Goal: Task Accomplishment & Management: Use online tool/utility

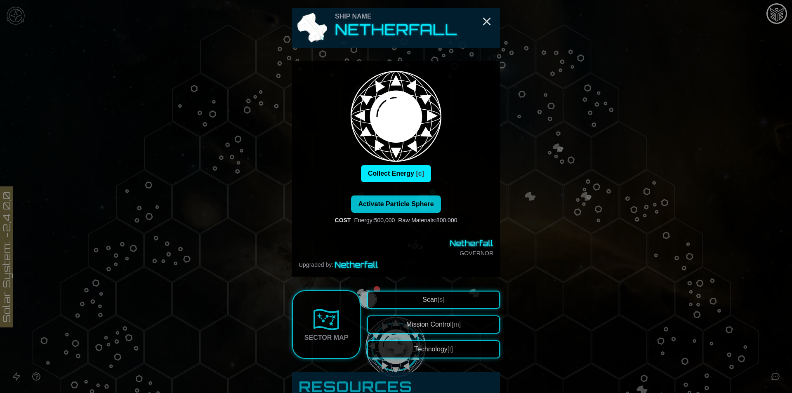
scroll to position [130, 0]
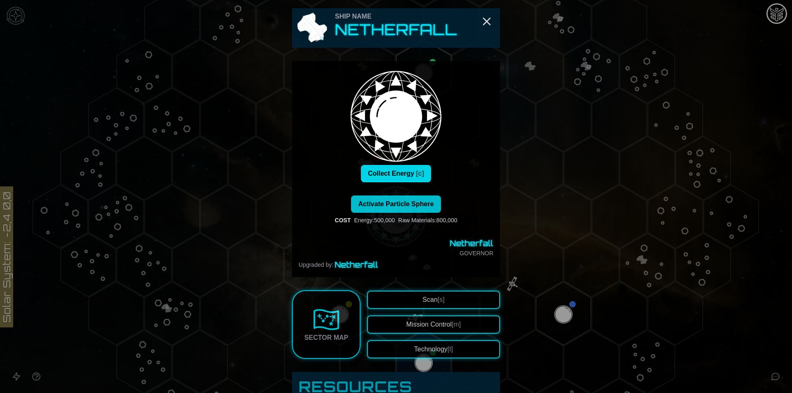
click at [407, 169] on button "Collect Energy [c]" at bounding box center [396, 173] width 70 height 17
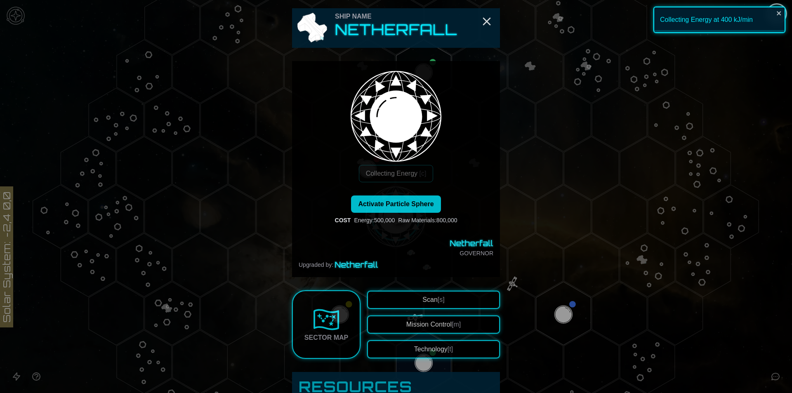
click at [525, 215] on div at bounding box center [396, 196] width 792 height 393
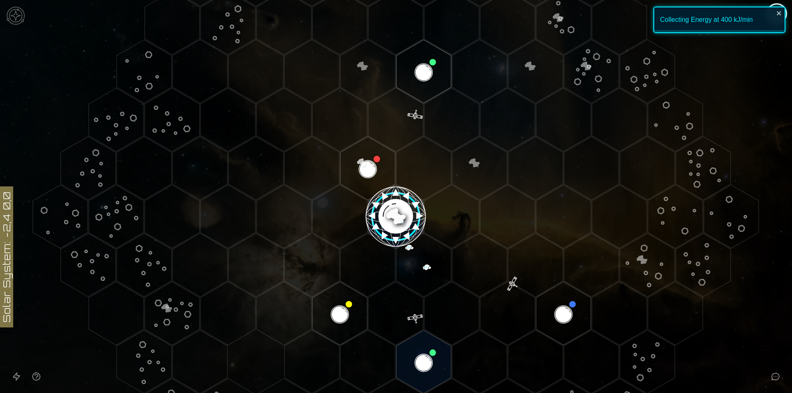
scroll to position [295, 0]
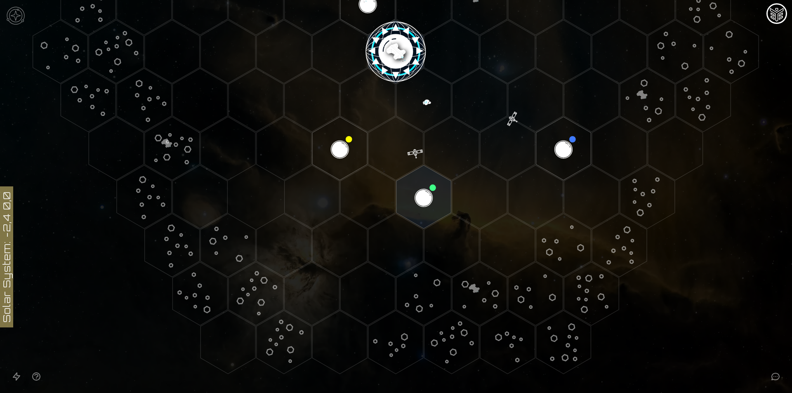
click at [394, 49] on image at bounding box center [395, 51] width 65 height 65
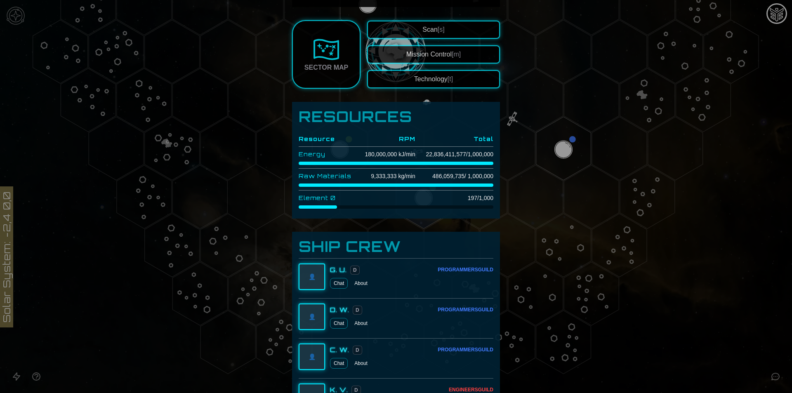
scroll to position [289, 0]
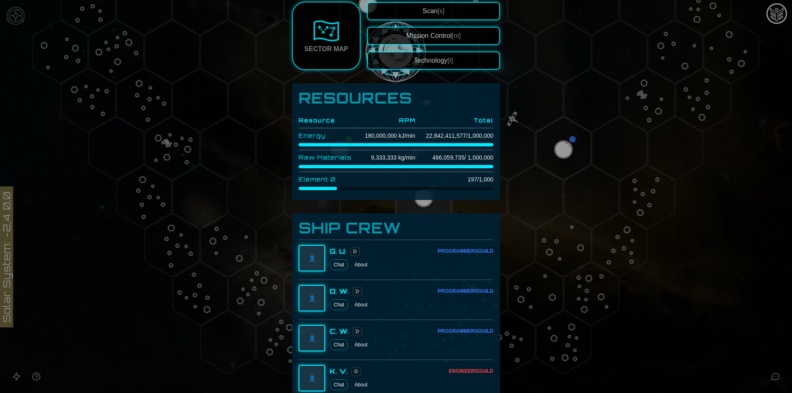
click at [704, 326] on div at bounding box center [396, 196] width 792 height 393
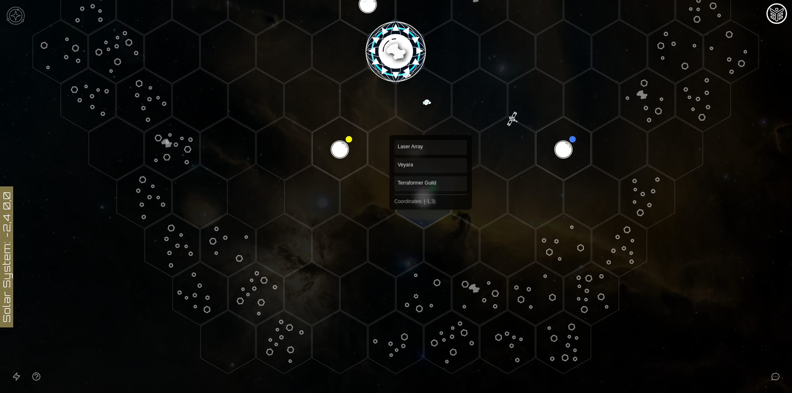
click at [431, 203] on polygon "Hex at coordinates -1,3, clickable" at bounding box center [423, 197] width 55 height 64
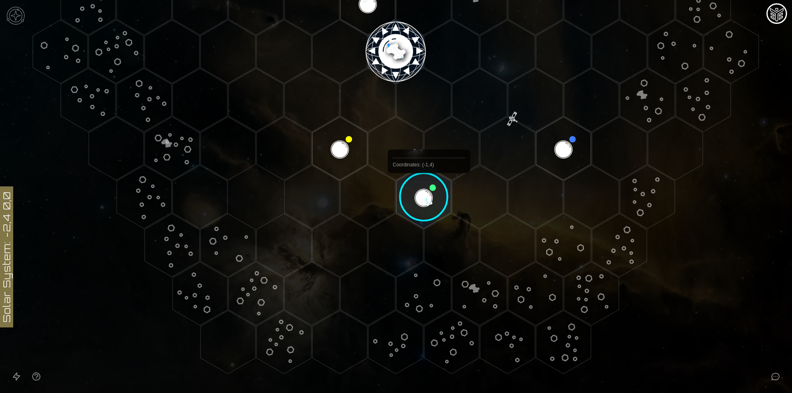
click at [428, 182] on image at bounding box center [423, 197] width 65 height 65
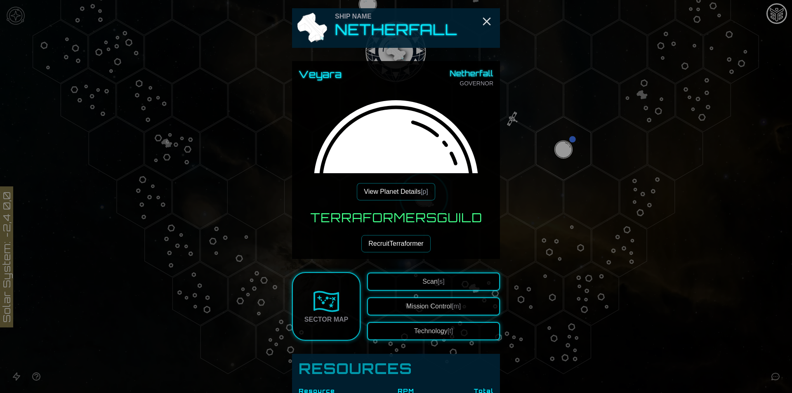
scroll to position [247, 0]
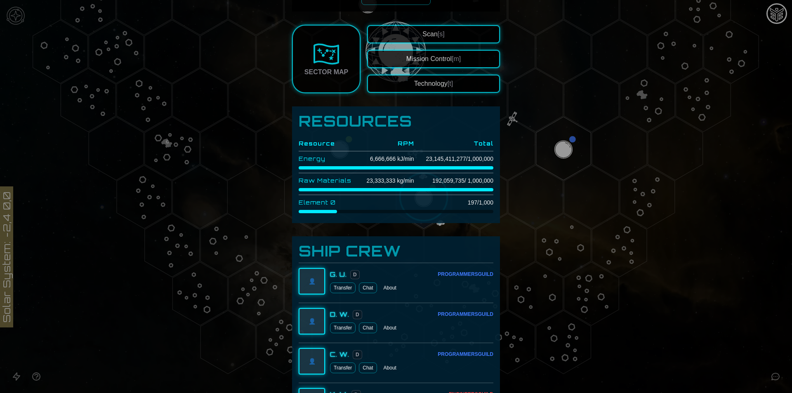
click at [455, 91] on button "Technology [t]" at bounding box center [433, 84] width 133 height 18
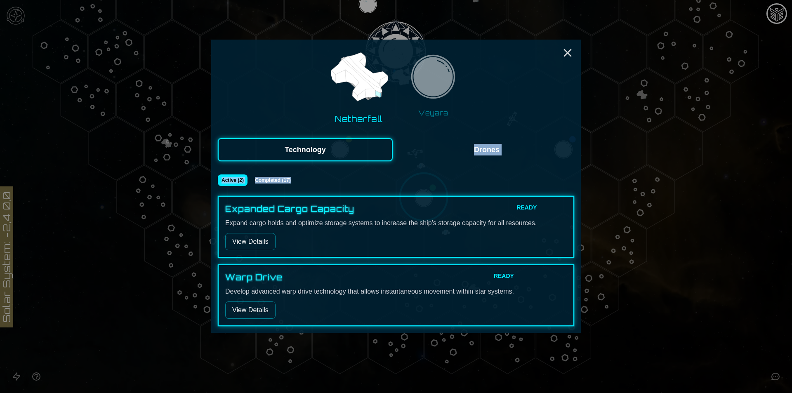
click at [472, 161] on div "Netherfall Veyara Technology Drones Active ( 2 ) Completed ( 17 ) Expanded Carg…" at bounding box center [395, 186] width 369 height 293
click at [483, 172] on div "Netherfall Veyara Technology Drones Active ( 2 ) Completed ( 17 ) Expanded Carg…" at bounding box center [395, 186] width 369 height 293
click at [444, 72] on img at bounding box center [433, 79] width 52 height 52
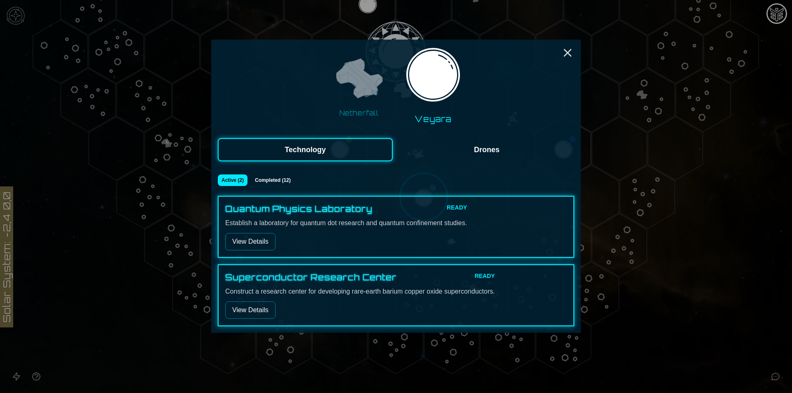
click at [264, 239] on button "View Details" at bounding box center [250, 241] width 50 height 17
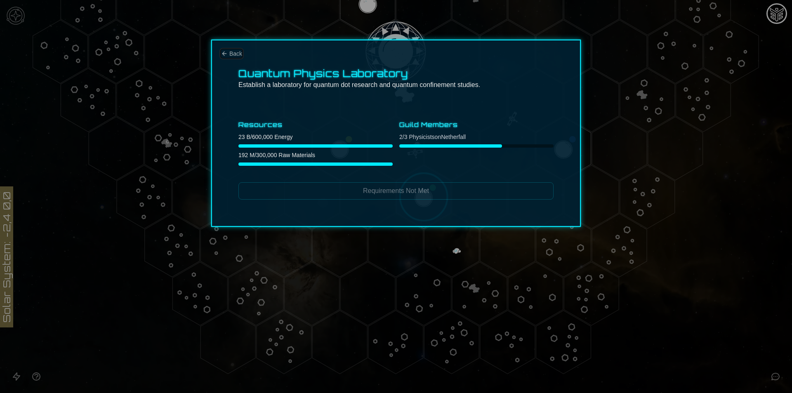
click at [224, 55] on icon "Back" at bounding box center [224, 53] width 7 height 7
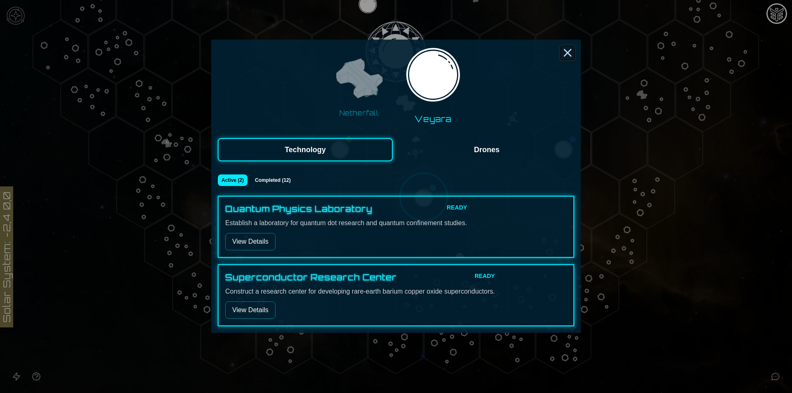
click at [565, 56] on line "Close" at bounding box center [567, 52] width 7 height 7
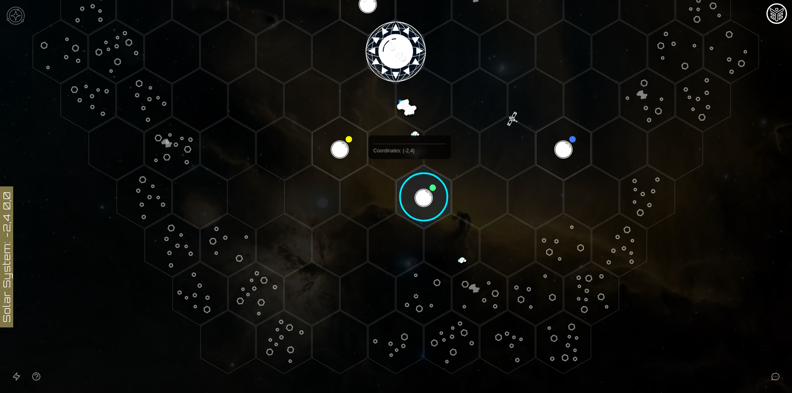
click at [409, 178] on image at bounding box center [423, 197] width 65 height 65
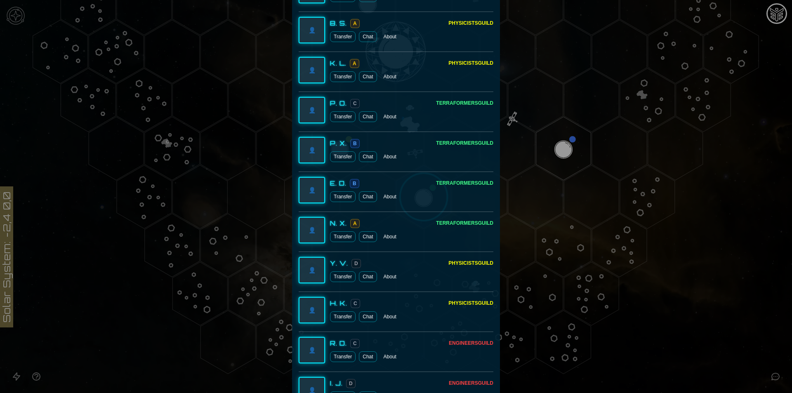
scroll to position [742, 0]
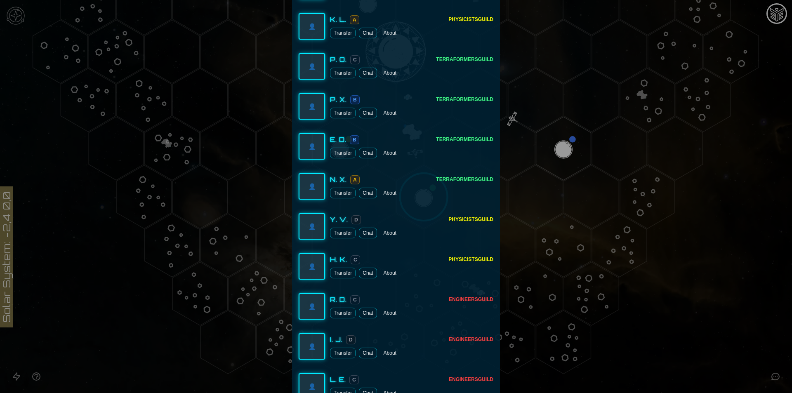
click at [343, 235] on button "Transfer" at bounding box center [343, 233] width 26 height 11
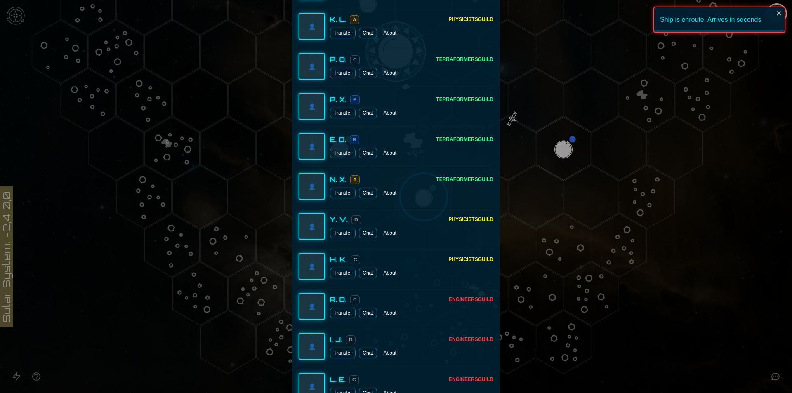
click at [339, 271] on button "Transfer" at bounding box center [343, 273] width 26 height 11
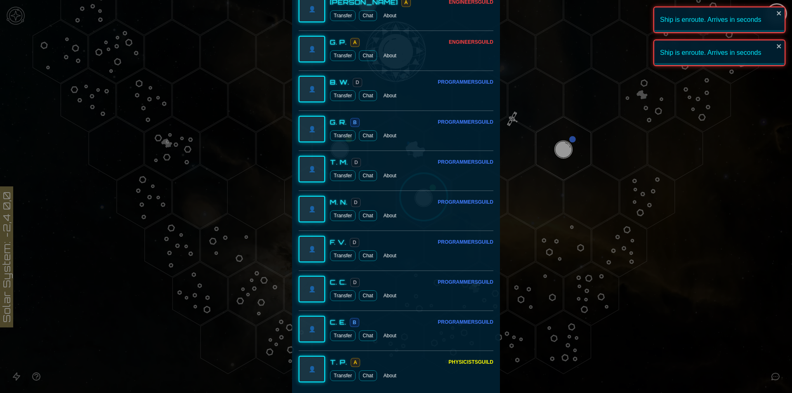
scroll to position [1365, 0]
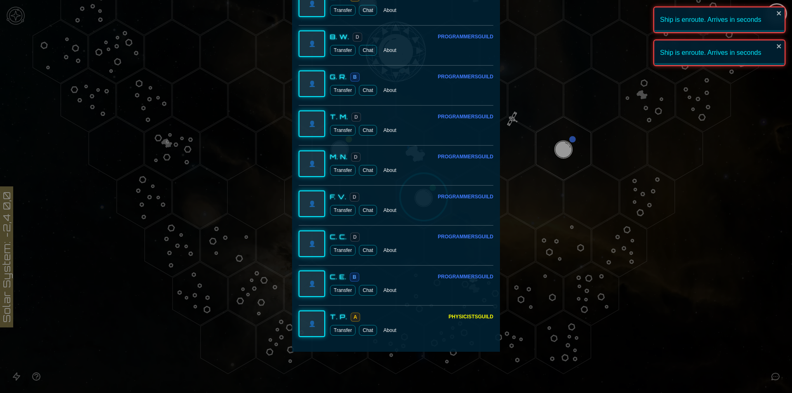
click at [712, 327] on div at bounding box center [396, 196] width 792 height 393
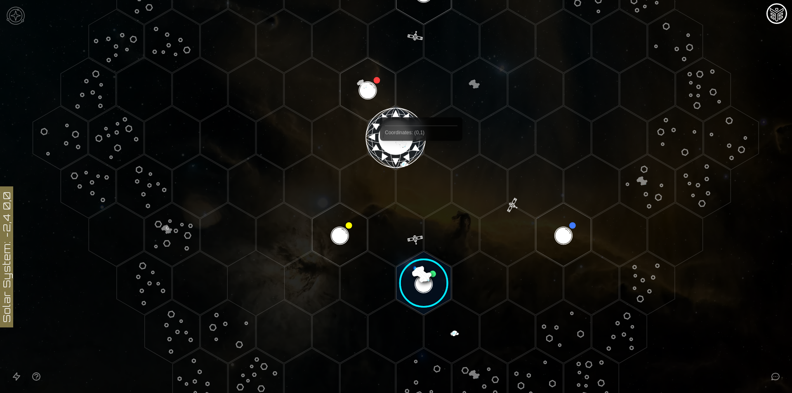
scroll to position [295, 0]
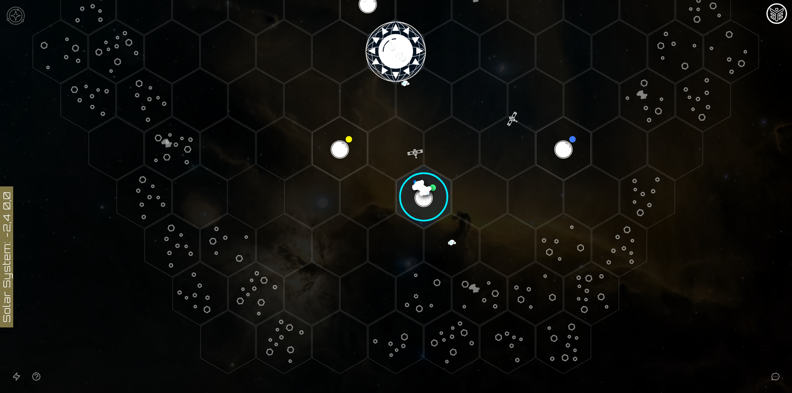
click at [429, 190] on image at bounding box center [423, 197] width 65 height 65
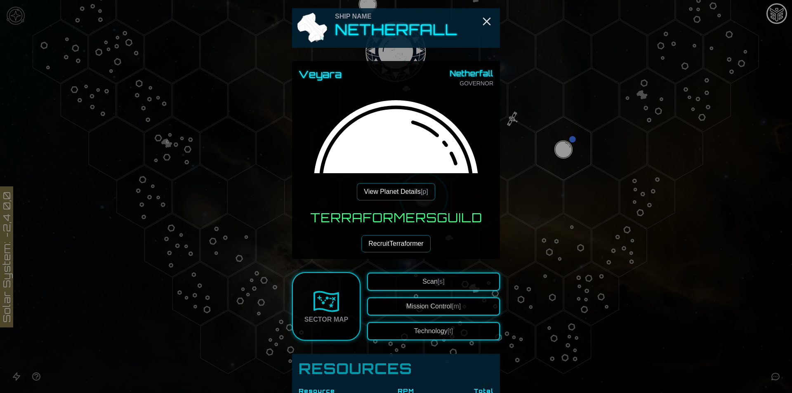
click at [438, 310] on button "Mission Control [m]" at bounding box center [433, 306] width 133 height 18
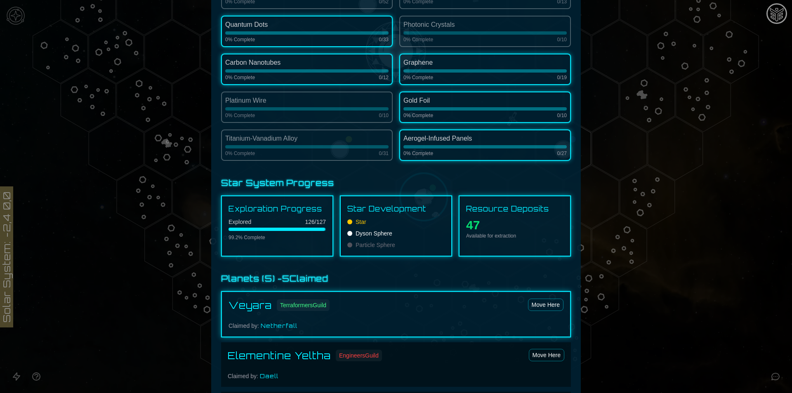
scroll to position [206, 0]
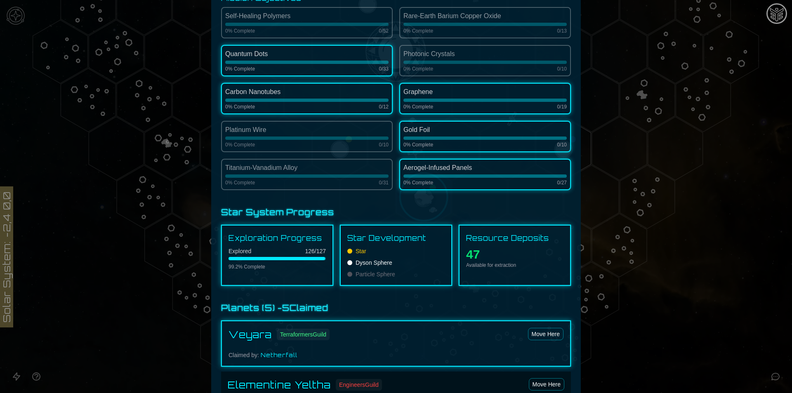
click at [445, 115] on div "Self-Healing Polymers 0 % Complete 0 / 52 Rare-Earth Barium Copper Oxide 0 % Co…" at bounding box center [396, 98] width 350 height 183
click at [413, 92] on div "Graphene" at bounding box center [484, 92] width 163 height 10
click at [421, 210] on h3 "Star System Progress" at bounding box center [396, 213] width 350 height 12
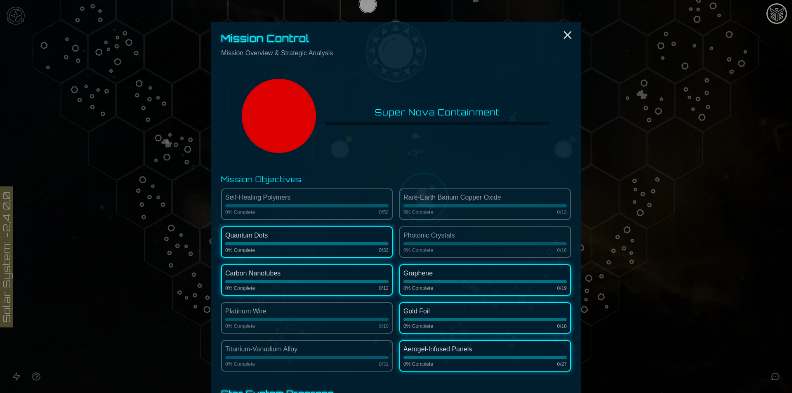
scroll to position [0, 0]
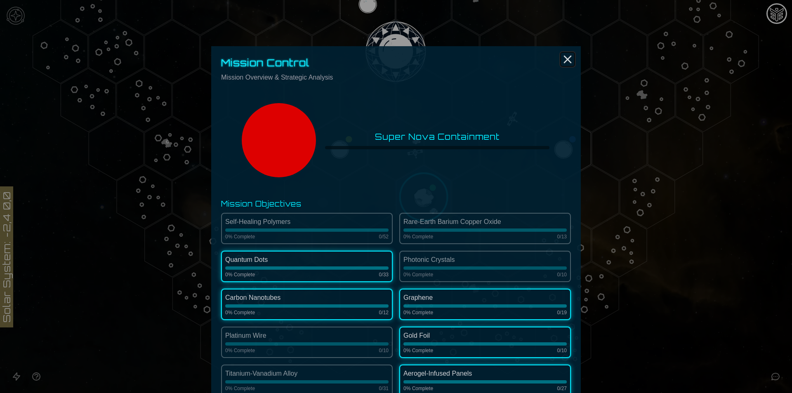
click at [561, 60] on icon "Close" at bounding box center [567, 59] width 13 height 13
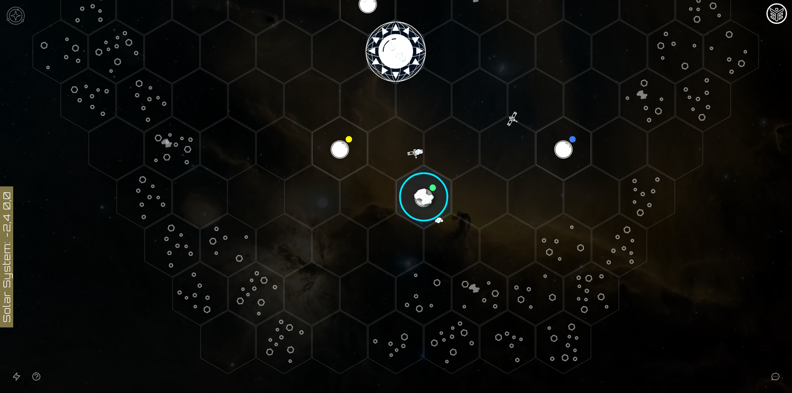
click at [433, 199] on image at bounding box center [423, 197] width 65 height 65
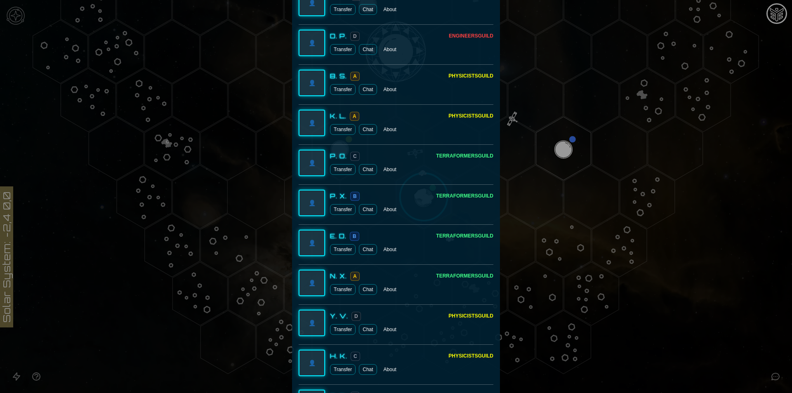
scroll to position [660, 0]
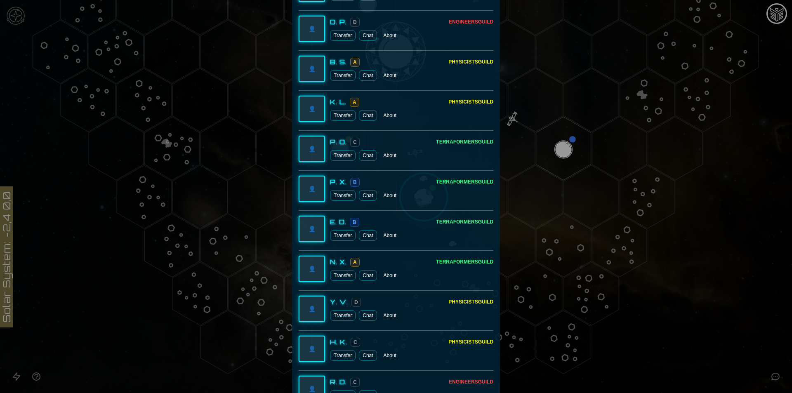
click at [344, 355] on button "Transfer" at bounding box center [343, 355] width 26 height 11
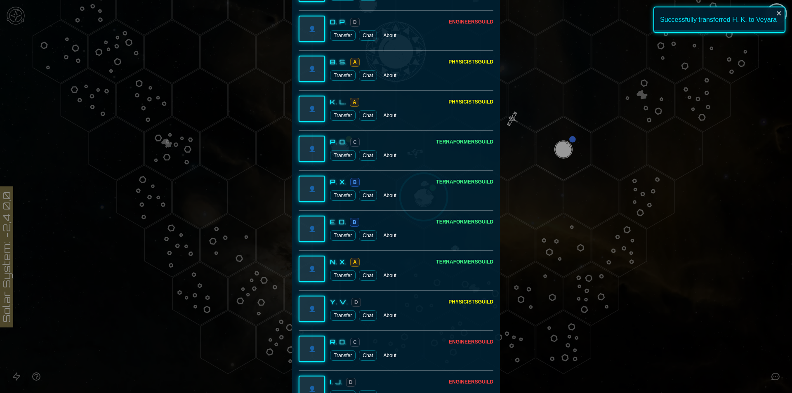
click at [340, 317] on button "Transfer" at bounding box center [343, 315] width 26 height 11
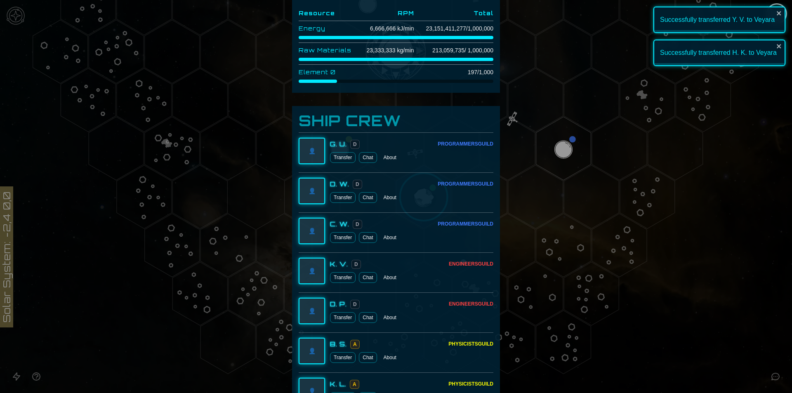
scroll to position [89, 0]
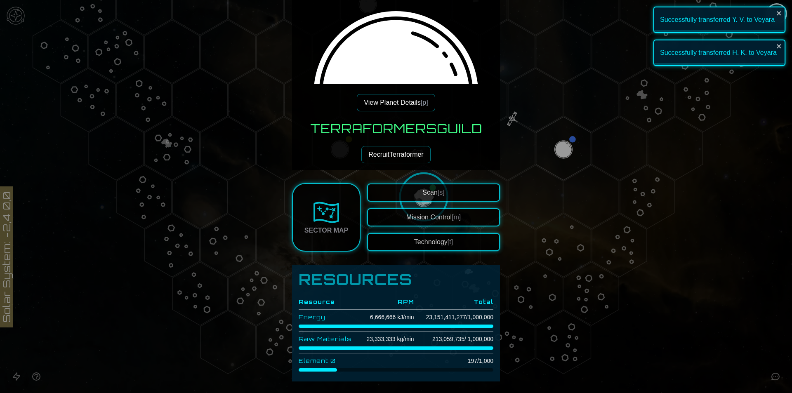
click at [390, 106] on button "View Planet Details [p]" at bounding box center [396, 102] width 78 height 17
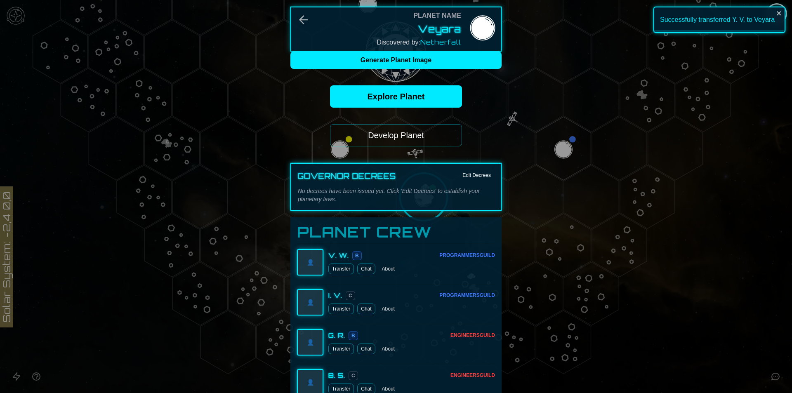
click at [421, 137] on button "Develop Planet" at bounding box center [396, 135] width 132 height 22
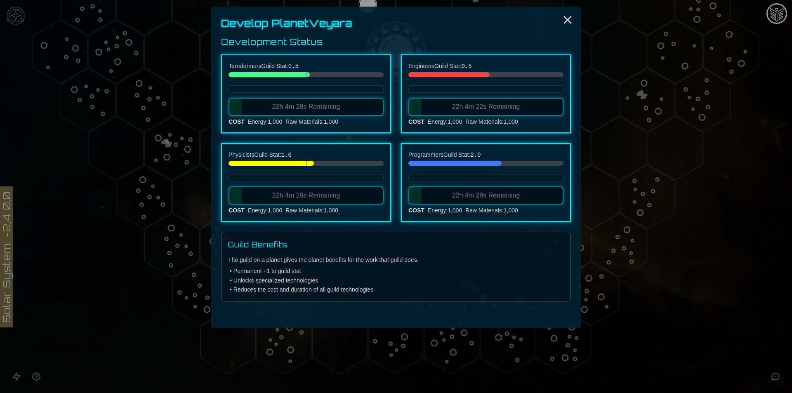
click at [566, 11] on div "Develop Planet Veyara Development Status Terraformers Guild Stat: 0.5 22h 4m 28…" at bounding box center [395, 167] width 369 height 321
click at [567, 22] on icon "Close" at bounding box center [567, 19] width 13 height 13
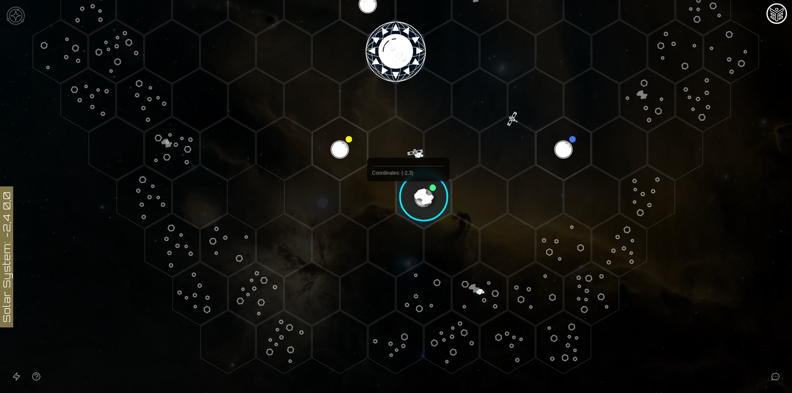
click at [419, 193] on image at bounding box center [423, 197] width 65 height 65
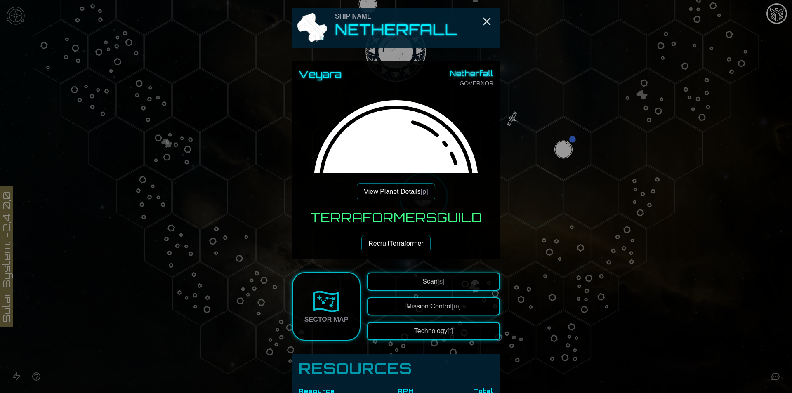
click at [409, 200] on button "View Planet Details [p]" at bounding box center [396, 191] width 78 height 17
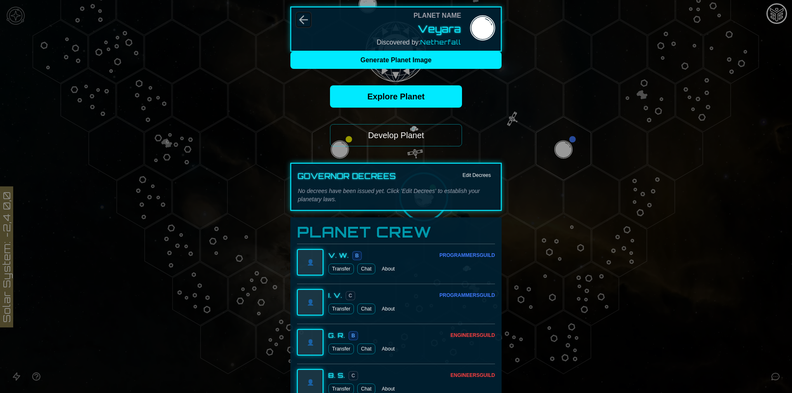
click at [300, 21] on icon "Back" at bounding box center [304, 20] width 8 height 8
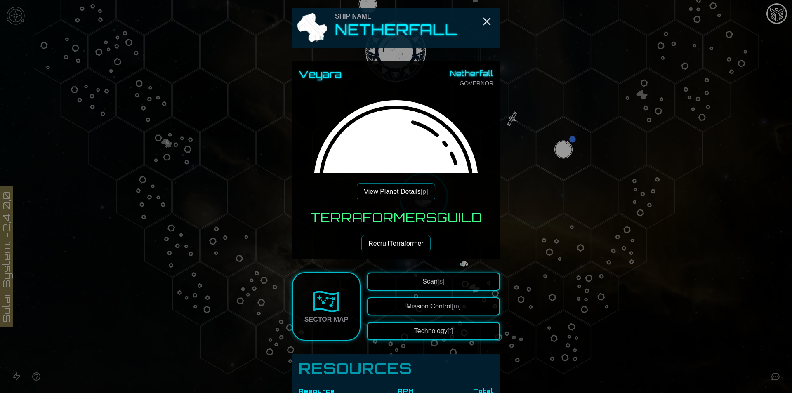
click at [431, 331] on button "Technology [t]" at bounding box center [433, 331] width 133 height 18
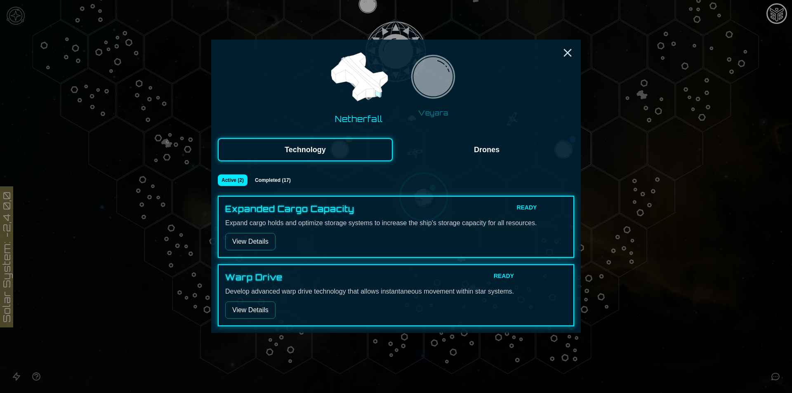
click at [435, 87] on img at bounding box center [433, 79] width 52 height 52
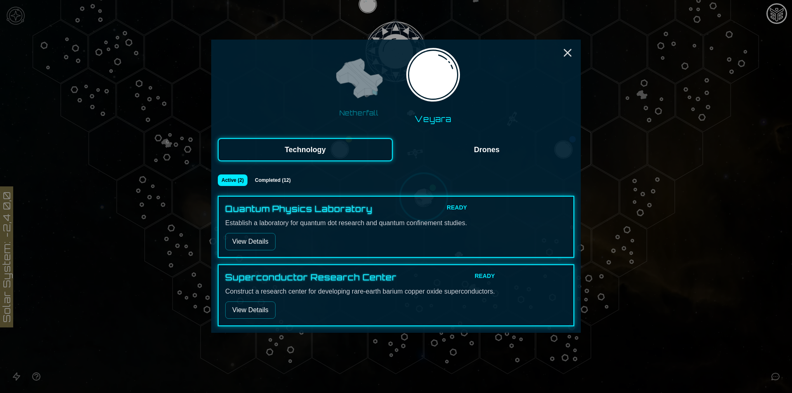
click at [260, 248] on button "View Details" at bounding box center [250, 241] width 50 height 17
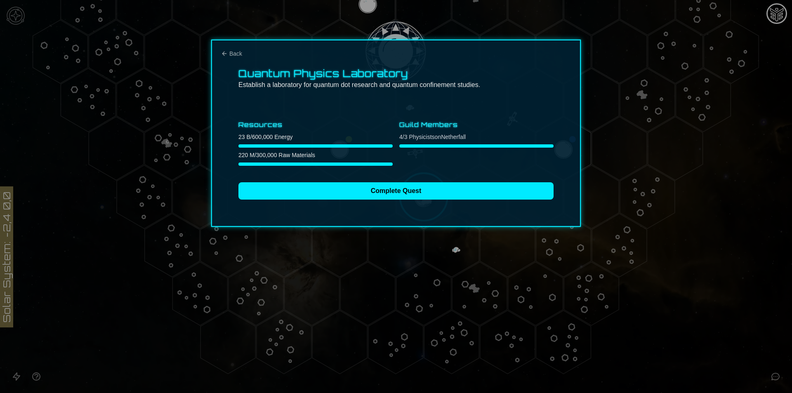
click at [390, 179] on div "Complete Quest" at bounding box center [395, 188] width 315 height 24
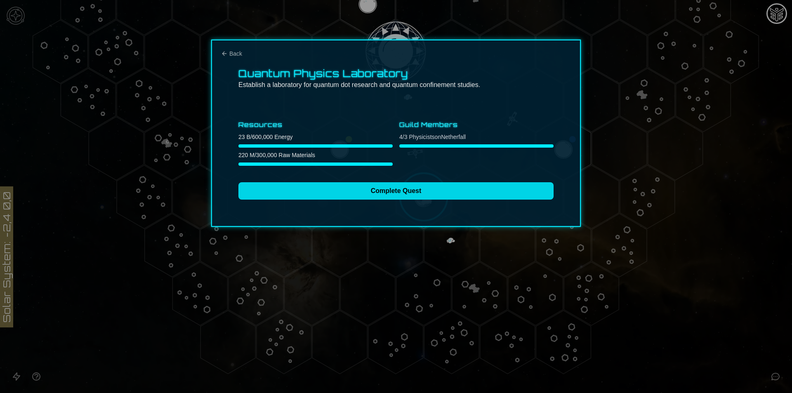
click at [355, 196] on button "Complete Quest" at bounding box center [395, 190] width 315 height 17
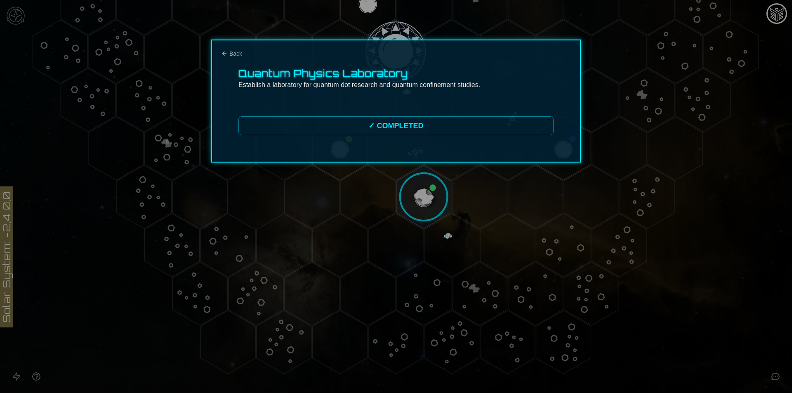
click at [228, 58] on div "Quantum Physics Laboratory Establish a laboratory for quantum dot research and …" at bounding box center [395, 101] width 369 height 123
click at [233, 49] on div "Quantum Physics Laboratory Establish a laboratory for quantum dot research and …" at bounding box center [395, 101] width 369 height 123
click at [231, 54] on span "Back" at bounding box center [235, 53] width 13 height 8
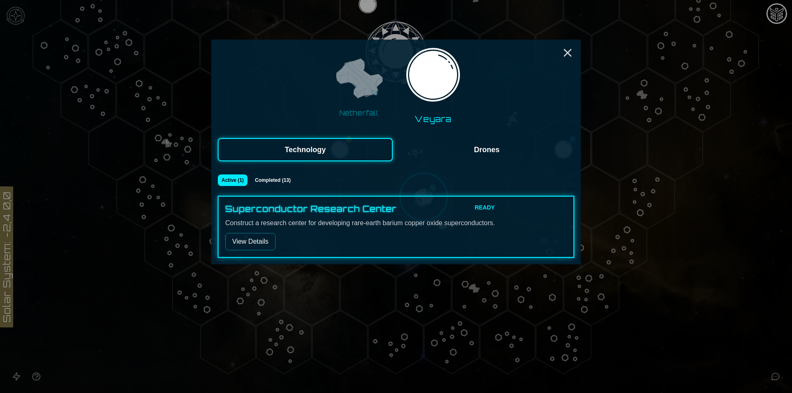
click at [257, 240] on button "View Details" at bounding box center [250, 241] width 50 height 17
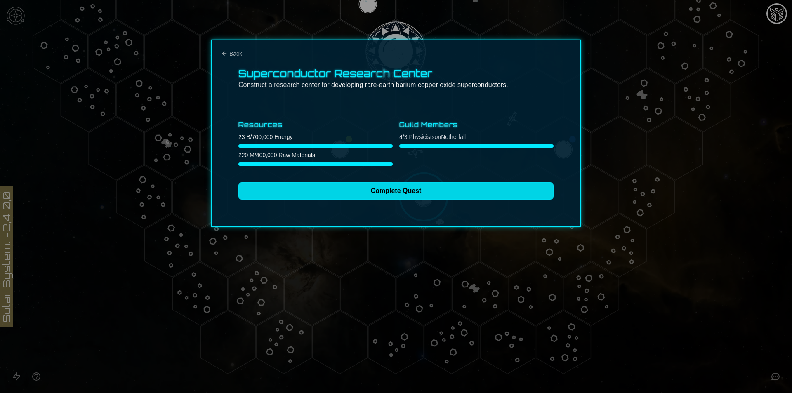
click at [372, 189] on button "Complete Quest" at bounding box center [395, 190] width 315 height 17
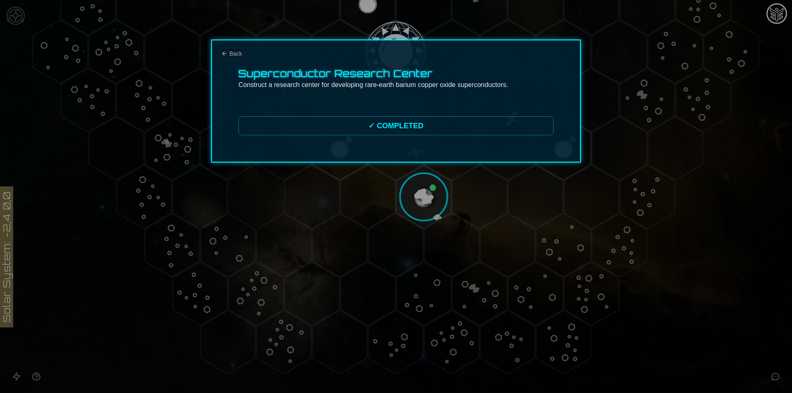
click at [230, 52] on span "Back" at bounding box center [235, 53] width 13 height 8
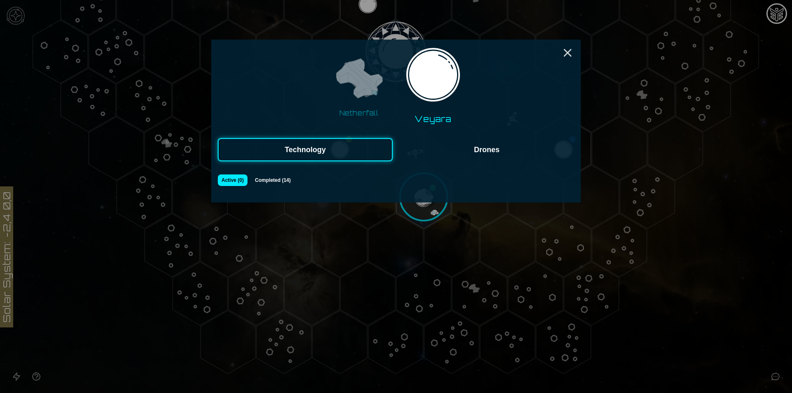
click at [272, 187] on div "Active ( 0 ) Completed ( 14 )" at bounding box center [396, 184] width 356 height 21
click at [272, 179] on button "Completed ( 14 )" at bounding box center [273, 180] width 44 height 12
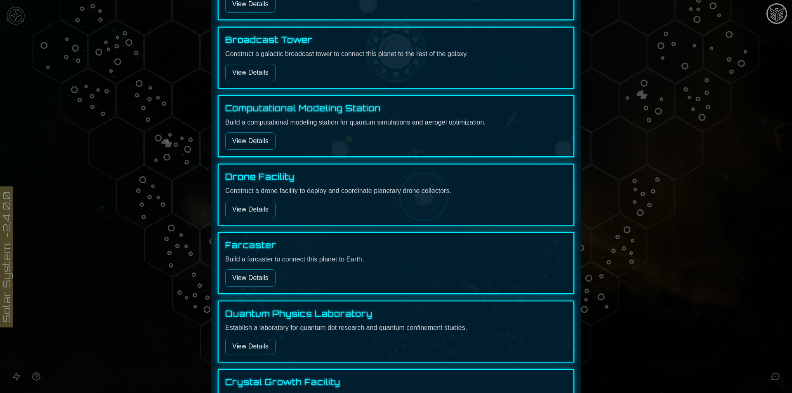
scroll to position [0, 0]
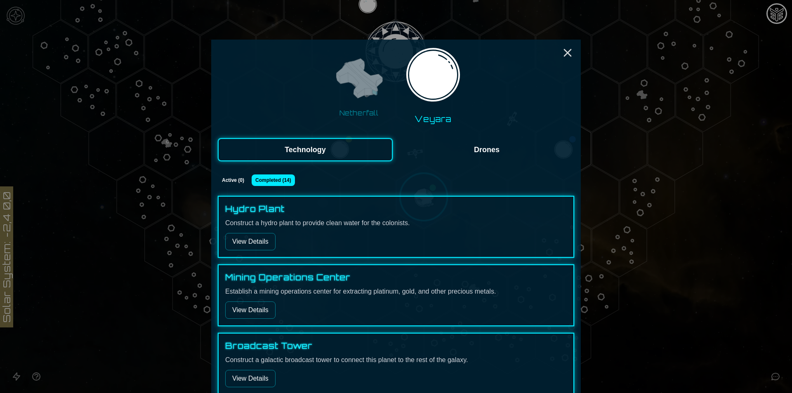
drag, startPoint x: 516, startPoint y: 146, endPoint x: 512, endPoint y: 148, distance: 4.8
click at [516, 146] on button "Drones" at bounding box center [486, 149] width 175 height 23
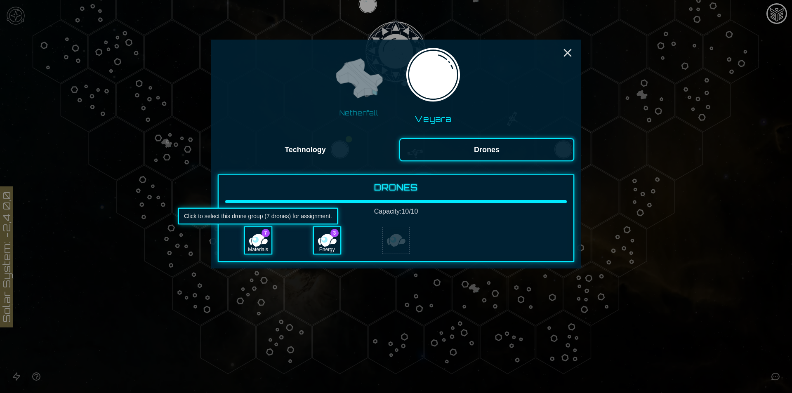
click at [267, 246] on div "Materials" at bounding box center [258, 249] width 26 height 8
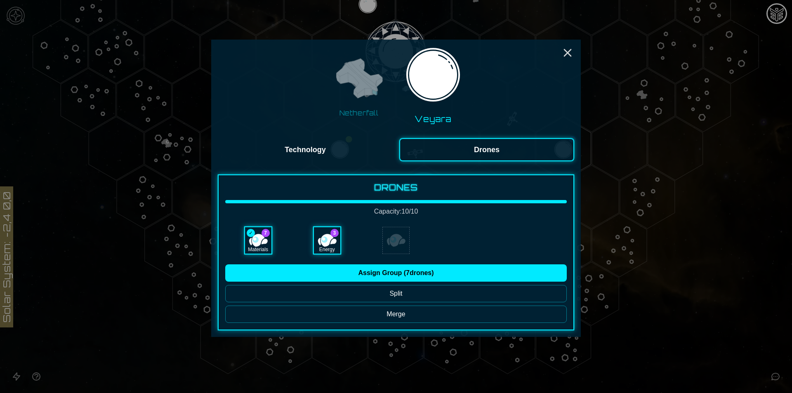
click at [345, 293] on button "Split" at bounding box center [395, 293] width 341 height 17
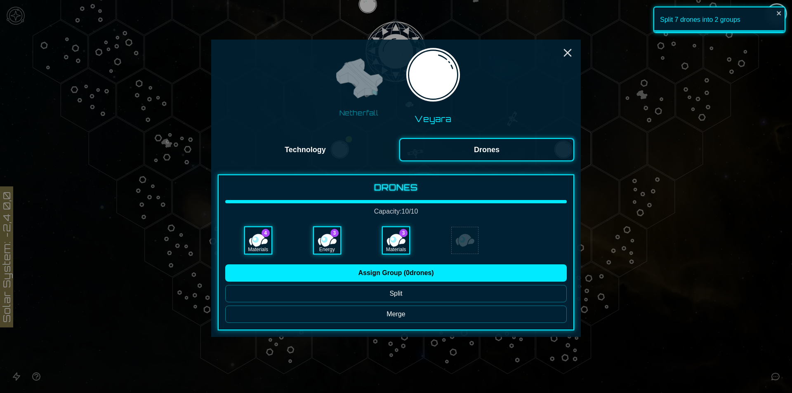
click at [393, 248] on div "Materials" at bounding box center [396, 249] width 26 height 8
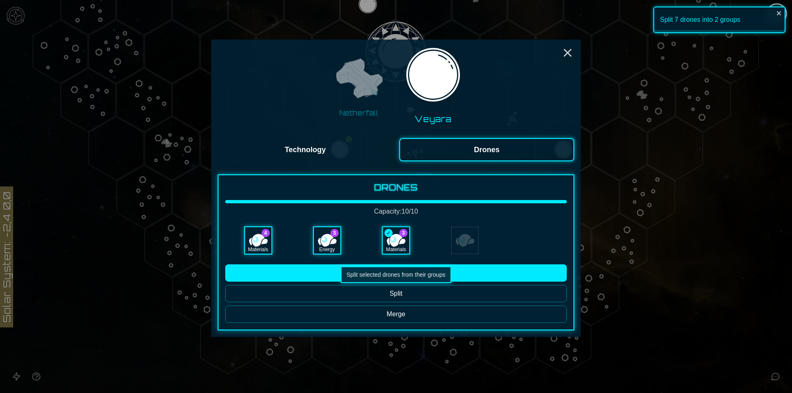
click at [398, 297] on button "Split" at bounding box center [395, 293] width 341 height 17
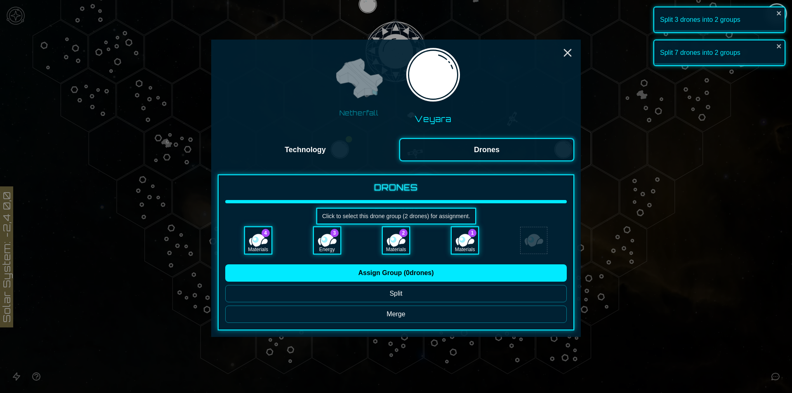
click at [404, 248] on div "Materials" at bounding box center [396, 249] width 26 height 8
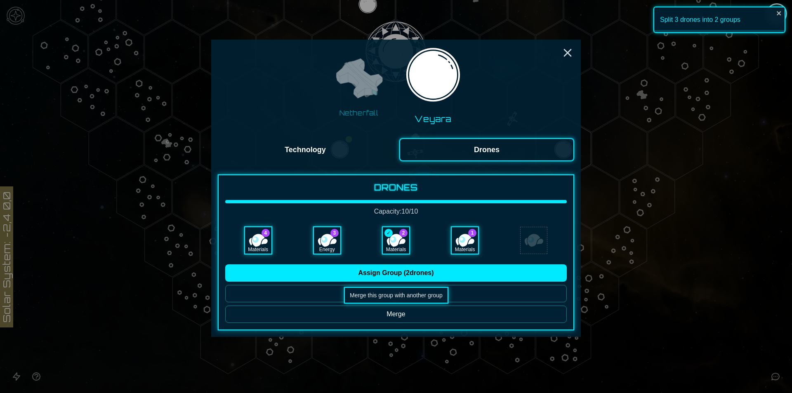
click at [322, 313] on button "Merge" at bounding box center [395, 314] width 341 height 17
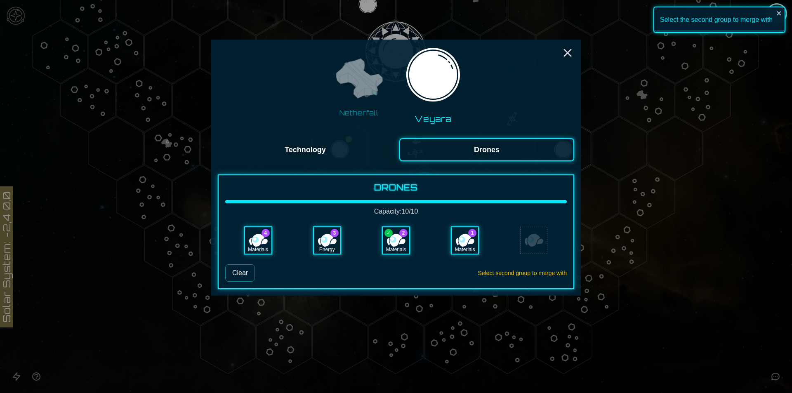
click at [261, 244] on div "Materials" at bounding box center [258, 240] width 26 height 26
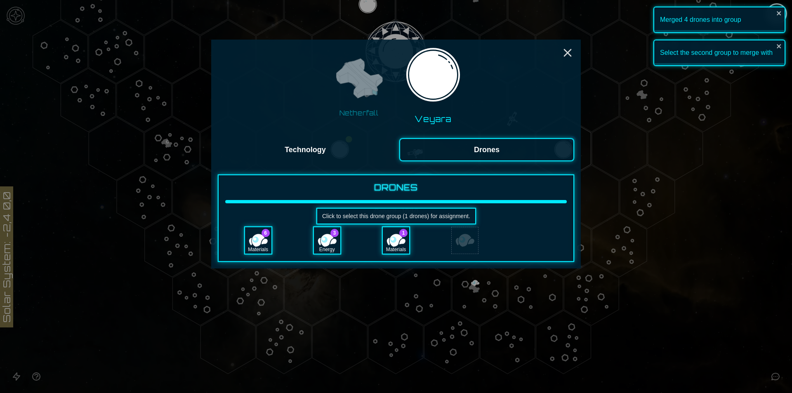
click at [398, 252] on div "Materials" at bounding box center [396, 249] width 26 height 8
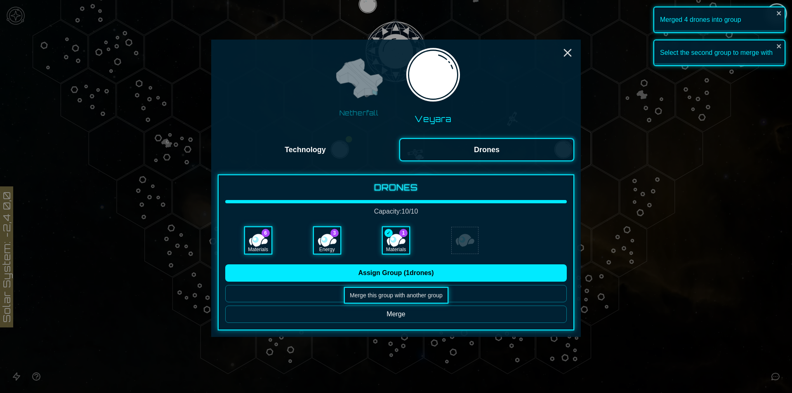
click at [340, 311] on button "Merge" at bounding box center [395, 314] width 341 height 17
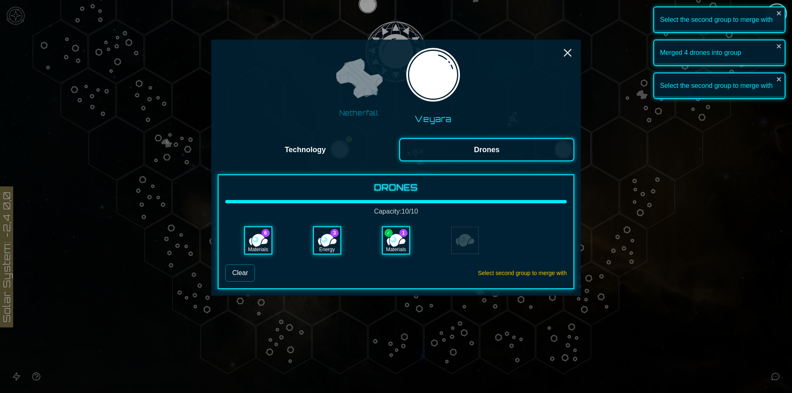
click at [327, 239] on div "Energy" at bounding box center [327, 240] width 26 height 26
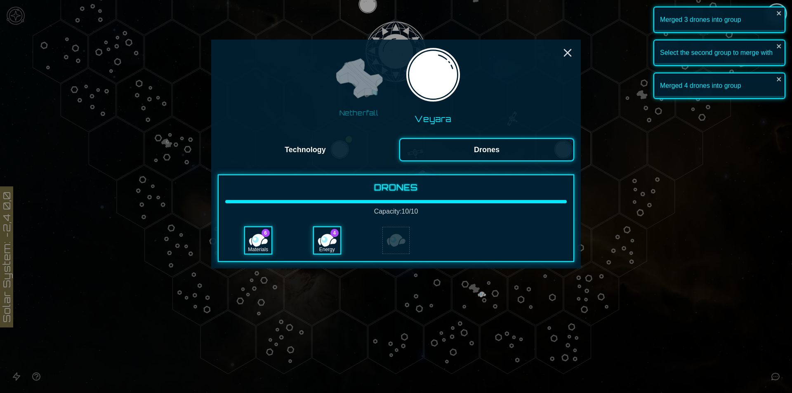
click at [726, 329] on div at bounding box center [396, 196] width 792 height 393
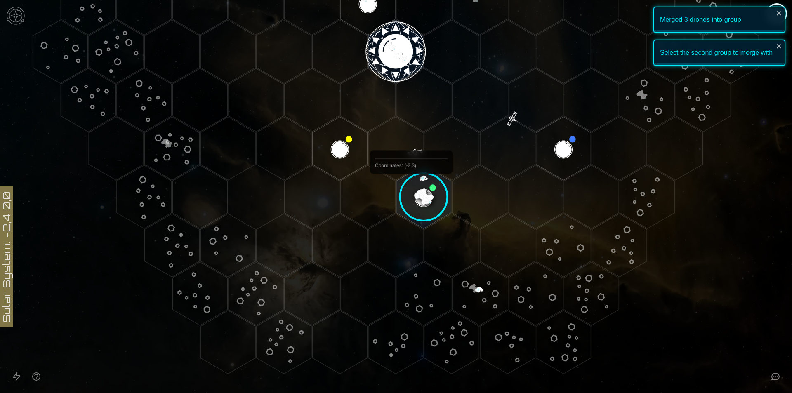
click at [433, 193] on image at bounding box center [423, 197] width 65 height 65
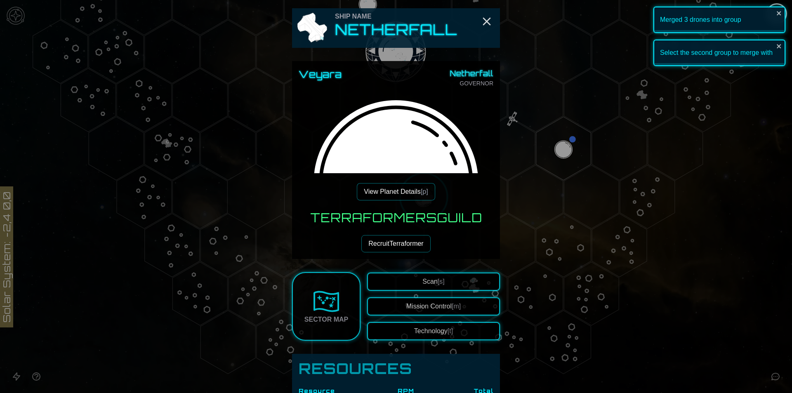
click at [420, 321] on div "Scan [s] Mission Control [m] Technology [t]" at bounding box center [433, 307] width 133 height 68
click at [420, 325] on button "Technology [t]" at bounding box center [433, 331] width 133 height 18
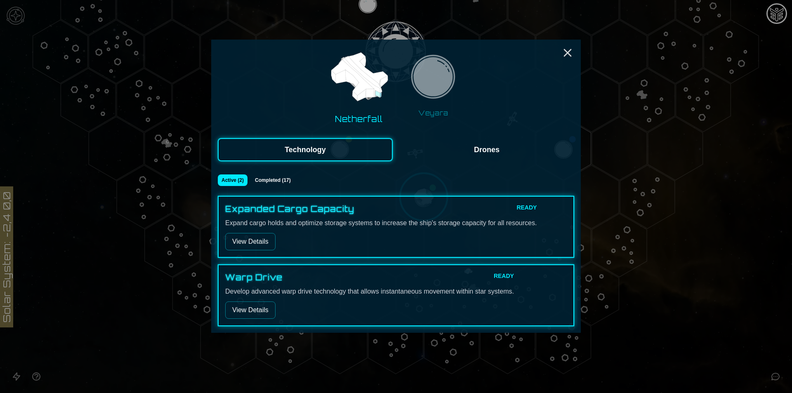
click at [245, 239] on button "View Details" at bounding box center [250, 241] width 50 height 17
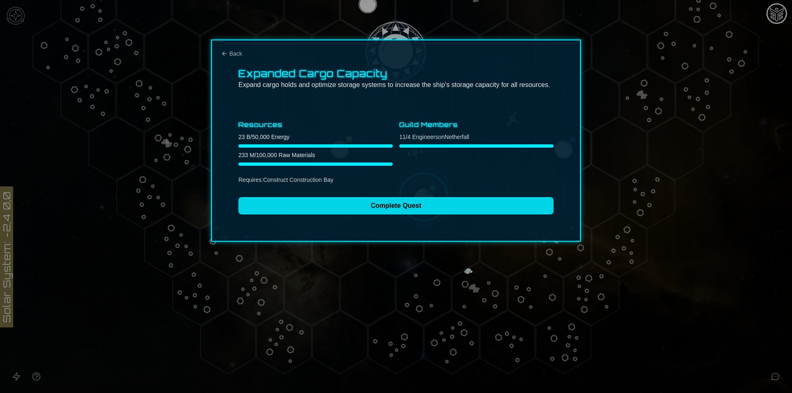
click at [314, 206] on button "Complete Quest" at bounding box center [395, 205] width 315 height 17
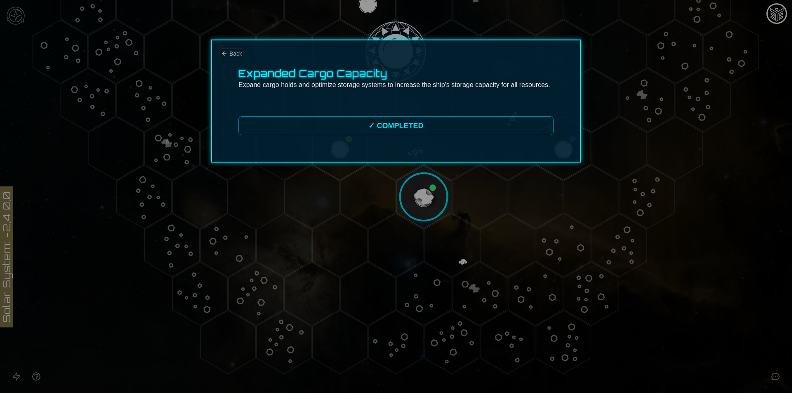
click at [239, 54] on span "Back" at bounding box center [235, 53] width 13 height 8
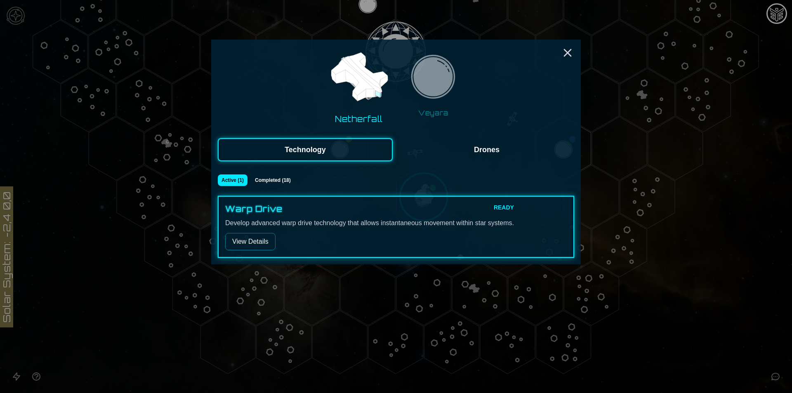
click at [268, 242] on button "View Details" at bounding box center [250, 241] width 50 height 17
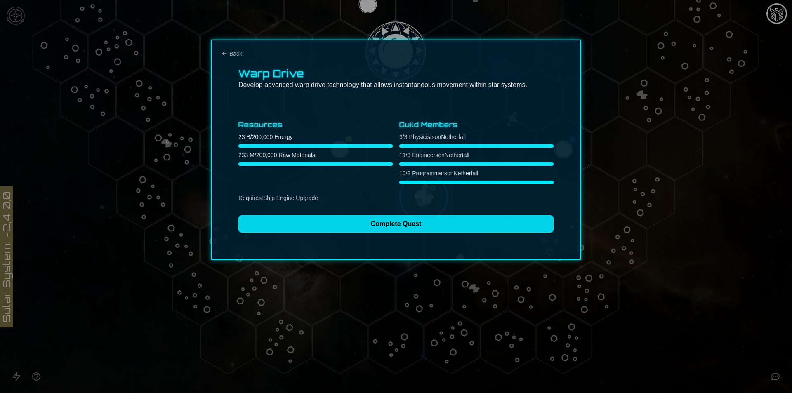
click at [303, 220] on button "Complete Quest" at bounding box center [395, 223] width 315 height 17
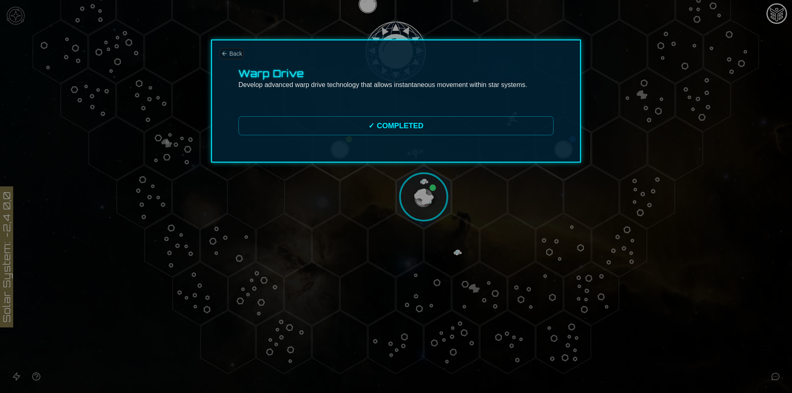
click at [235, 55] on span "Back" at bounding box center [235, 53] width 13 height 8
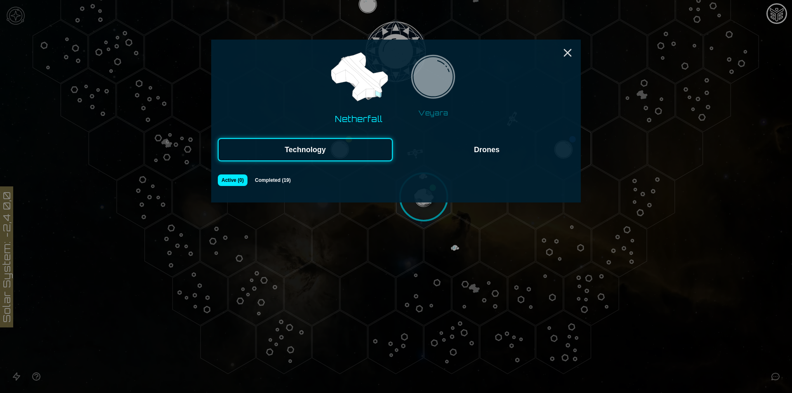
click at [560, 54] on div "Netherfall Veyara" at bounding box center [396, 85] width 356 height 79
click at [565, 50] on line "Close" at bounding box center [567, 52] width 7 height 7
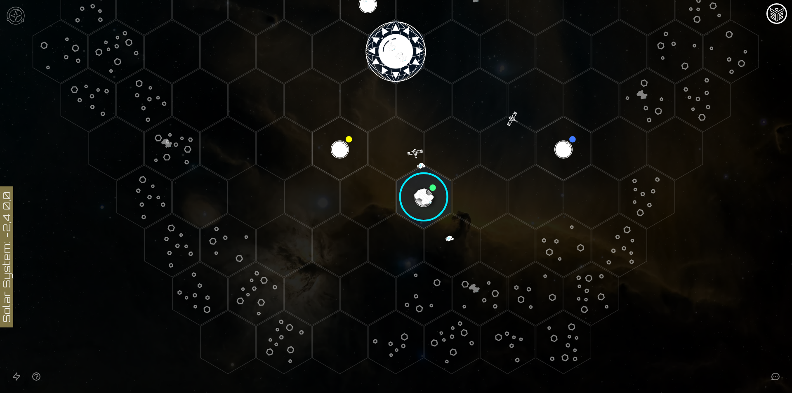
click at [429, 190] on image at bounding box center [423, 197] width 65 height 65
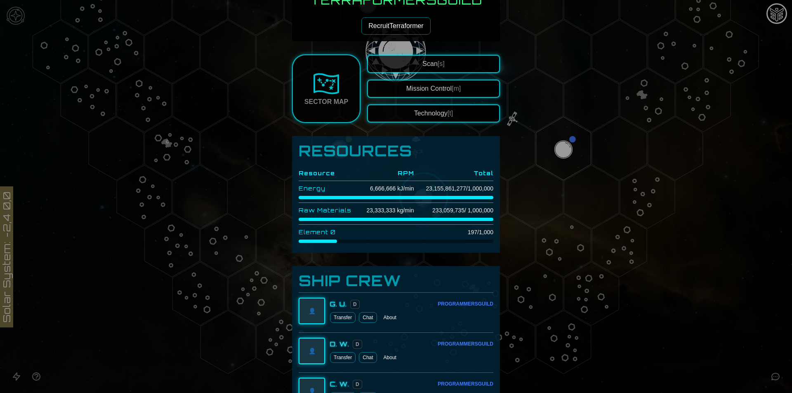
scroll to position [213, 0]
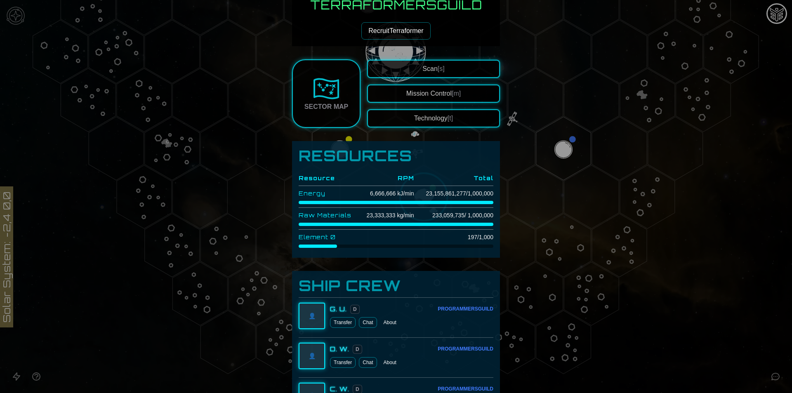
click at [308, 245] on div at bounding box center [318, 246] width 38 height 3
click at [313, 236] on td "Element 0" at bounding box center [328, 237] width 58 height 15
click at [378, 242] on td at bounding box center [384, 237] width 57 height 15
click at [470, 240] on td "197 / 1,000" at bounding box center [453, 237] width 79 height 15
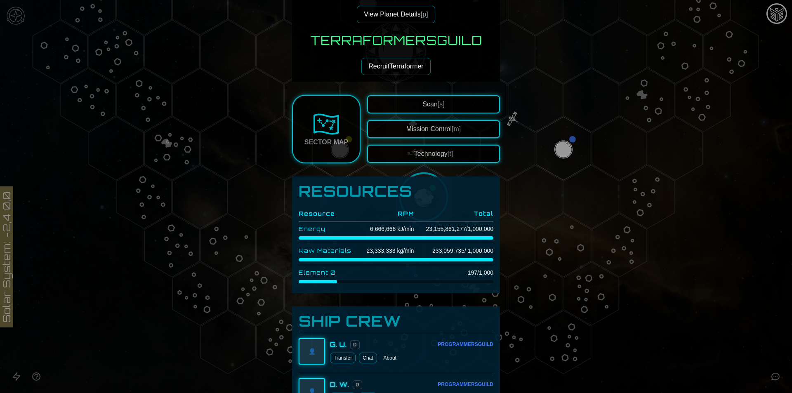
scroll to position [48, 0]
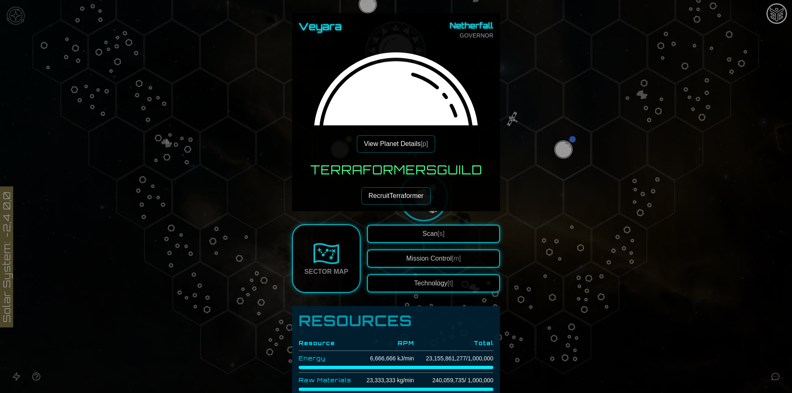
click at [438, 232] on span "[s]" at bounding box center [441, 233] width 7 height 7
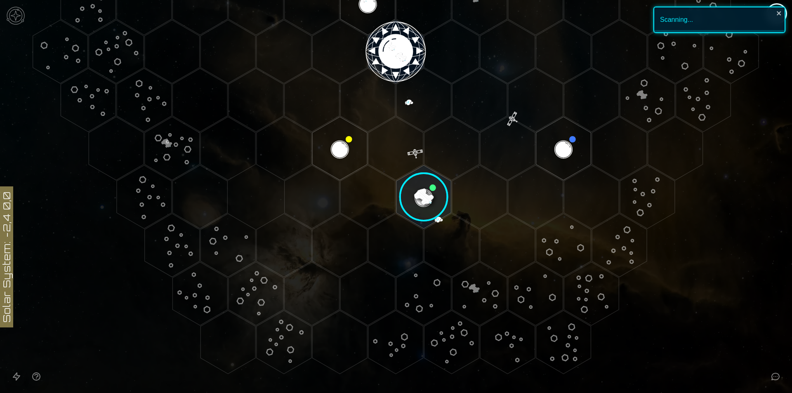
click at [425, 195] on image at bounding box center [423, 197] width 65 height 65
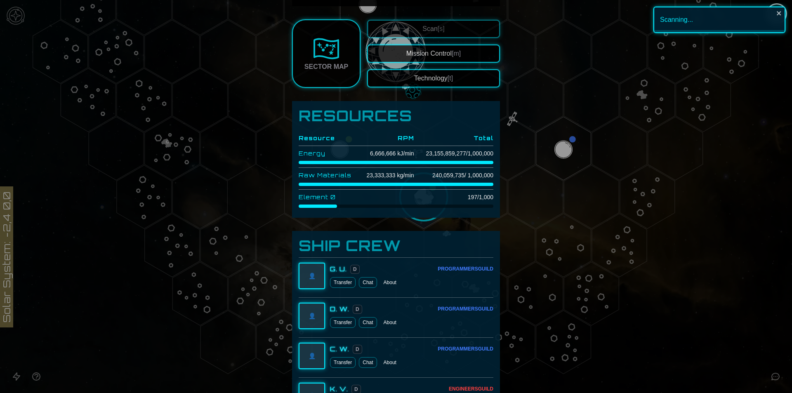
scroll to position [129, 0]
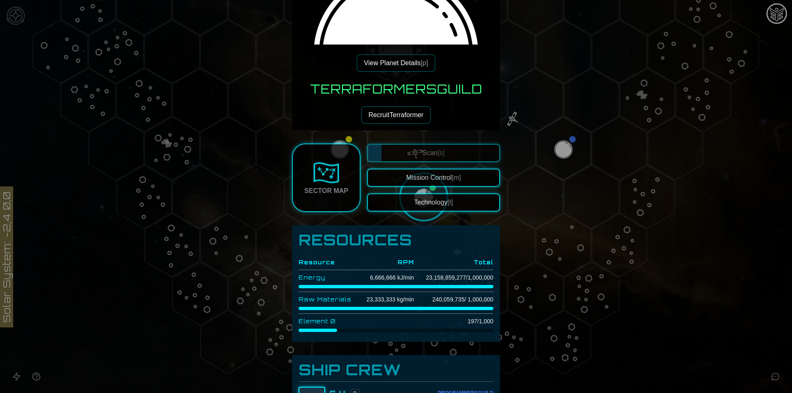
click at [374, 59] on button "View Planet Details [p]" at bounding box center [396, 62] width 78 height 17
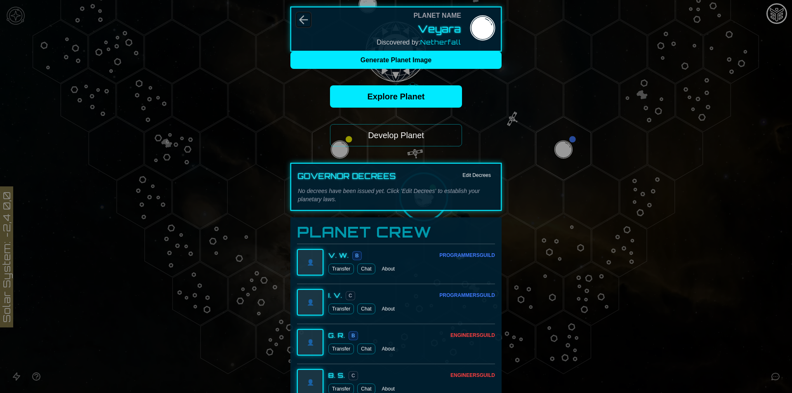
click at [299, 16] on icon "Back" at bounding box center [303, 19] width 13 height 13
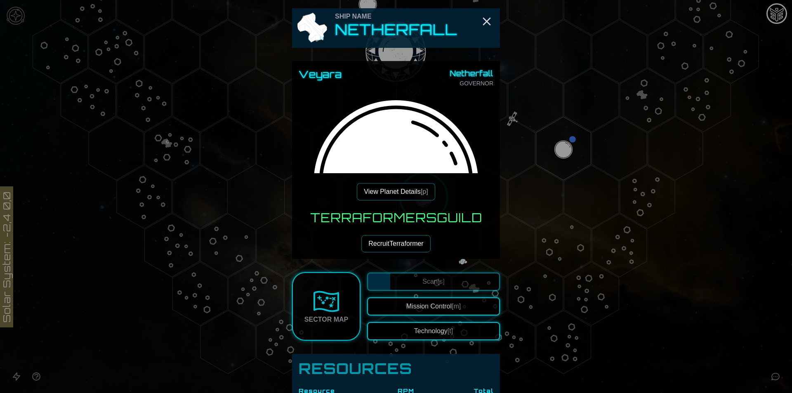
click at [338, 306] on link "Sector Map" at bounding box center [326, 306] width 68 height 68
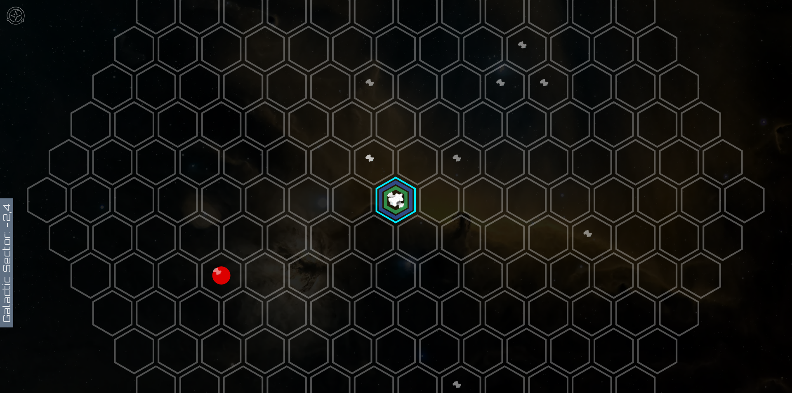
scroll to position [247, 0]
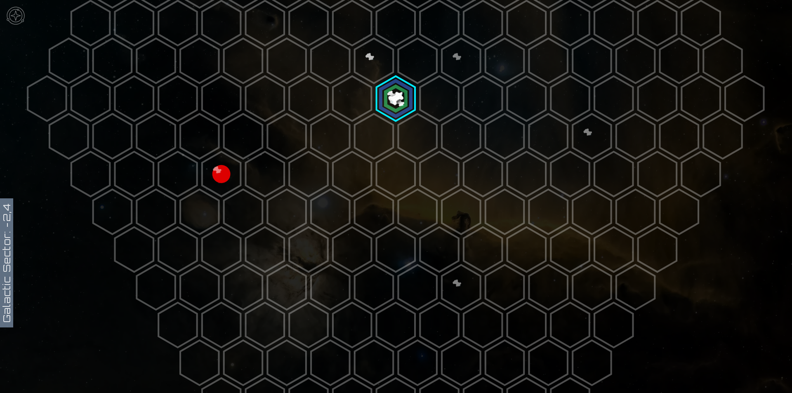
click at [418, 125] on polygon at bounding box center [417, 136] width 38 height 45
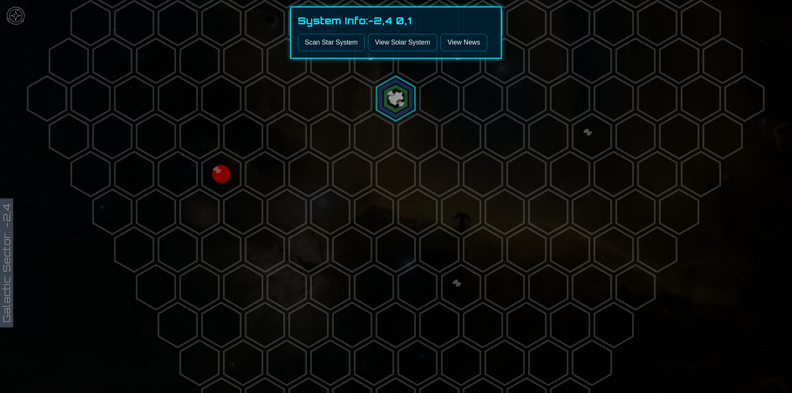
click at [348, 46] on button "Scan Star System" at bounding box center [331, 42] width 67 height 17
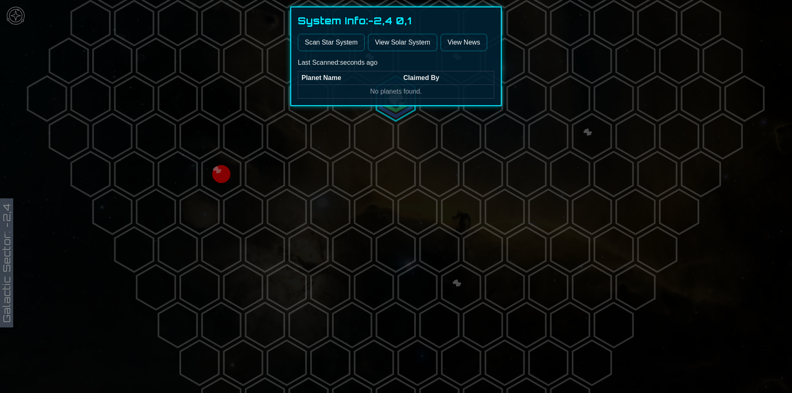
click at [384, 141] on div at bounding box center [396, 196] width 792 height 393
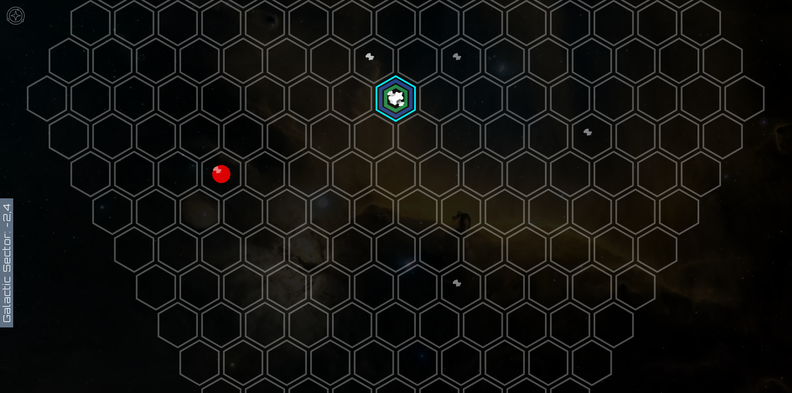
click at [384, 141] on polygon at bounding box center [374, 136] width 38 height 45
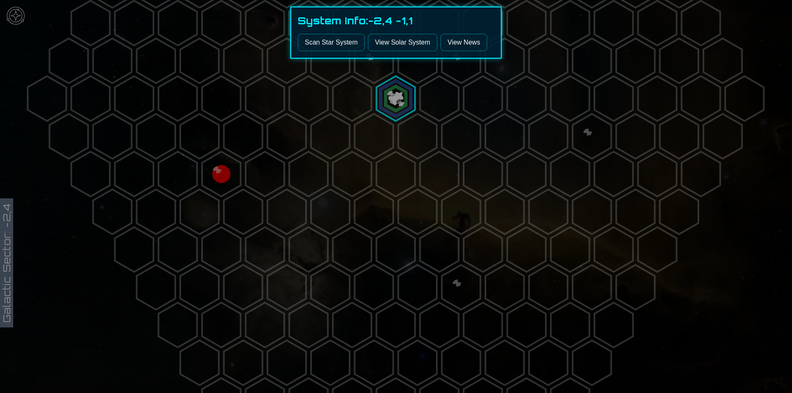
click at [334, 45] on button "Scan Star System" at bounding box center [331, 42] width 67 height 17
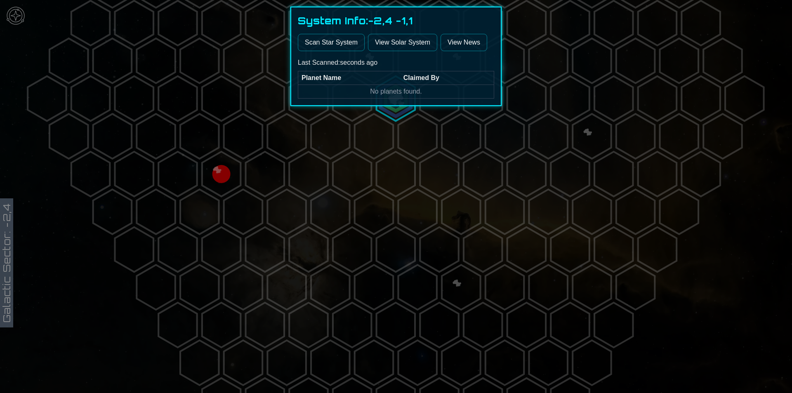
click at [432, 42] on link "View Solar System" at bounding box center [402, 42] width 69 height 17
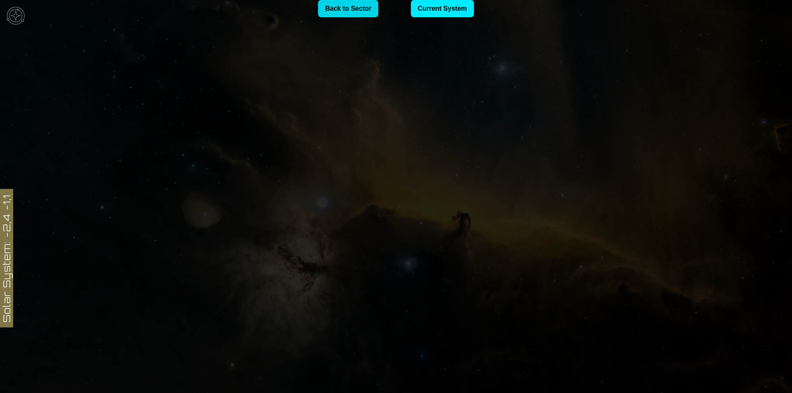
click at [336, 7] on link "Back to Sector" at bounding box center [348, 8] width 60 height 17
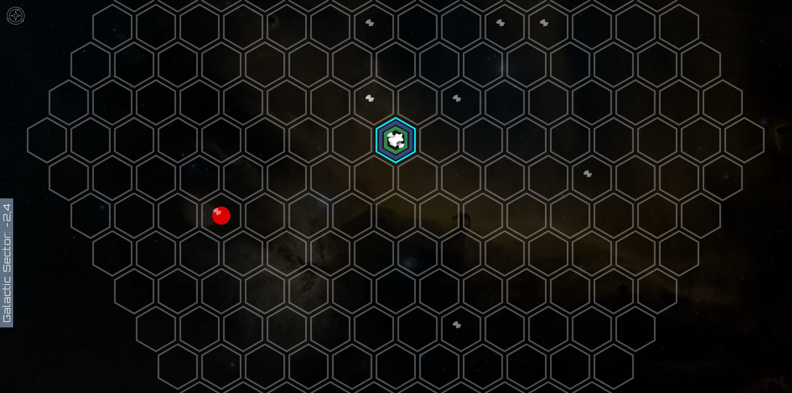
scroll to position [206, 0]
click at [233, 209] on polygon at bounding box center [221, 215] width 38 height 45
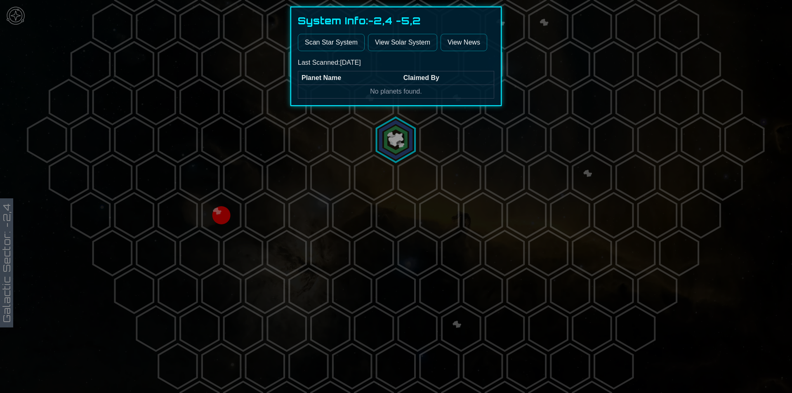
click at [664, 146] on div at bounding box center [396, 196] width 792 height 393
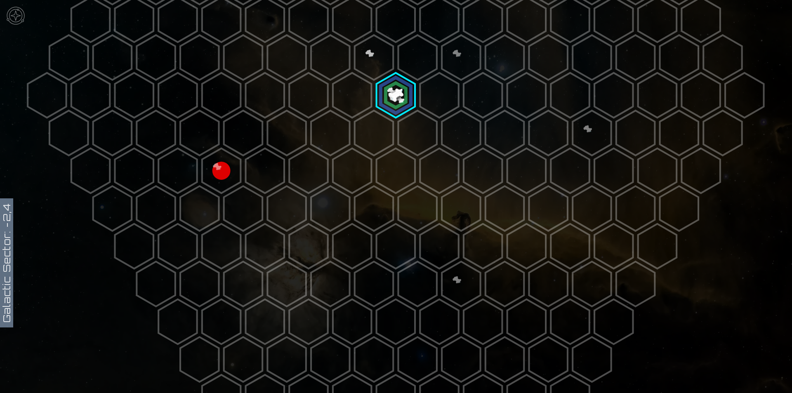
scroll to position [294, 0]
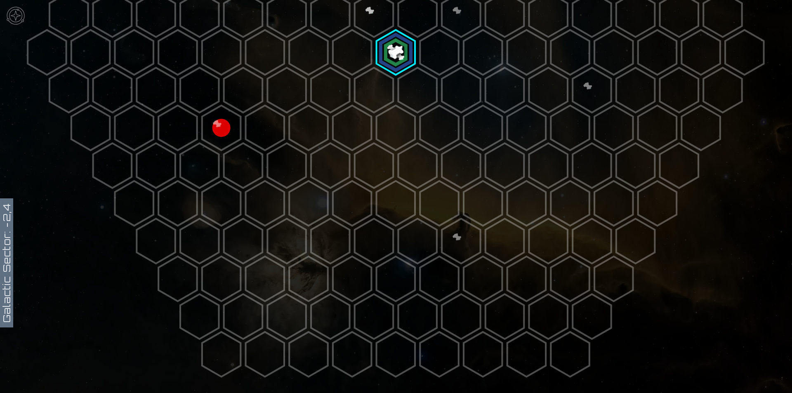
click at [449, 237] on polygon at bounding box center [461, 241] width 38 height 45
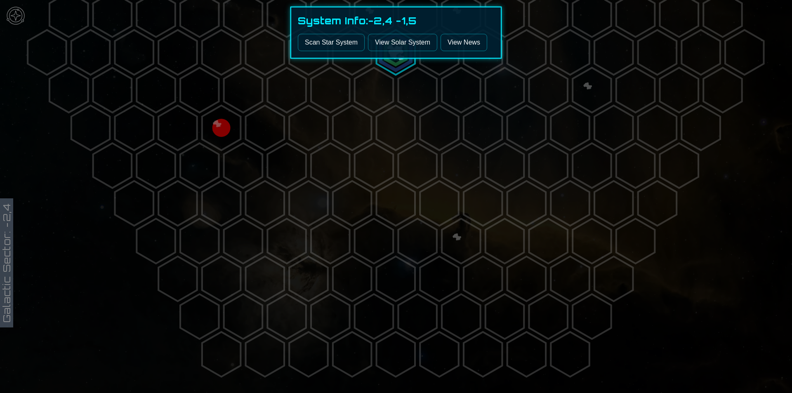
click at [458, 47] on link "View News" at bounding box center [463, 42] width 47 height 17
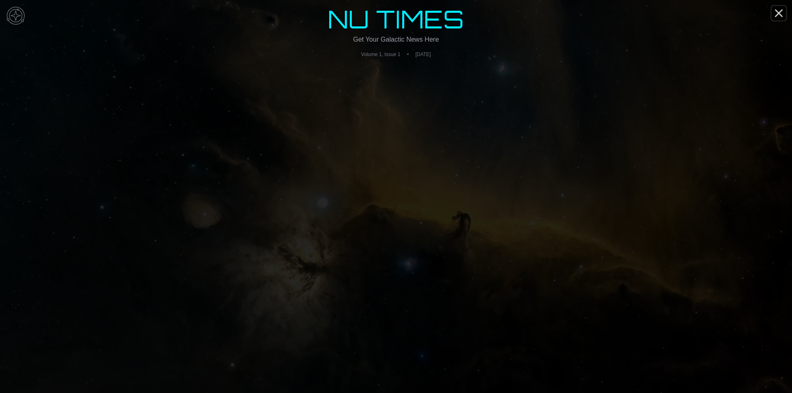
click at [780, 16] on icon "Close" at bounding box center [778, 13] width 13 height 13
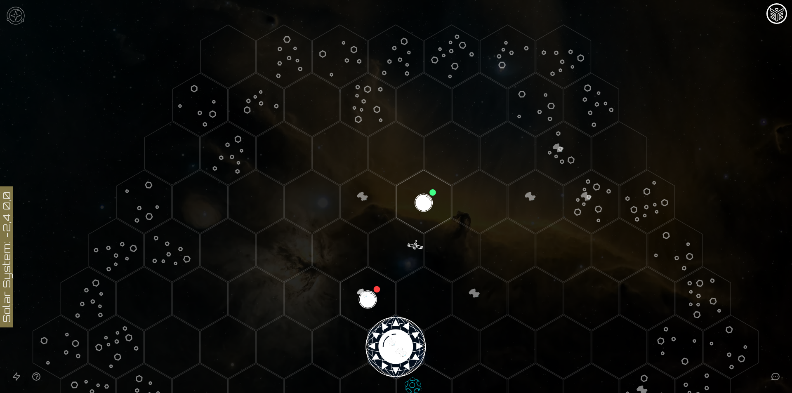
click at [772, 18] on img "Mission Control" at bounding box center [776, 14] width 16 height 16
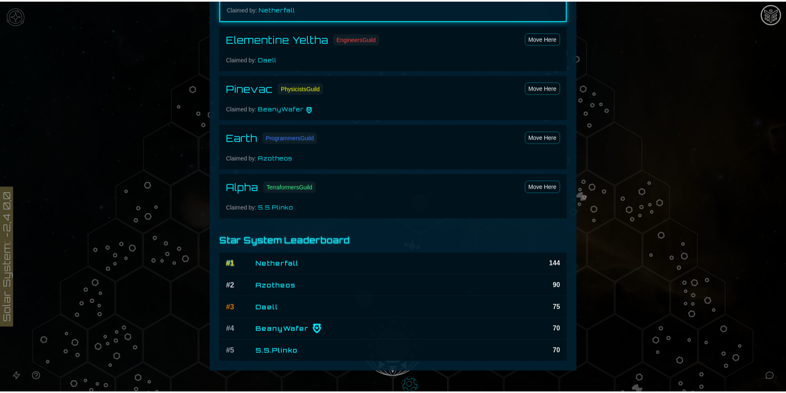
scroll to position [577, 0]
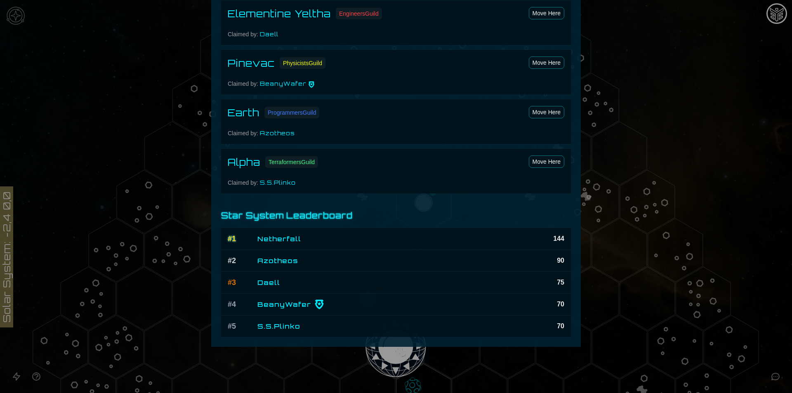
click at [756, 185] on div at bounding box center [396, 196] width 792 height 393
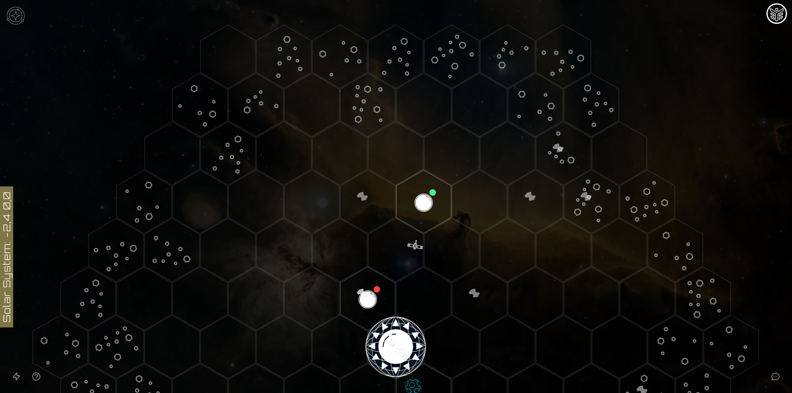
click at [21, 381] on button "Open accessible navigation interface" at bounding box center [17, 377] width 20 height 20
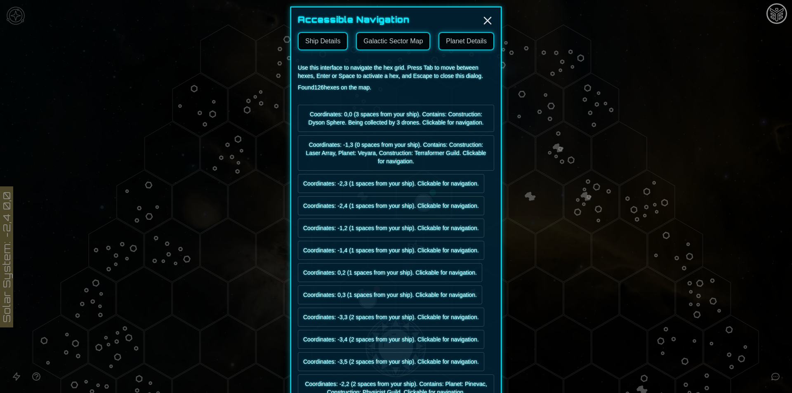
click at [377, 38] on link "Galactic Sector Map" at bounding box center [393, 41] width 74 height 18
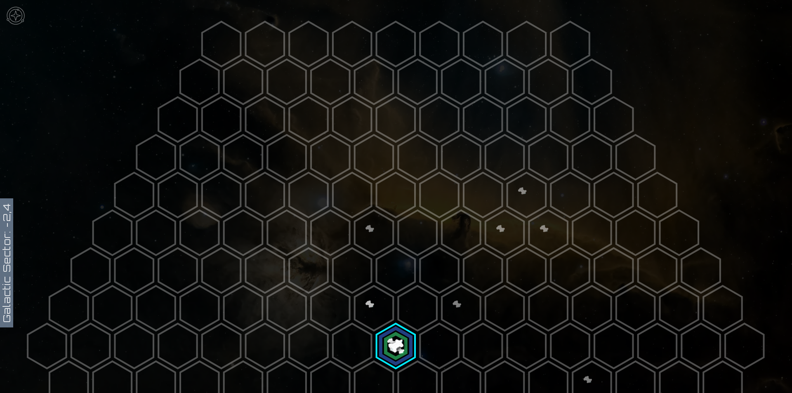
click at [19, 20] on img at bounding box center [15, 15] width 25 height 25
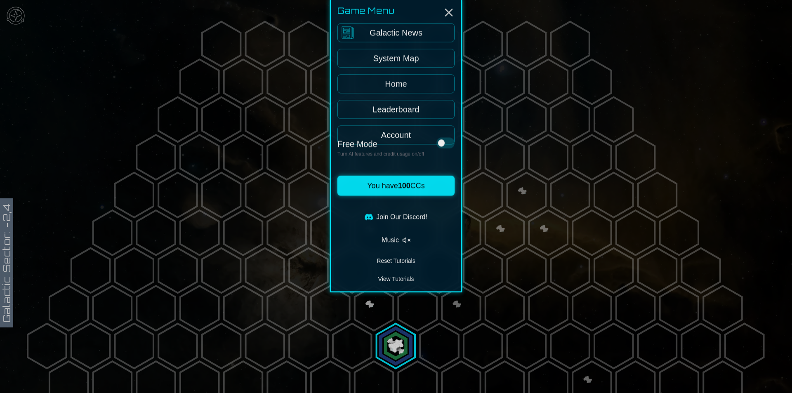
click at [396, 108] on link "Home" at bounding box center [395, 105] width 117 height 19
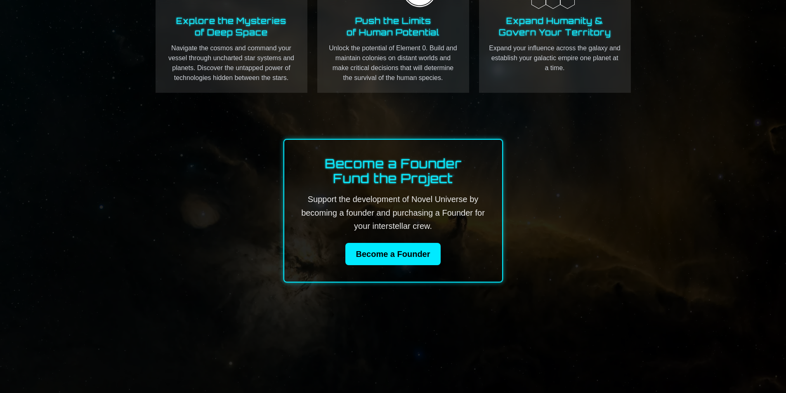
scroll to position [330, 0]
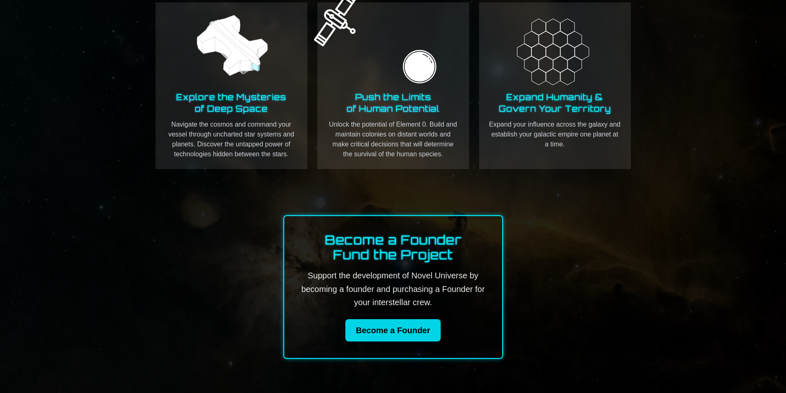
click at [399, 323] on link "Become a Founder" at bounding box center [392, 330] width 95 height 22
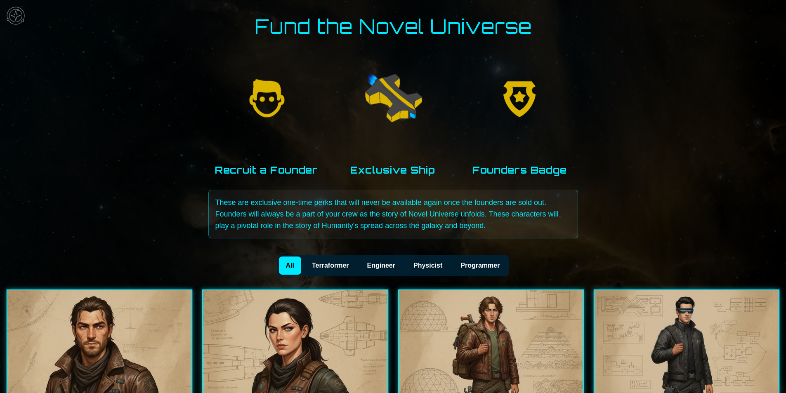
scroll to position [247, 0]
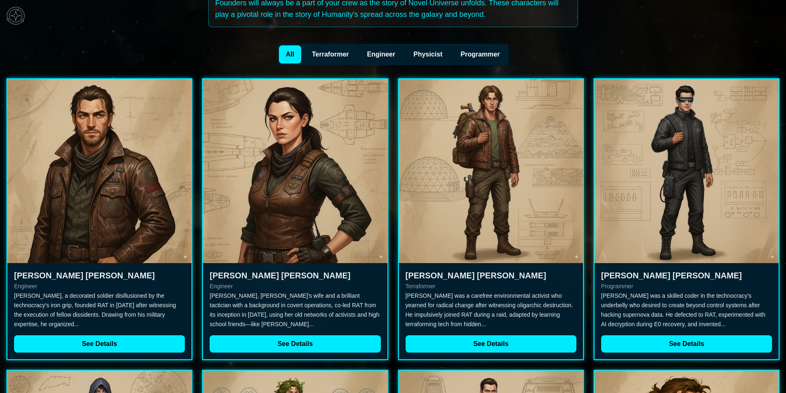
click at [427, 52] on button "Physicist" at bounding box center [428, 54] width 44 height 18
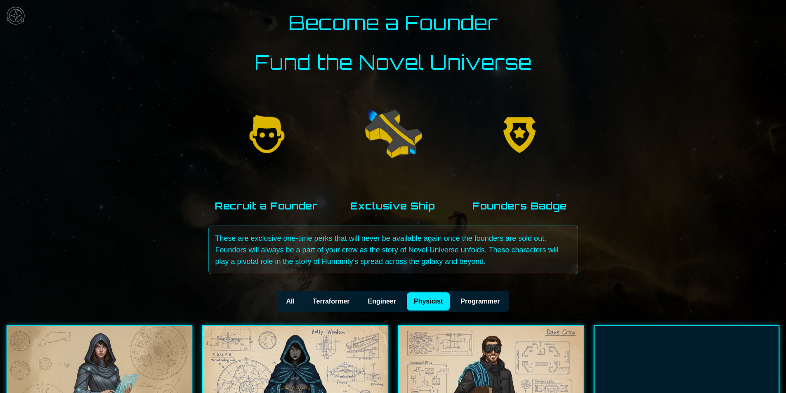
scroll to position [0, 0]
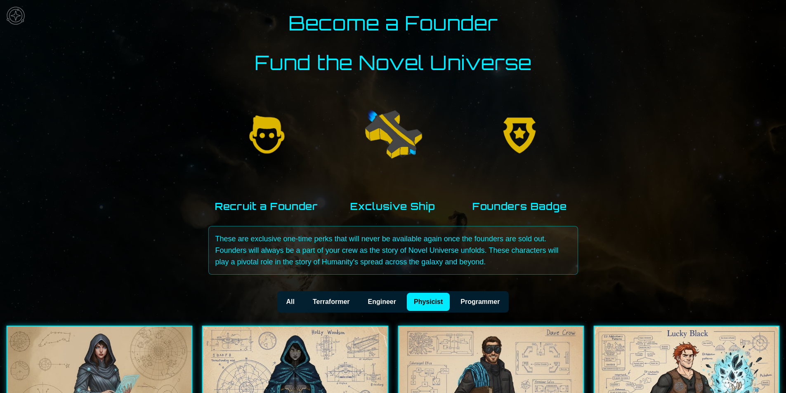
click at [390, 190] on div at bounding box center [392, 135] width 117 height 119
click at [385, 297] on button "Engineer" at bounding box center [381, 302] width 43 height 18
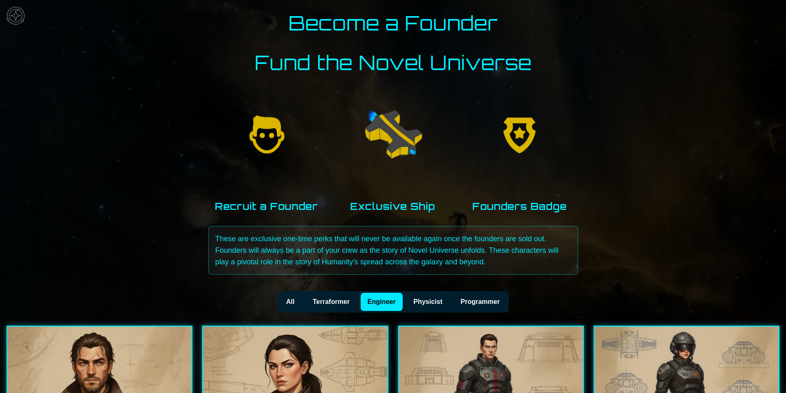
click at [295, 306] on button "All" at bounding box center [290, 302] width 23 height 18
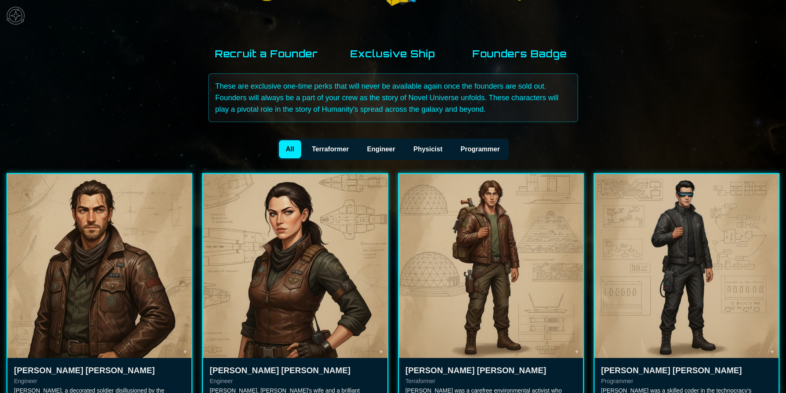
scroll to position [330, 0]
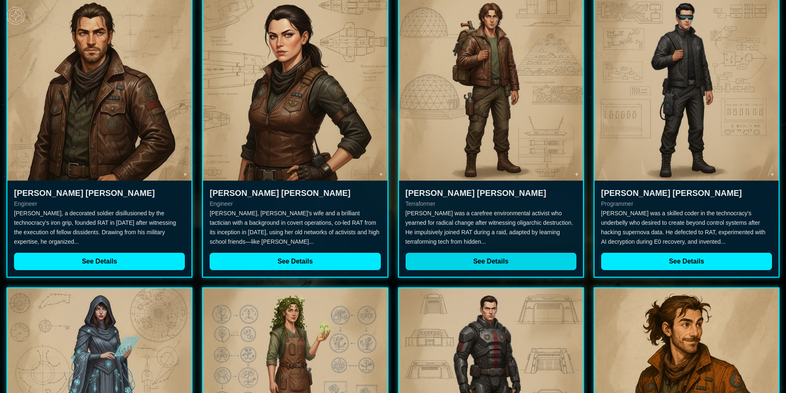
click at [421, 265] on button "See Details" at bounding box center [490, 261] width 171 height 17
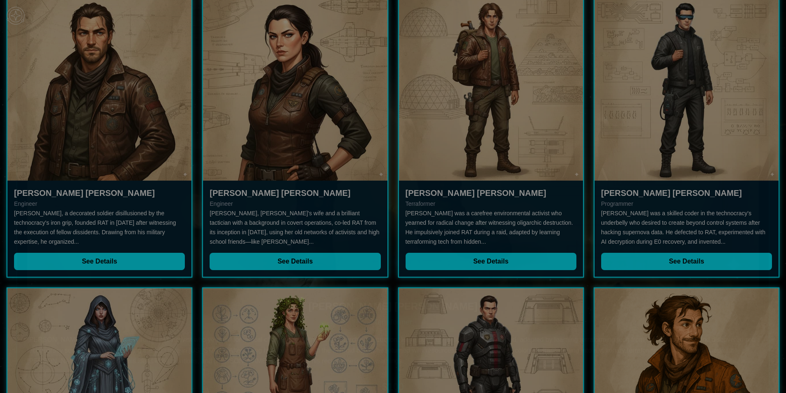
scroll to position [530, 0]
click at [777, 334] on div at bounding box center [393, 196] width 786 height 393
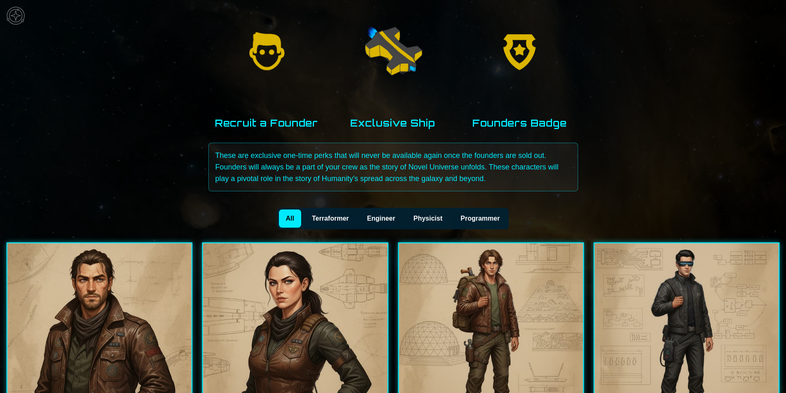
scroll to position [41, 0]
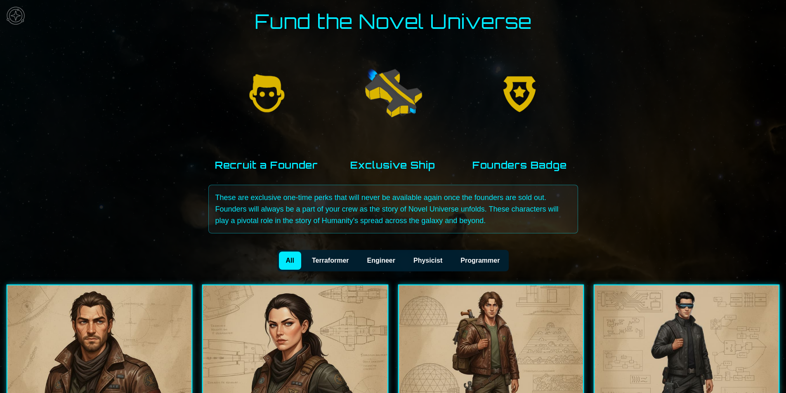
click at [490, 266] on button "Programmer" at bounding box center [480, 261] width 54 height 18
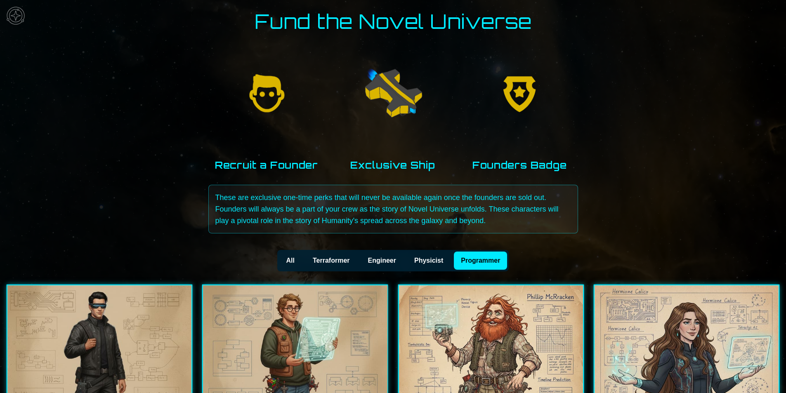
click at [418, 266] on button "Physicist" at bounding box center [429, 261] width 44 height 18
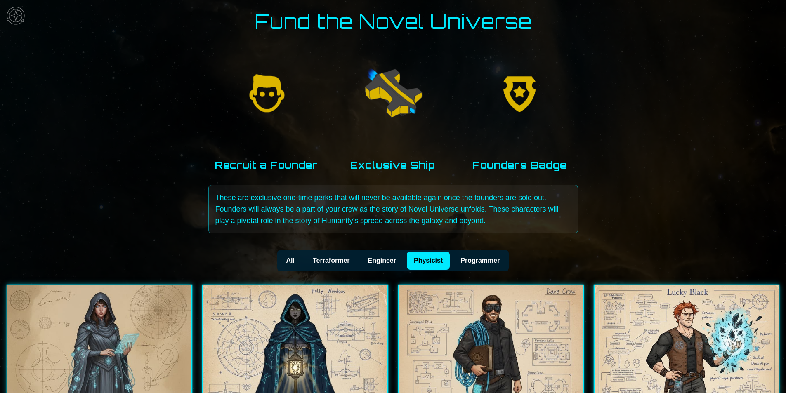
click at [385, 265] on button "Engineer" at bounding box center [381, 261] width 43 height 18
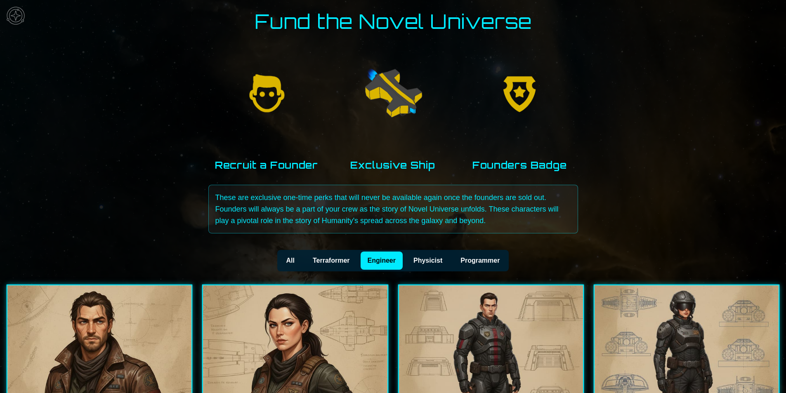
click at [355, 263] on button "Terraformer" at bounding box center [331, 261] width 52 height 18
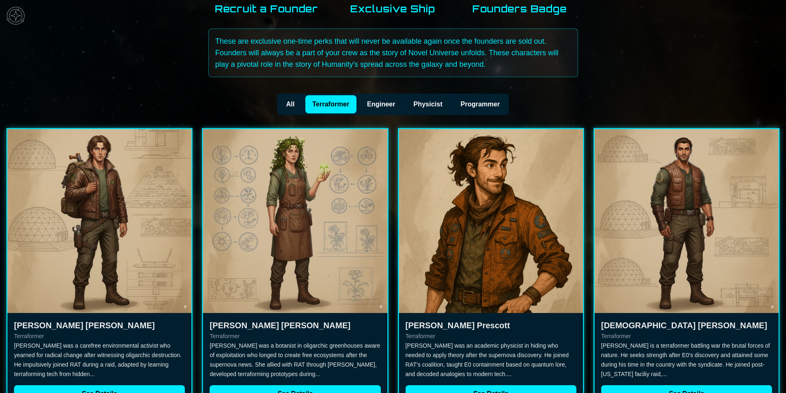
scroll to position [221, 0]
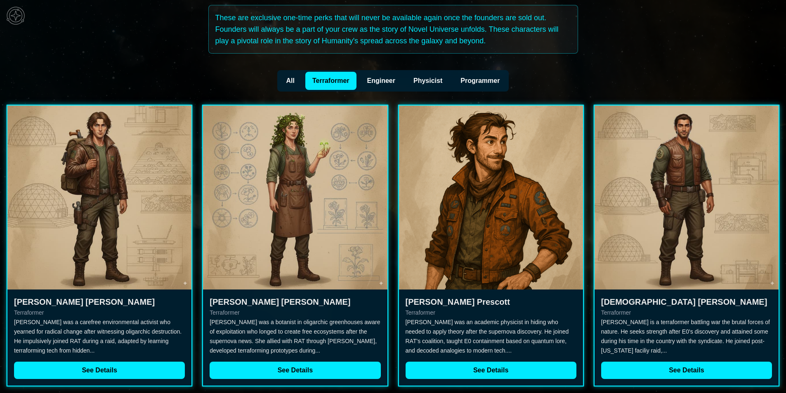
click at [367, 84] on button "Engineer" at bounding box center [381, 81] width 43 height 18
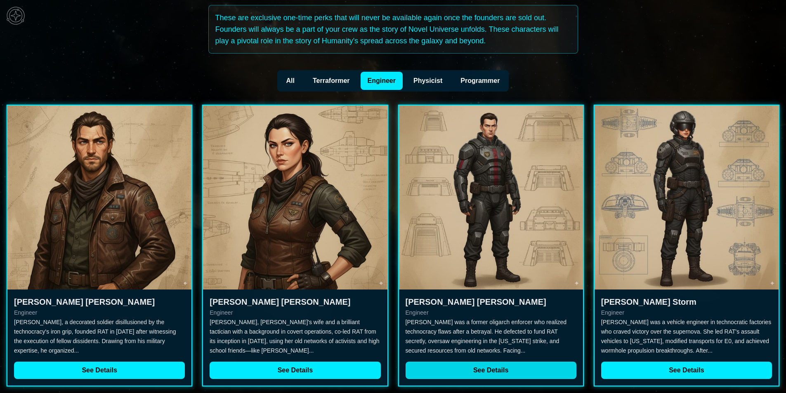
click at [529, 376] on button "See Details" at bounding box center [490, 370] width 171 height 17
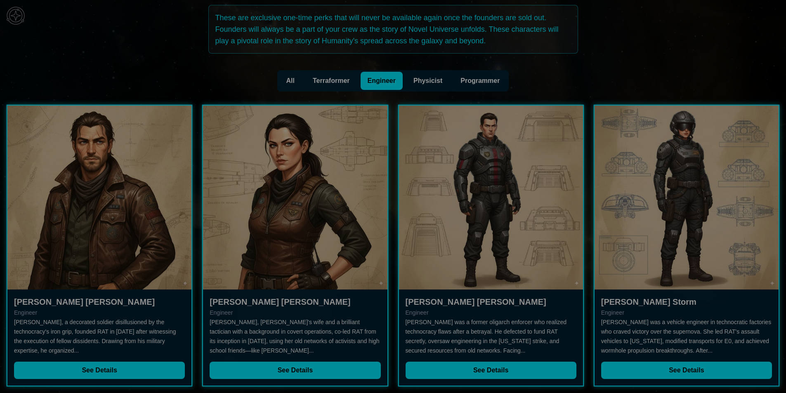
scroll to position [520, 0]
click at [774, 260] on div at bounding box center [393, 196] width 786 height 393
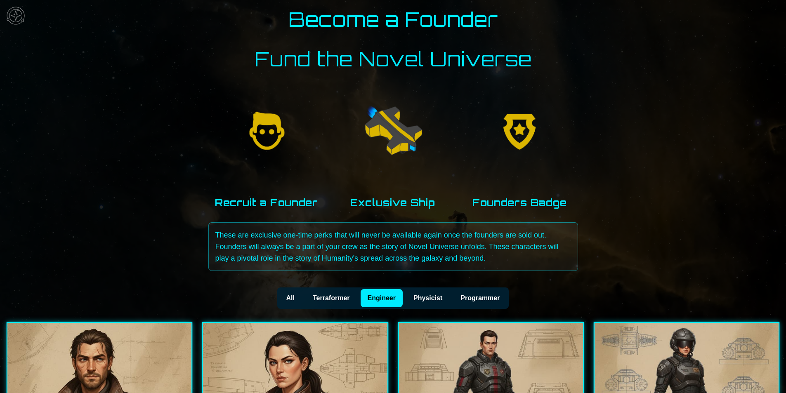
scroll to position [0, 0]
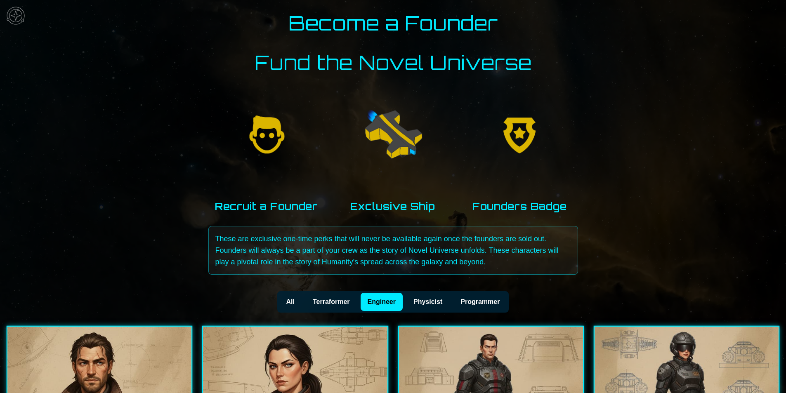
click at [19, 18] on img at bounding box center [15, 15] width 25 height 25
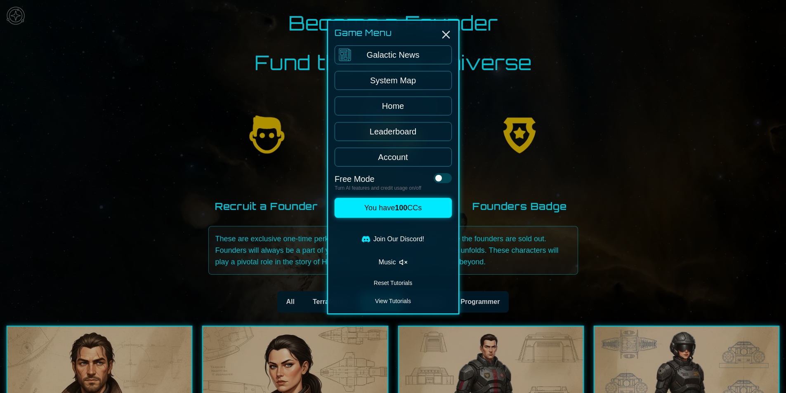
click at [607, 165] on div at bounding box center [393, 196] width 786 height 393
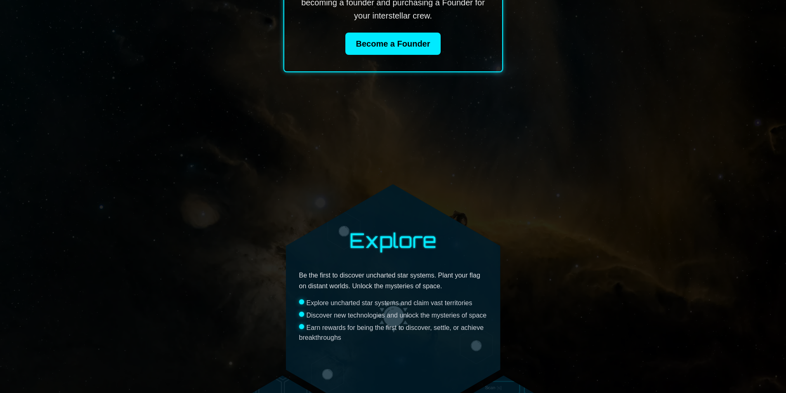
scroll to position [866, 0]
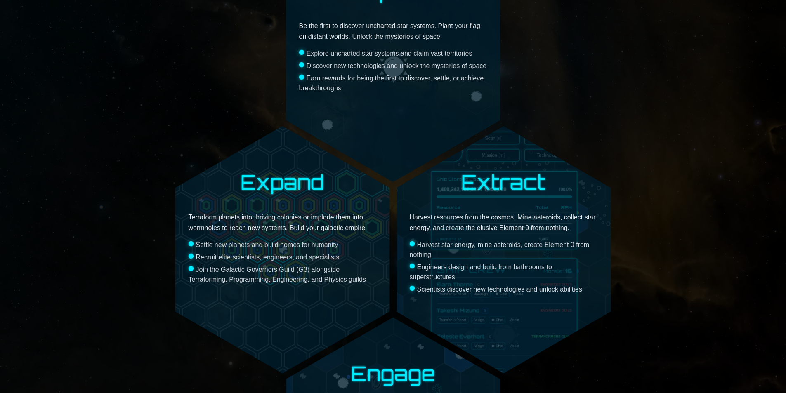
click at [360, 265] on div "Join the Galactic Governors Guild (G3) alongside Terraforming, Programming, Eng…" at bounding box center [282, 275] width 188 height 20
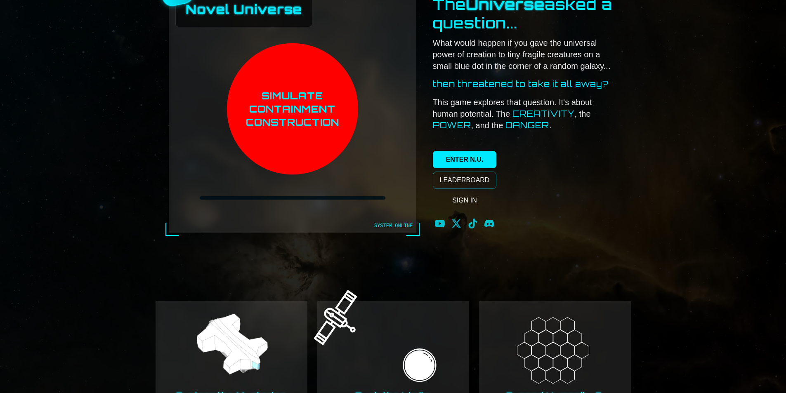
scroll to position [22, 0]
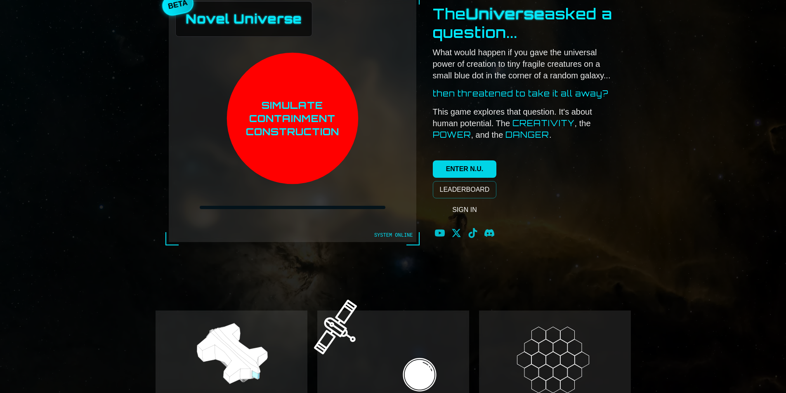
click at [465, 172] on link "ENTER N.U." at bounding box center [465, 168] width 64 height 17
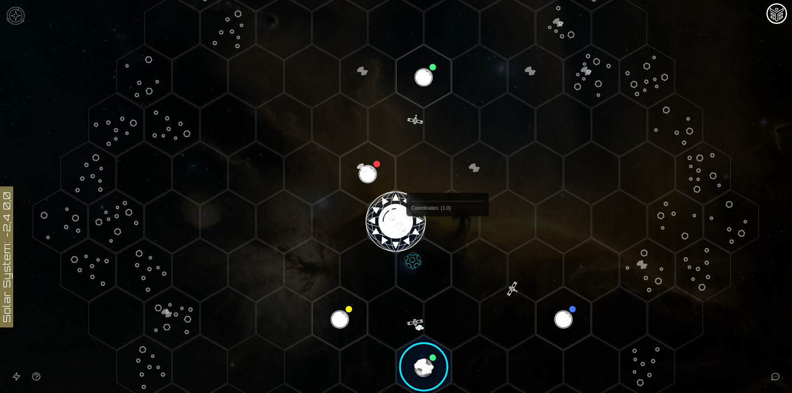
scroll to position [247, 0]
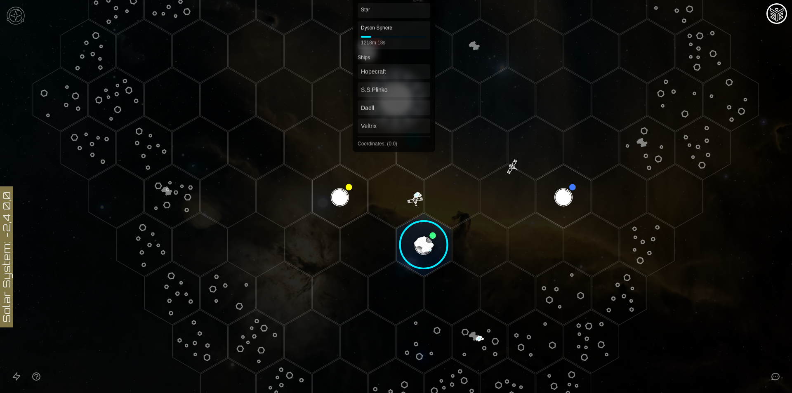
click at [394, 105] on polygon "Hex at coordinates 0,0, clickable" at bounding box center [395, 100] width 55 height 64
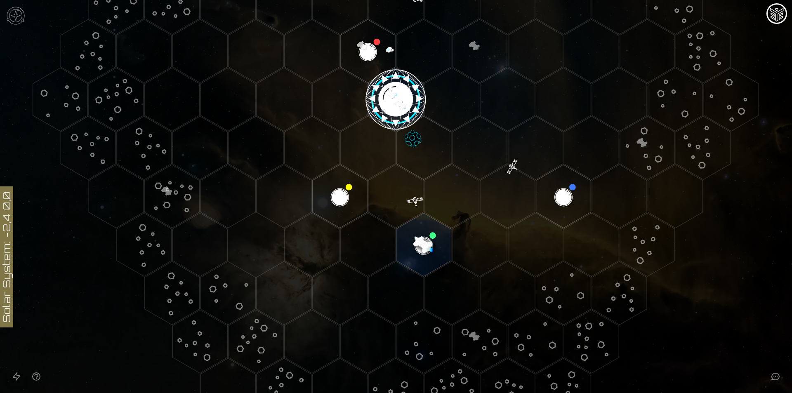
click at [394, 105] on image at bounding box center [395, 99] width 65 height 65
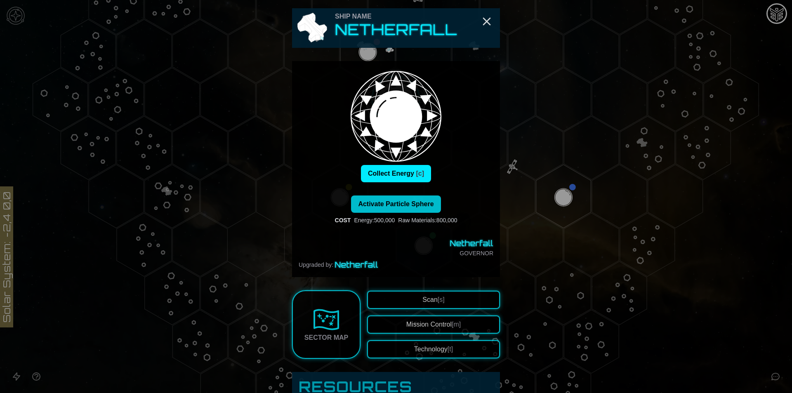
scroll to position [344, 0]
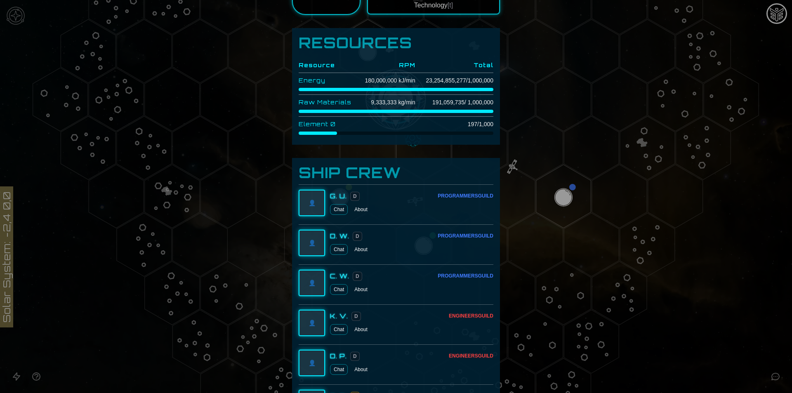
click at [760, 267] on div at bounding box center [396, 196] width 792 height 393
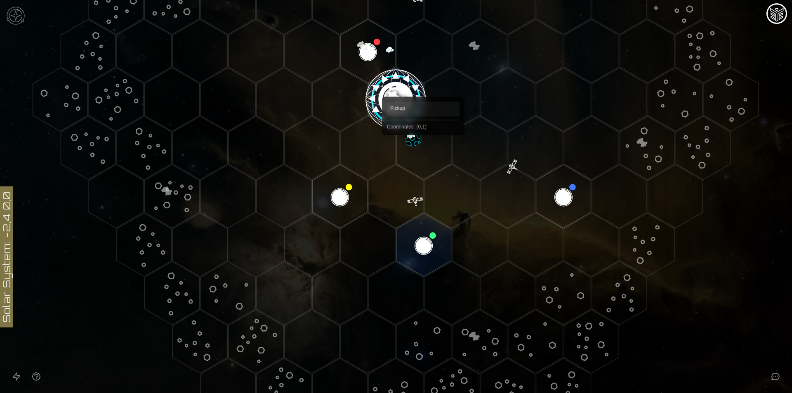
click at [423, 147] on polygon "Hex at coordinates 0,1, clickable" at bounding box center [423, 148] width 55 height 64
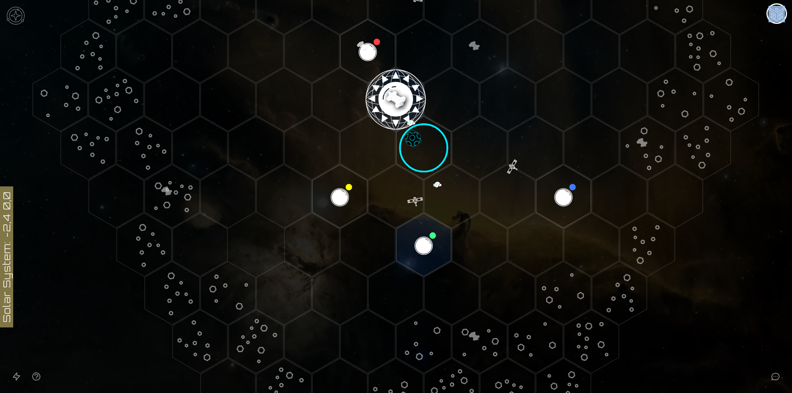
click at [423, 147] on image at bounding box center [422, 151] width 90 height 90
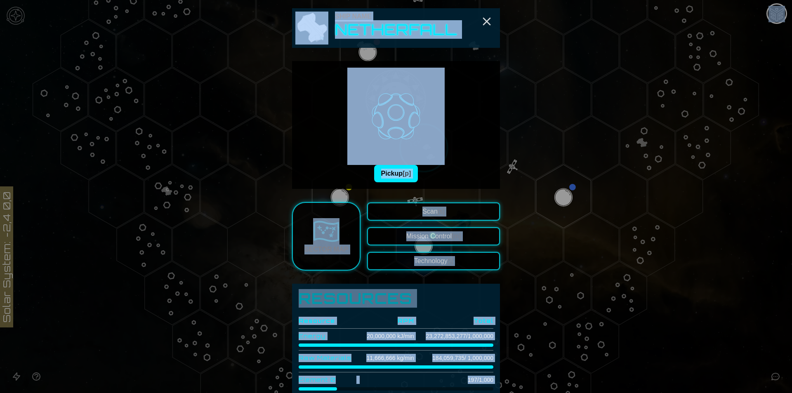
click at [428, 171] on div "Pickup [p]" at bounding box center [396, 125] width 195 height 115
click at [369, 172] on div "Pickup [p]" at bounding box center [396, 125] width 195 height 115
click at [414, 175] on button "Pickup [p]" at bounding box center [396, 173] width 44 height 17
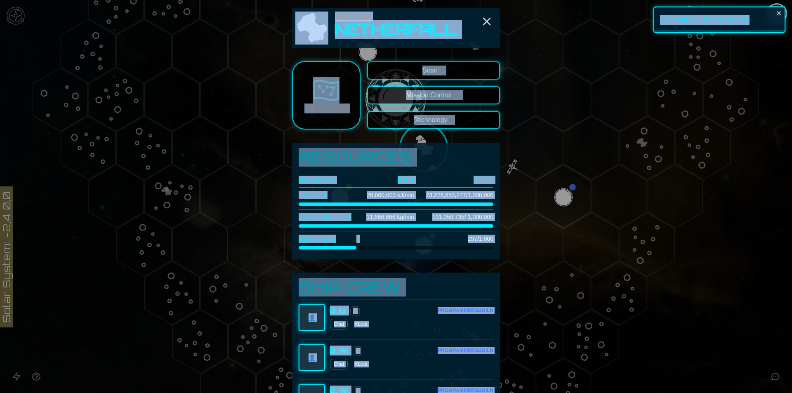
click at [471, 46] on div "Ship Name Netherfall" at bounding box center [396, 28] width 208 height 40
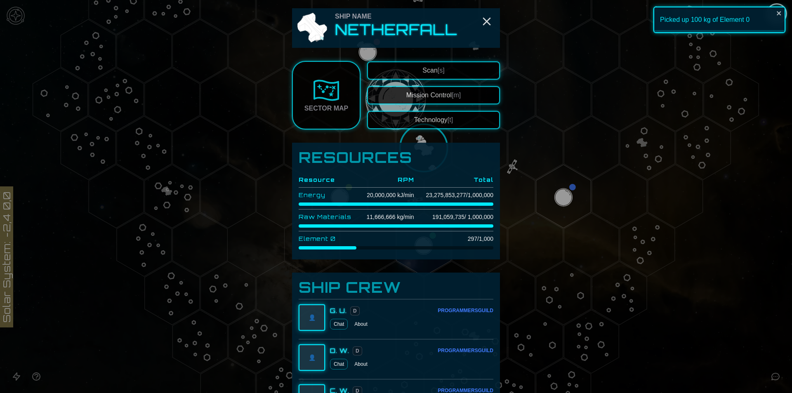
click at [490, 15] on div "Ship Name Netherfall" at bounding box center [396, 28] width 208 height 40
click at [487, 17] on icon "Close" at bounding box center [486, 21] width 13 height 13
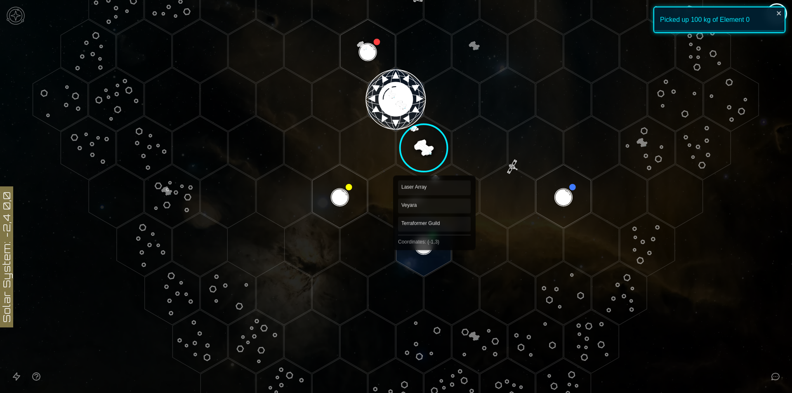
click at [434, 244] on polygon "Hex at coordinates -1,3, clickable" at bounding box center [423, 245] width 55 height 64
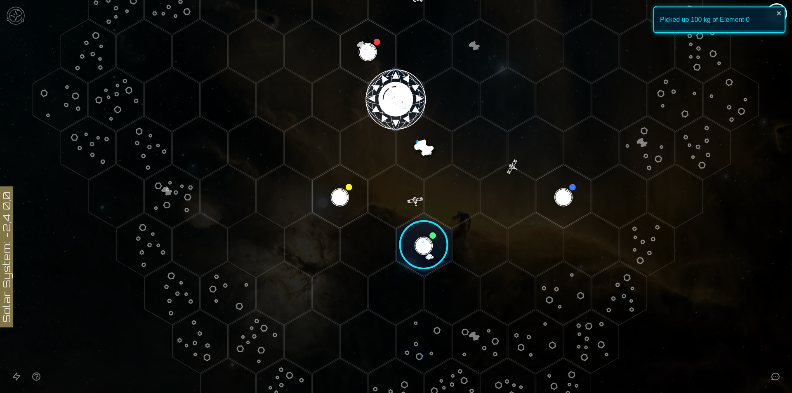
click at [434, 244] on image at bounding box center [423, 244] width 65 height 65
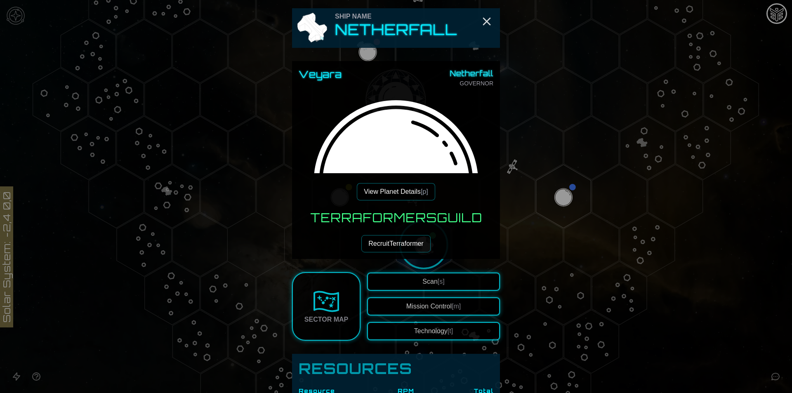
click at [421, 191] on span "[p]" at bounding box center [424, 191] width 7 height 7
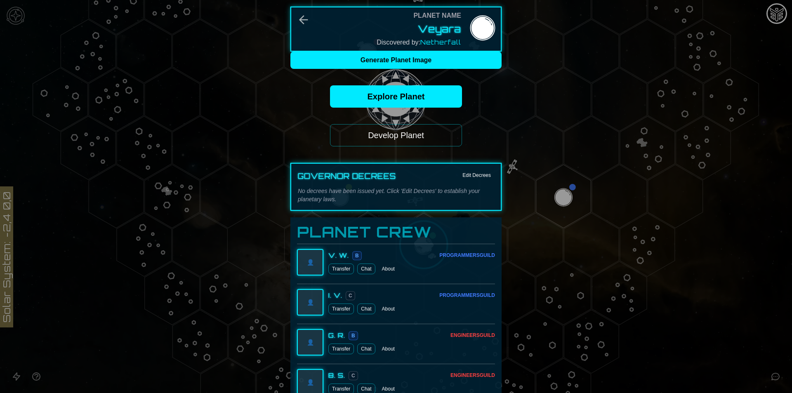
click at [427, 132] on button "Develop Planet" at bounding box center [396, 135] width 132 height 22
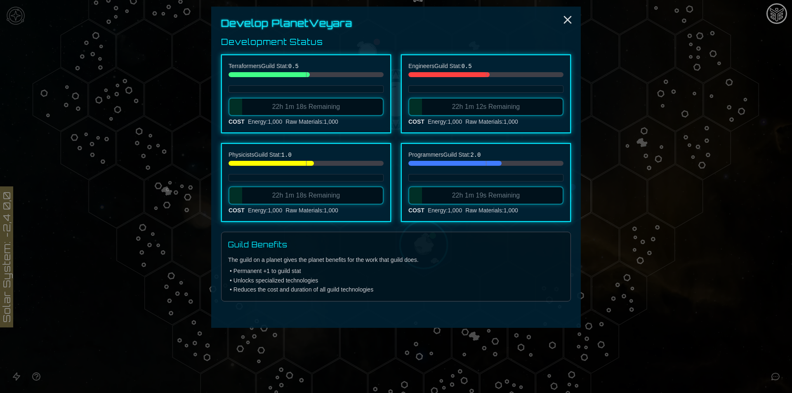
click at [574, 14] on div "Develop Planet Veyara Development Status Terraformers Guild Stat: 0.5 22h 1m 18…" at bounding box center [395, 167] width 369 height 321
click at [562, 20] on icon "Close" at bounding box center [567, 19] width 13 height 13
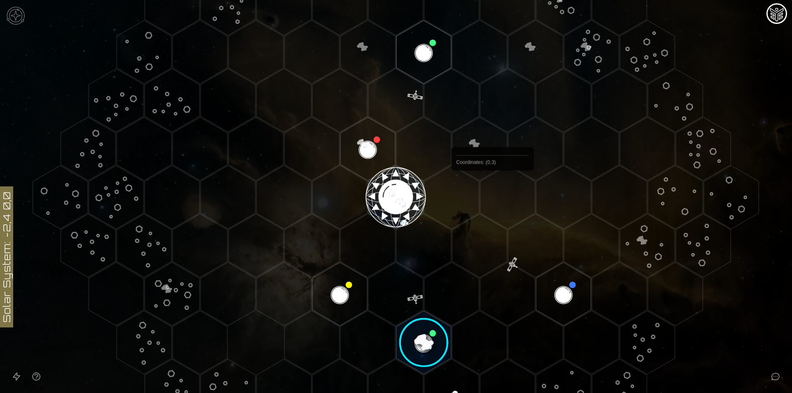
scroll to position [130, 0]
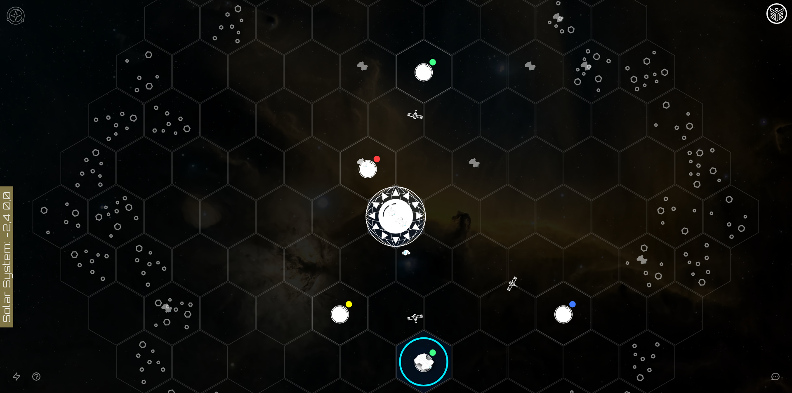
click at [420, 364] on image at bounding box center [423, 361] width 65 height 65
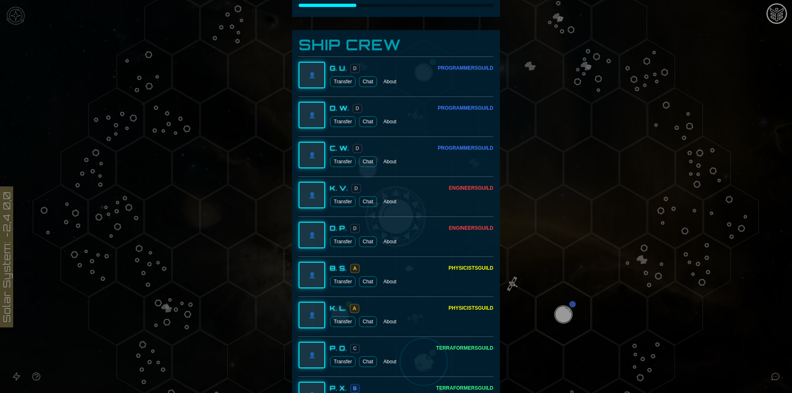
scroll to position [124, 0]
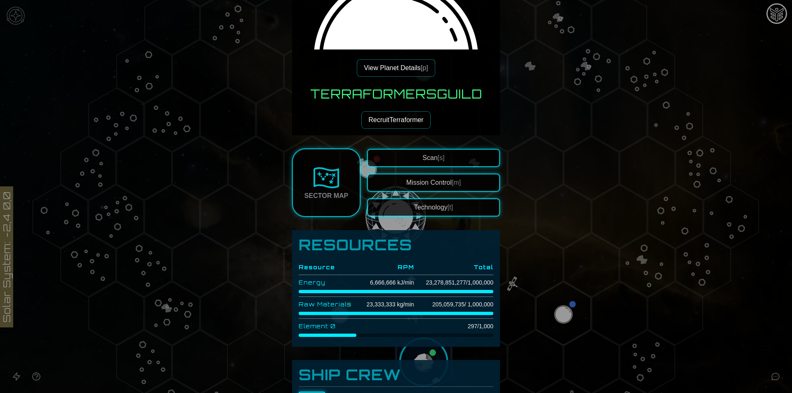
click at [384, 69] on button "View Planet Details [p]" at bounding box center [396, 67] width 78 height 17
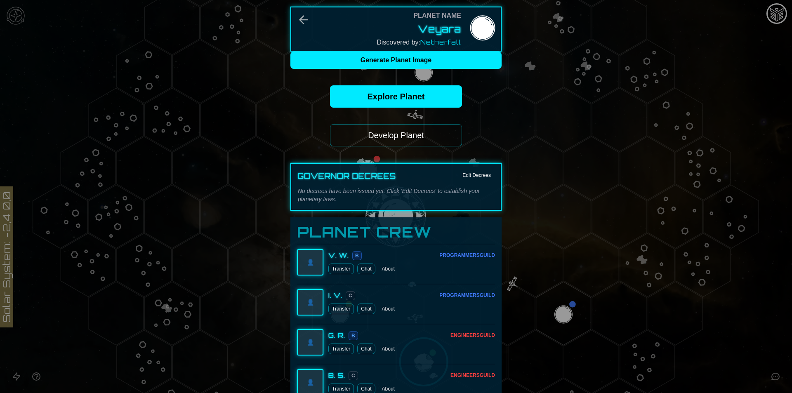
click at [405, 130] on button "Develop Planet" at bounding box center [396, 135] width 132 height 22
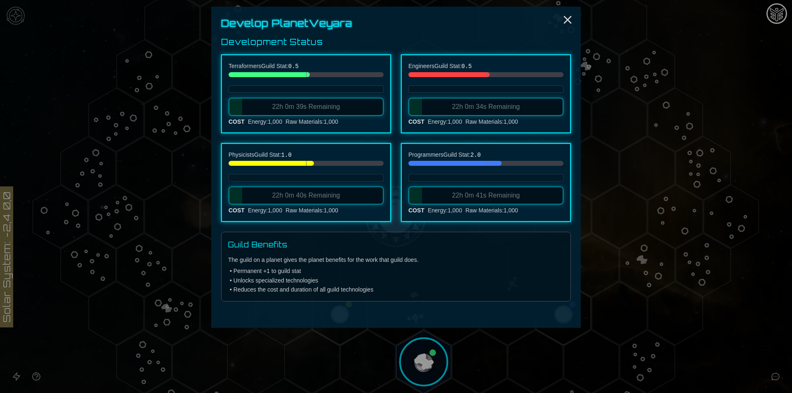
click at [780, 376] on div at bounding box center [396, 196] width 792 height 393
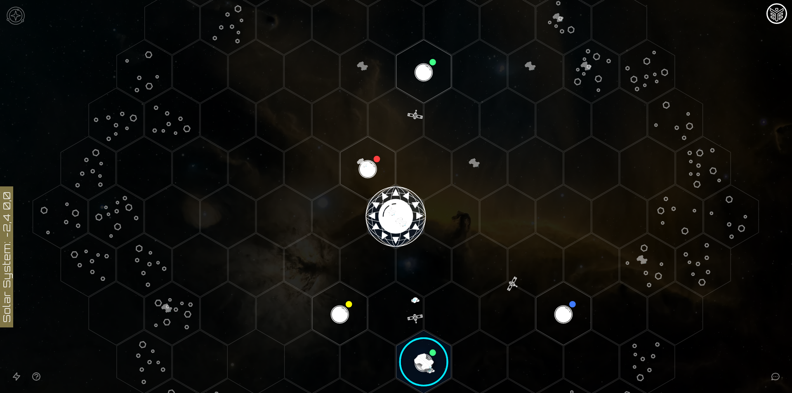
scroll to position [295, 0]
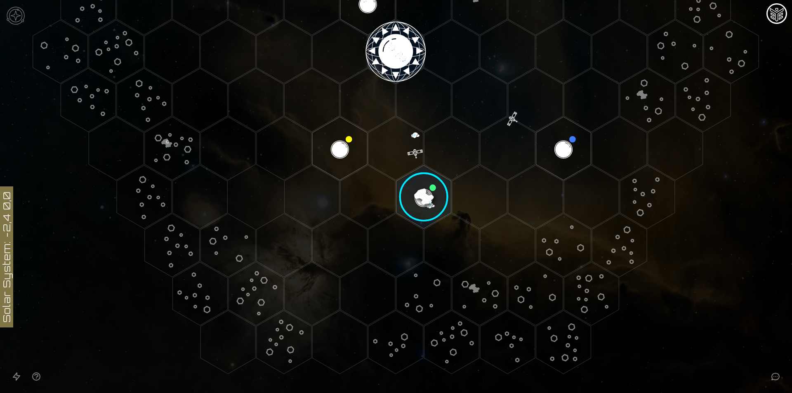
click at [37, 372] on icon "Open accessibility help guide" at bounding box center [36, 377] width 10 height 10
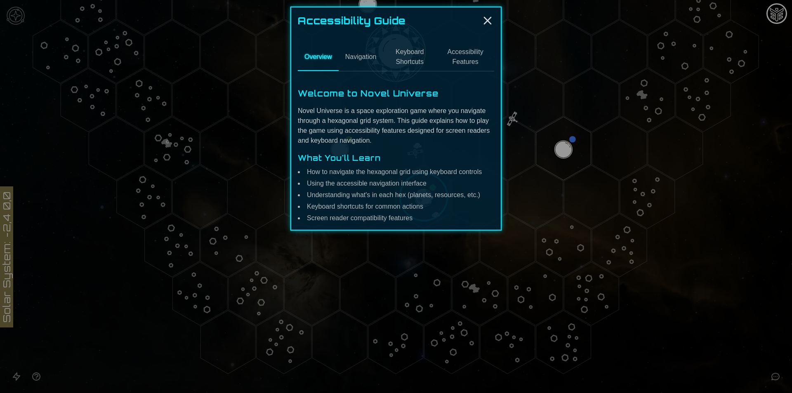
click at [412, 65] on button "Keyboard Shortcuts" at bounding box center [410, 57] width 54 height 27
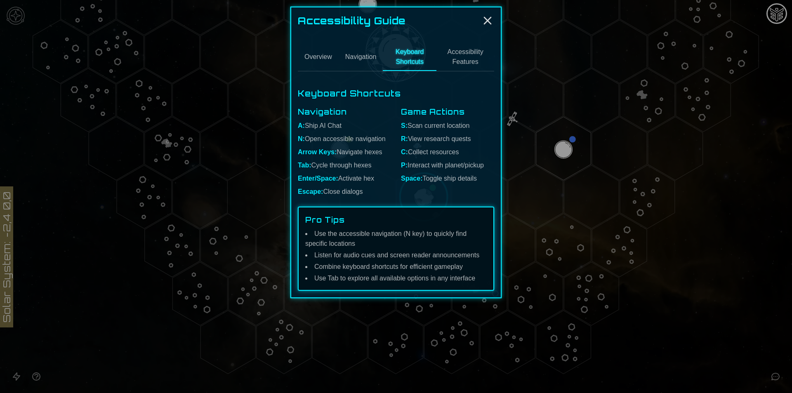
click at [362, 59] on button "Navigation" at bounding box center [361, 57] width 45 height 27
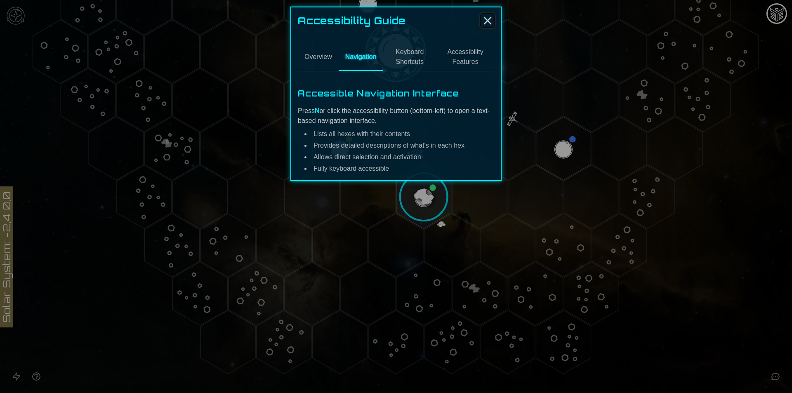
click at [481, 23] on icon "Close" at bounding box center [487, 20] width 13 height 13
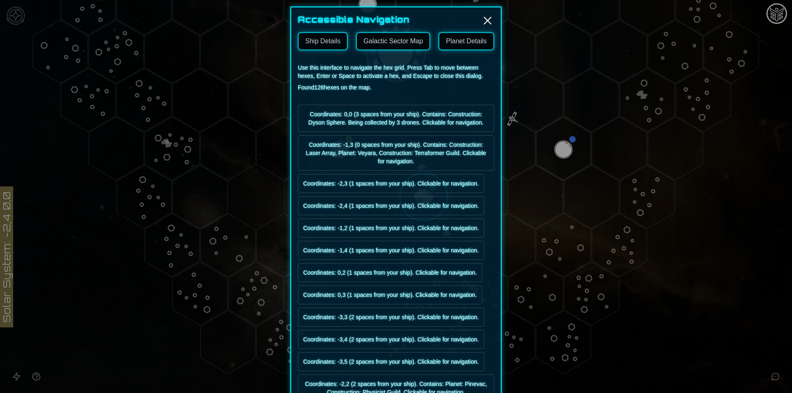
click at [454, 45] on button "Planet Details" at bounding box center [466, 41] width 56 height 18
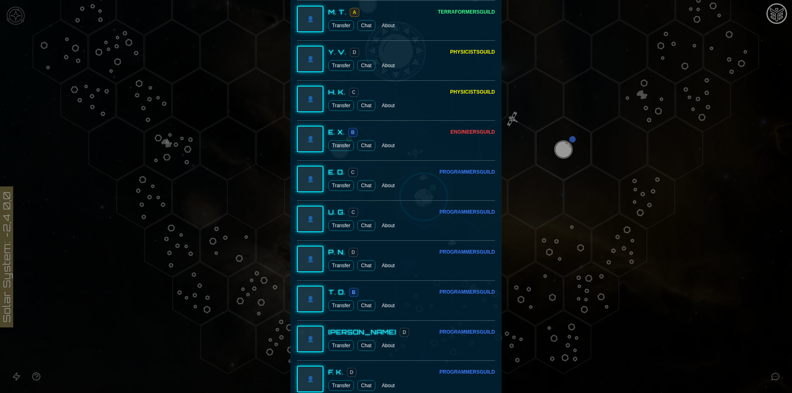
scroll to position [660, 0]
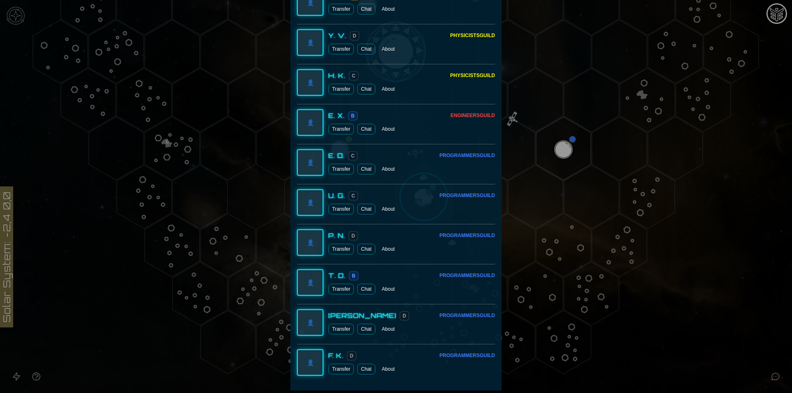
click at [734, 291] on div at bounding box center [396, 196] width 792 height 393
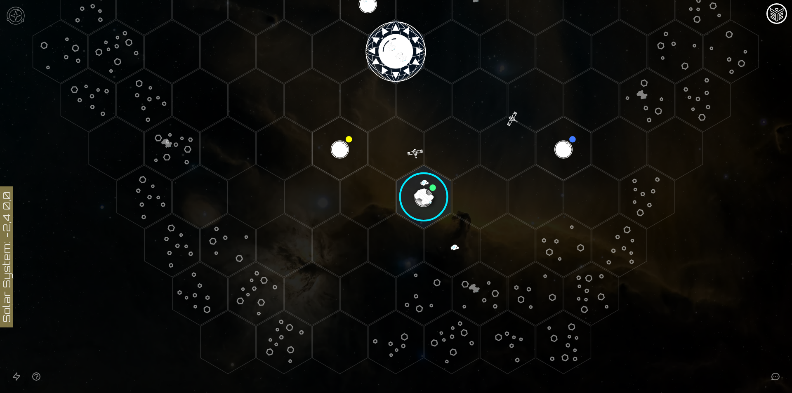
click at [775, 373] on icon at bounding box center [775, 376] width 7 height 7
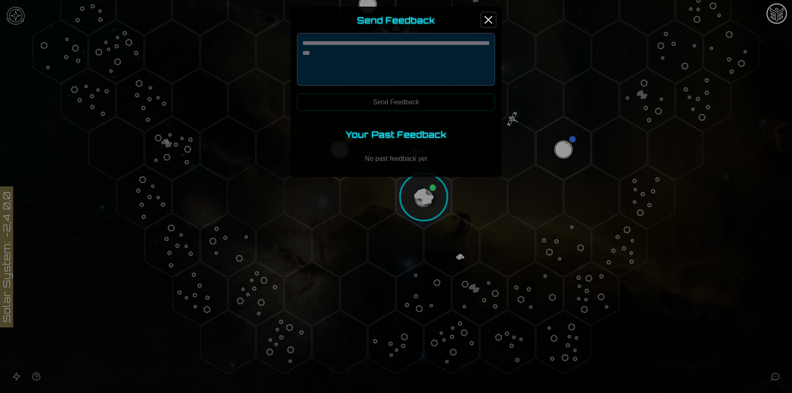
click at [484, 24] on icon "Close" at bounding box center [488, 19] width 13 height 13
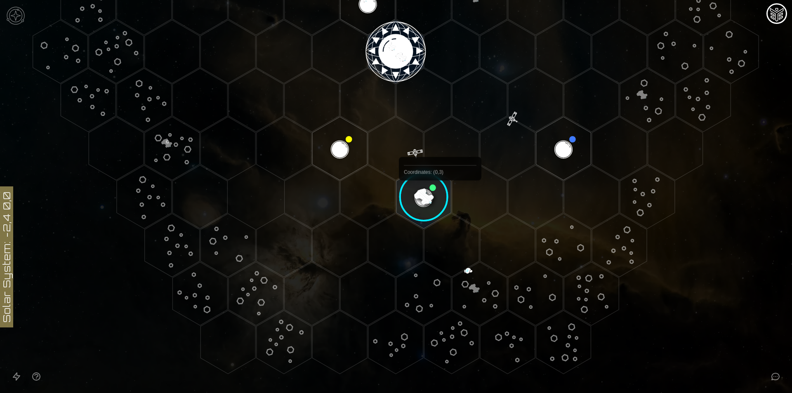
click at [440, 199] on image at bounding box center [423, 197] width 65 height 65
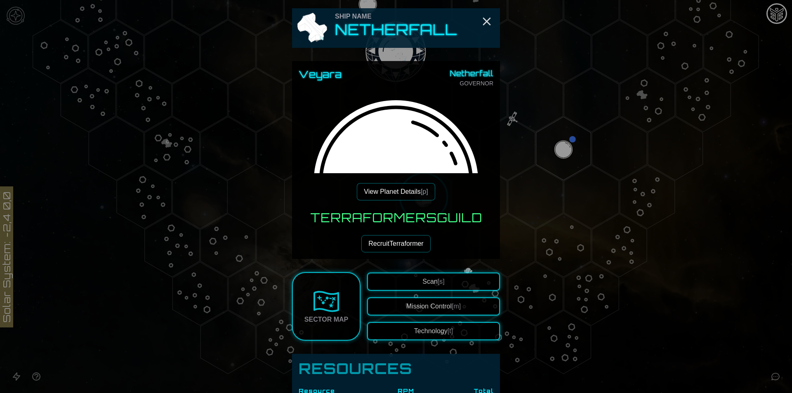
scroll to position [330, 0]
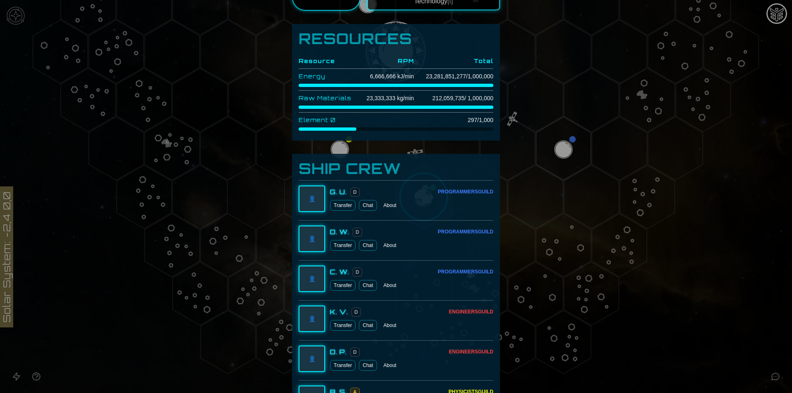
click at [334, 120] on td "Element 0" at bounding box center [328, 120] width 58 height 15
click at [302, 122] on td "Element 0" at bounding box center [328, 120] width 58 height 15
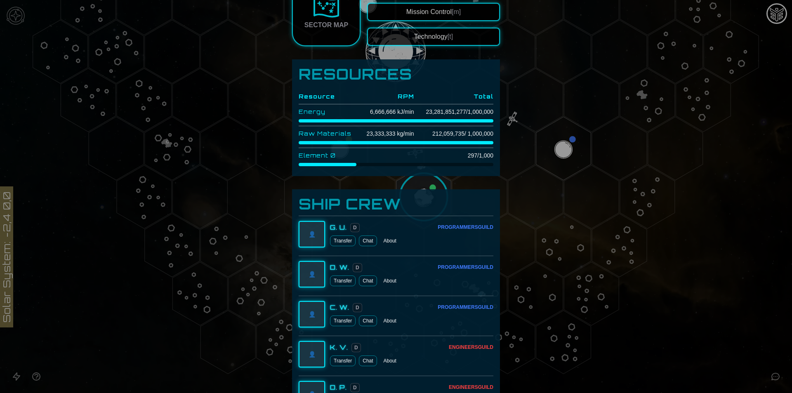
scroll to position [48, 0]
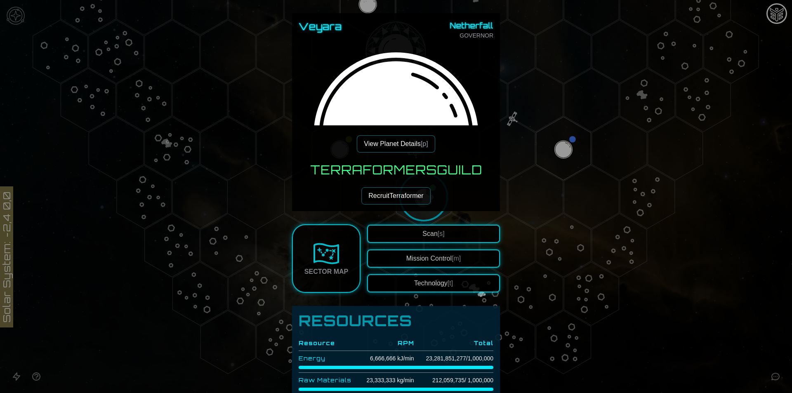
click at [428, 234] on span "Scan [s]" at bounding box center [433, 233] width 22 height 7
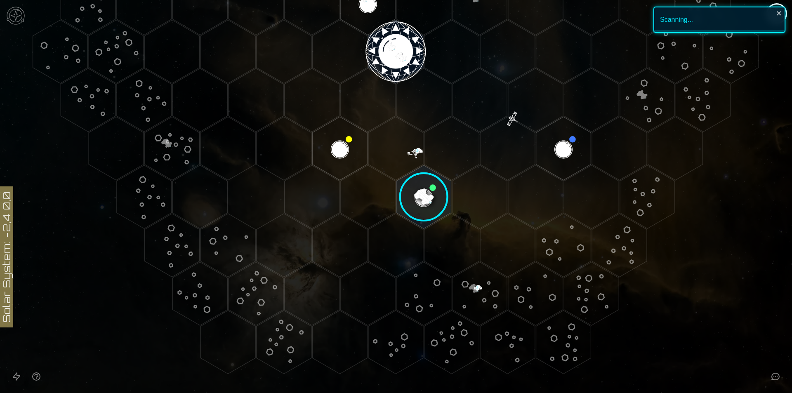
click at [422, 191] on image at bounding box center [423, 197] width 65 height 65
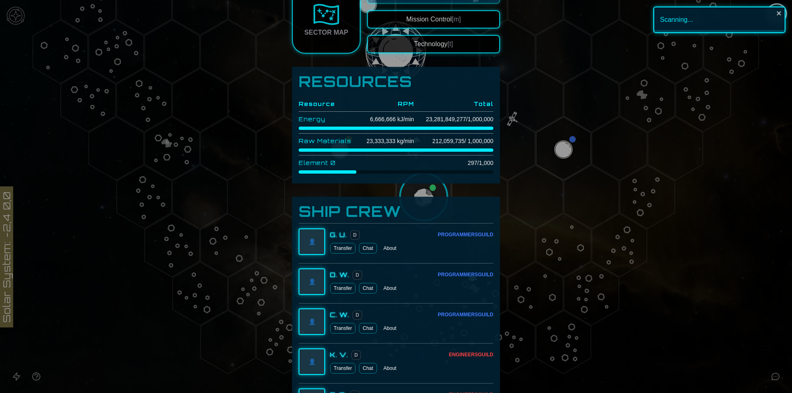
scroll to position [294, 0]
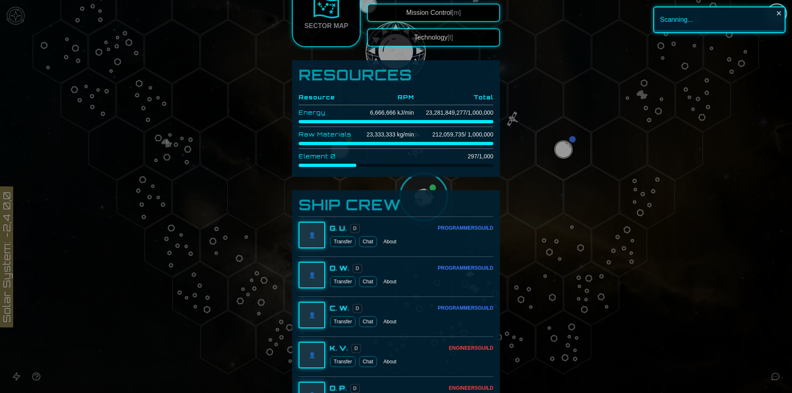
click at [470, 157] on td "297 / 1,000" at bounding box center [453, 156] width 79 height 15
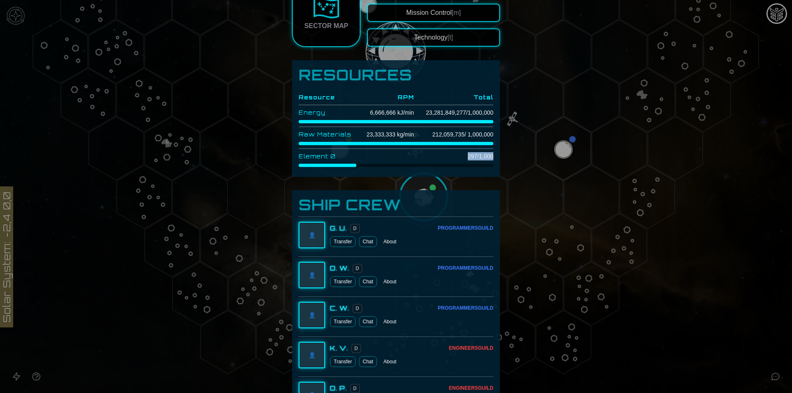
click at [470, 157] on td "297 / 1,000" at bounding box center [453, 156] width 79 height 15
click at [452, 41] on button "Technology [t]" at bounding box center [433, 37] width 133 height 18
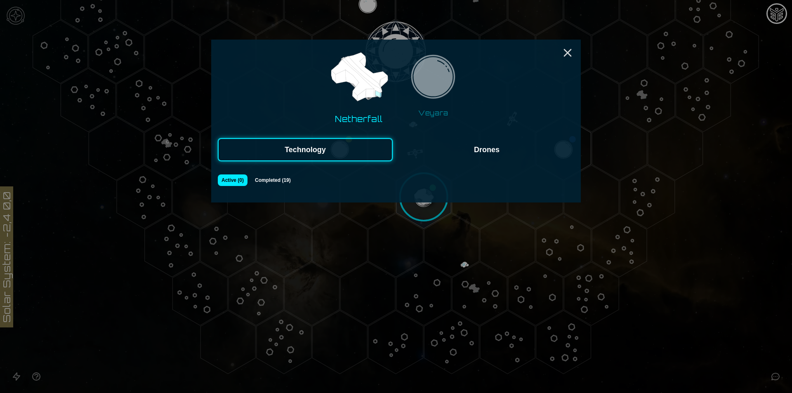
click at [278, 182] on button "Completed ( 19 )" at bounding box center [273, 180] width 44 height 12
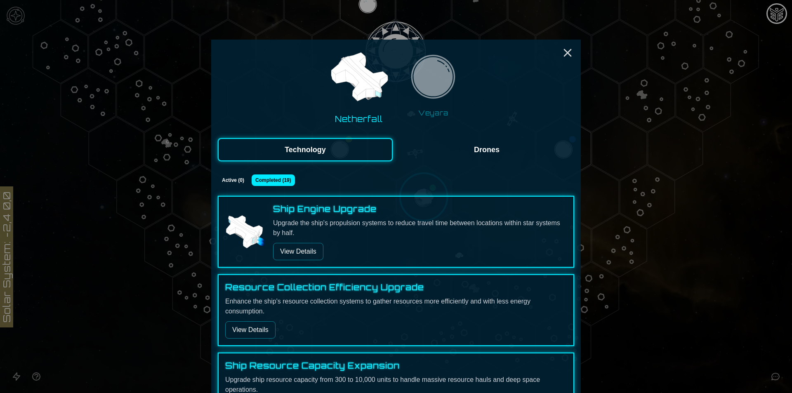
click at [301, 243] on button "View Details" at bounding box center [298, 251] width 50 height 17
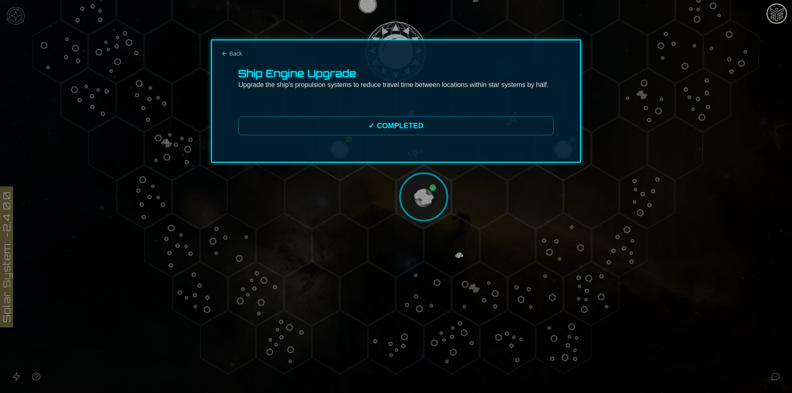
click at [303, 247] on div at bounding box center [396, 196] width 792 height 393
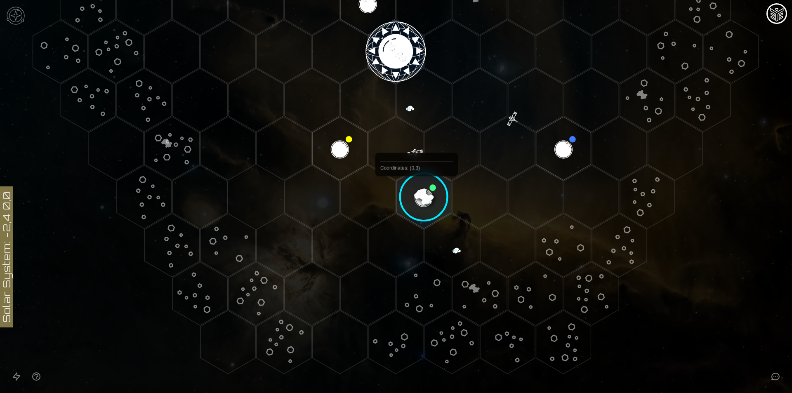
click at [417, 195] on image at bounding box center [423, 197] width 65 height 65
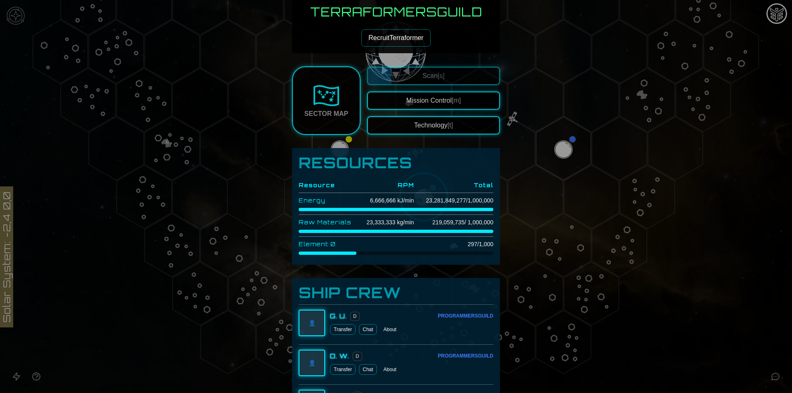
scroll to position [206, 0]
click at [405, 126] on button "Technology [t]" at bounding box center [433, 125] width 133 height 18
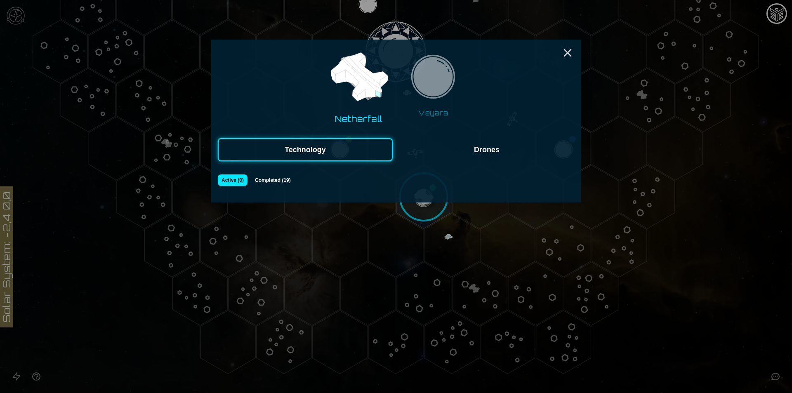
click at [280, 177] on button "Completed ( 19 )" at bounding box center [273, 180] width 44 height 12
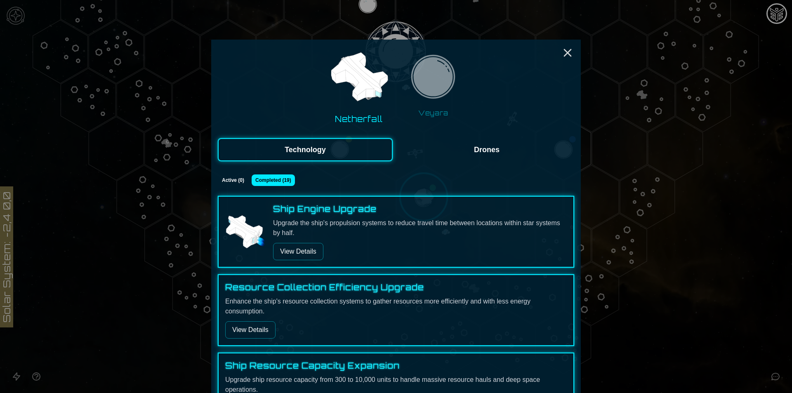
click at [290, 247] on button "View Details" at bounding box center [298, 251] width 50 height 17
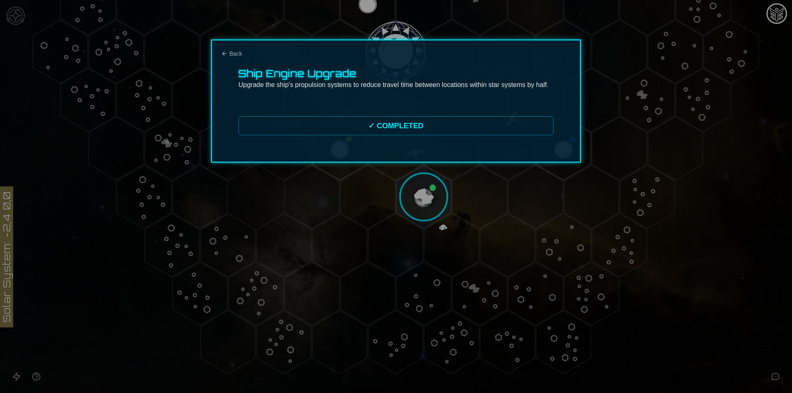
click at [351, 124] on div "✓ COMPLETED" at bounding box center [395, 125] width 315 height 19
click at [220, 49] on div "Ship Engine Upgrade Upgrade the ship's propulsion systems to reduce travel time…" at bounding box center [395, 101] width 369 height 123
click at [233, 55] on span "Back" at bounding box center [235, 53] width 13 height 8
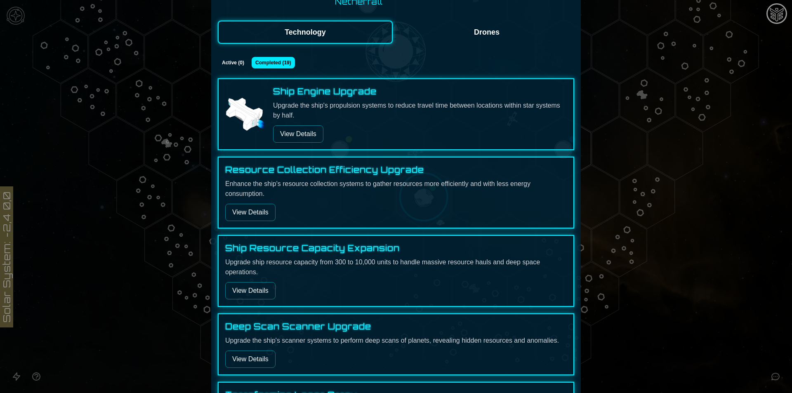
scroll to position [165, 0]
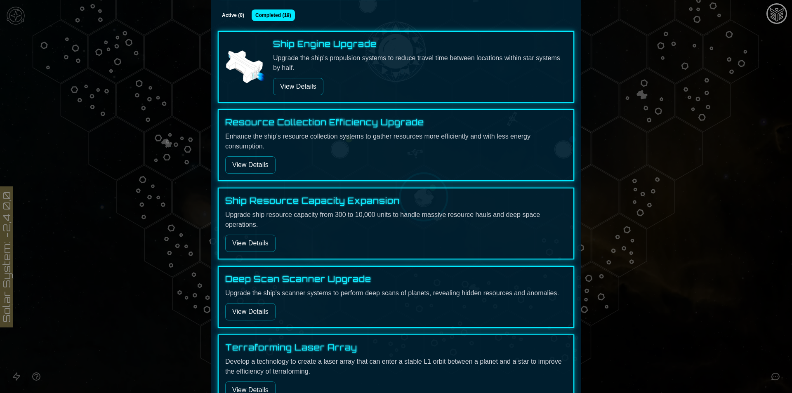
click at [248, 158] on button "View Details" at bounding box center [250, 164] width 50 height 17
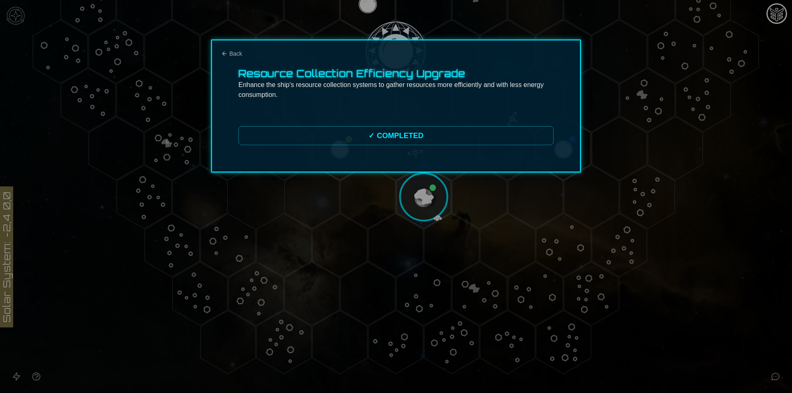
scroll to position [0, 0]
click at [233, 51] on span "Back" at bounding box center [235, 53] width 13 height 8
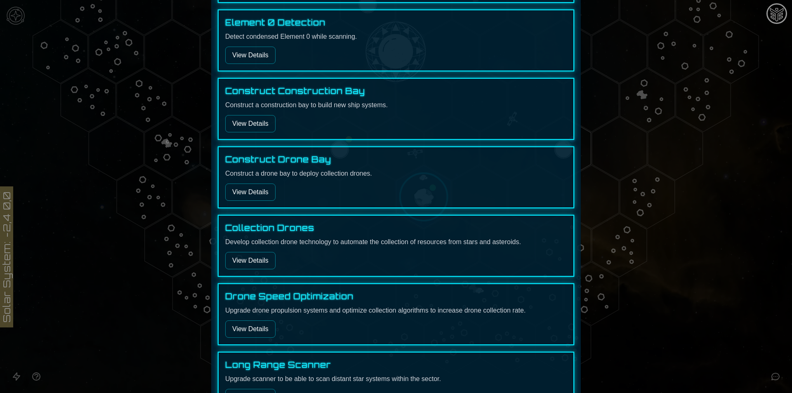
scroll to position [924, 0]
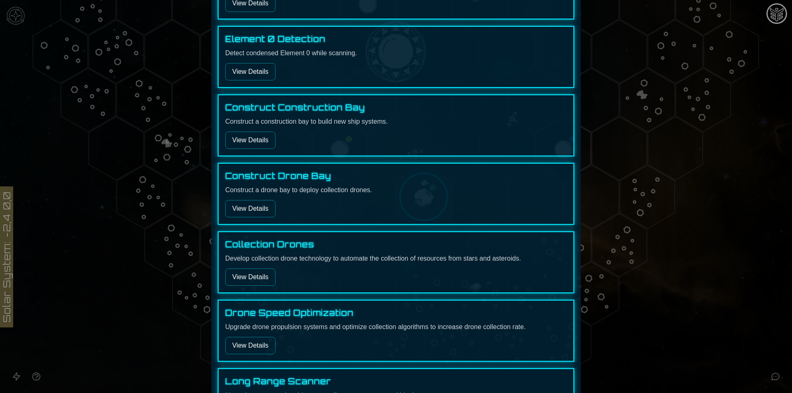
click at [247, 78] on button "View Details" at bounding box center [250, 71] width 50 height 17
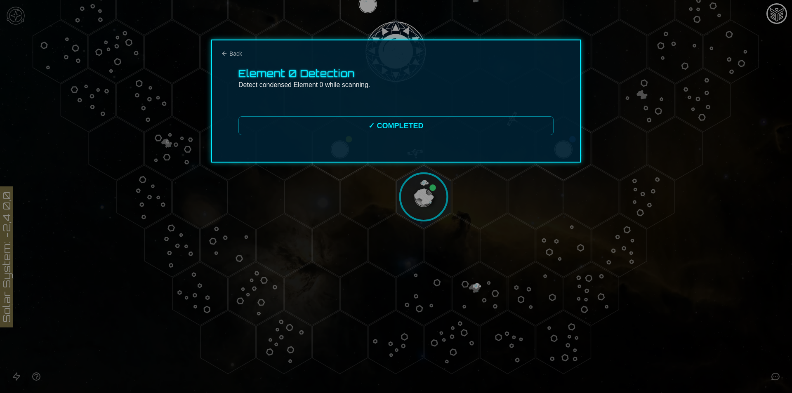
scroll to position [0, 0]
click at [264, 126] on div "✓ COMPLETED" at bounding box center [395, 125] width 315 height 19
click at [235, 43] on div "Element 0 Detection Detect condensed Element 0 while scanning. ✓ COMPLETED" at bounding box center [395, 101] width 369 height 123
click at [232, 49] on div "Element 0 Detection Detect condensed Element 0 while scanning. ✓ COMPLETED" at bounding box center [395, 101] width 369 height 123
click at [233, 57] on span "Back" at bounding box center [235, 53] width 13 height 8
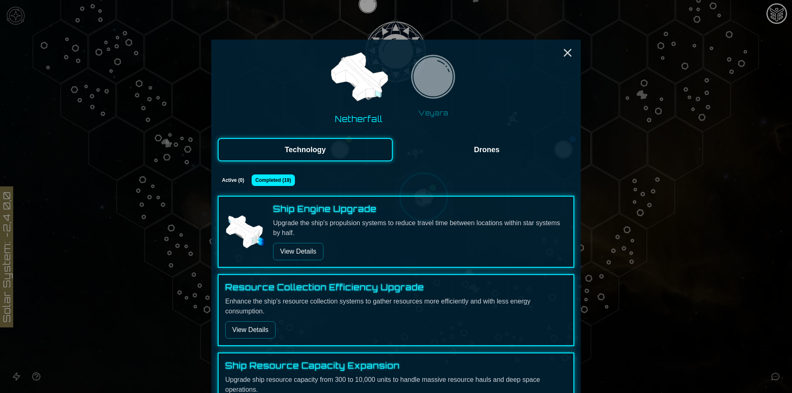
scroll to position [344, 0]
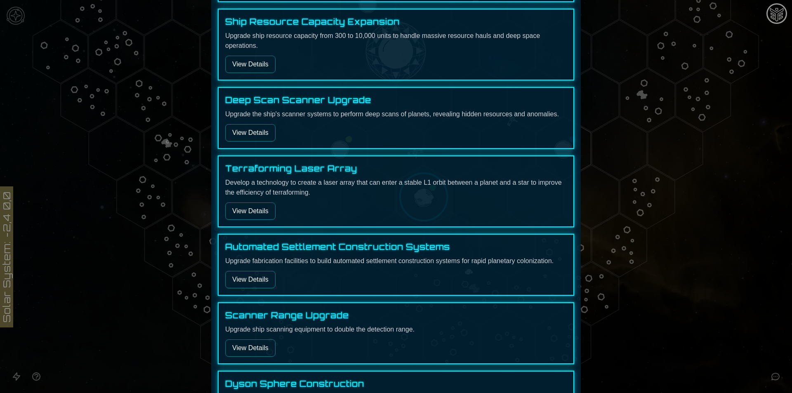
click at [757, 312] on div at bounding box center [396, 196] width 792 height 393
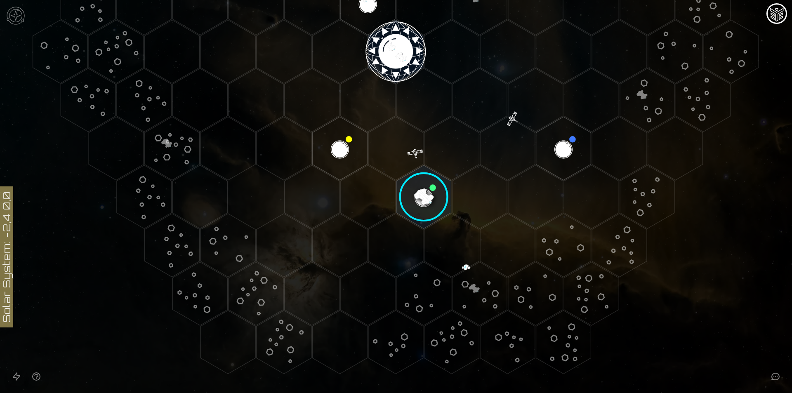
click at [425, 198] on image at bounding box center [423, 197] width 65 height 65
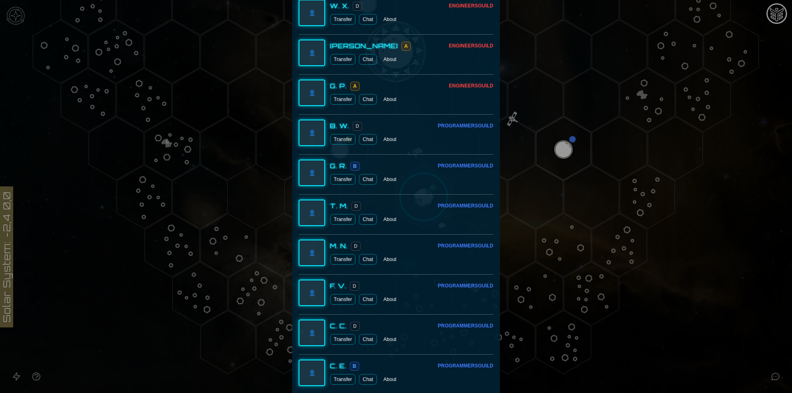
scroll to position [1278, 0]
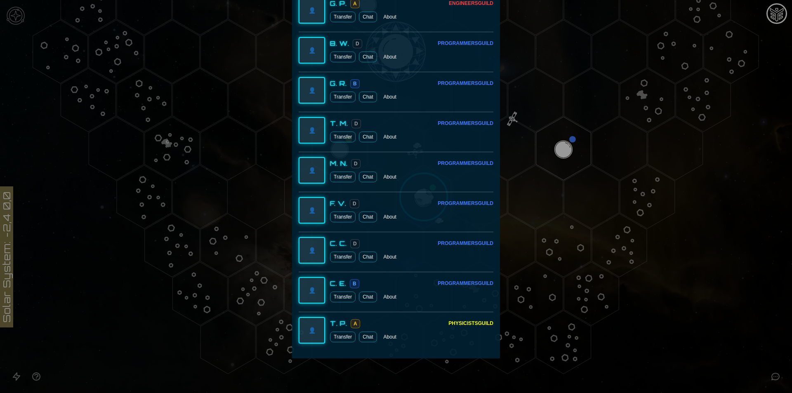
click at [341, 141] on button "Transfer" at bounding box center [343, 137] width 26 height 11
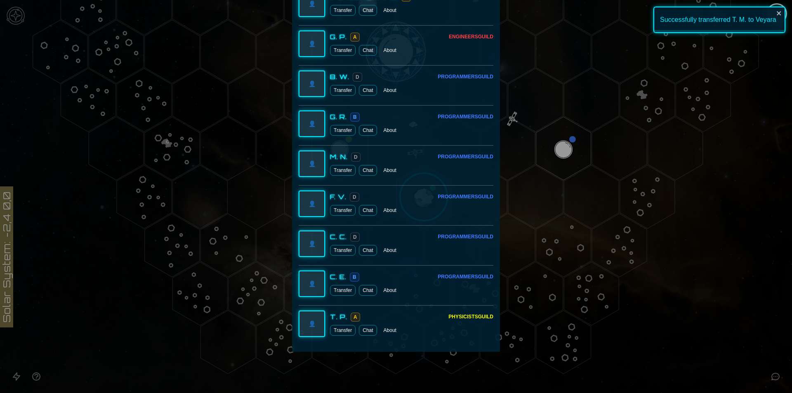
click at [332, 288] on button "Transfer" at bounding box center [343, 290] width 26 height 11
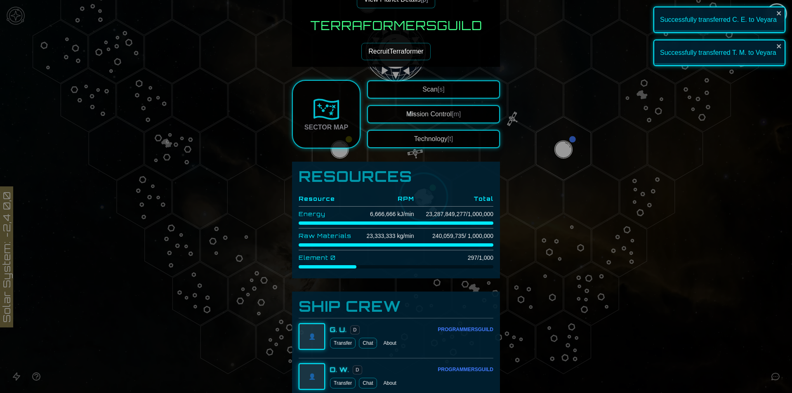
scroll to position [133, 0]
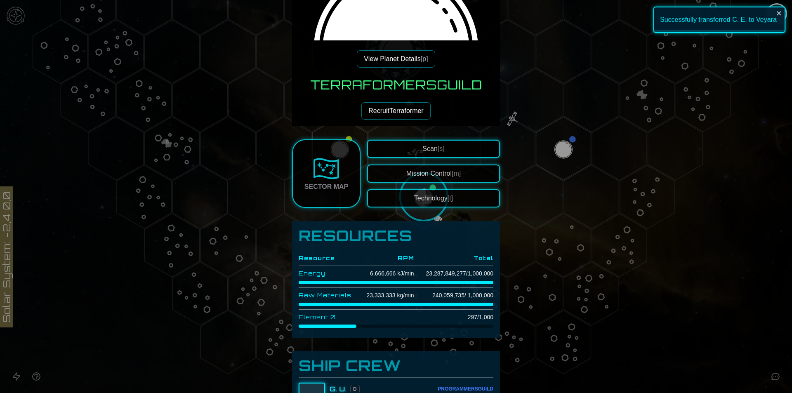
click at [404, 112] on button "Recruit Terraformer" at bounding box center [395, 110] width 69 height 17
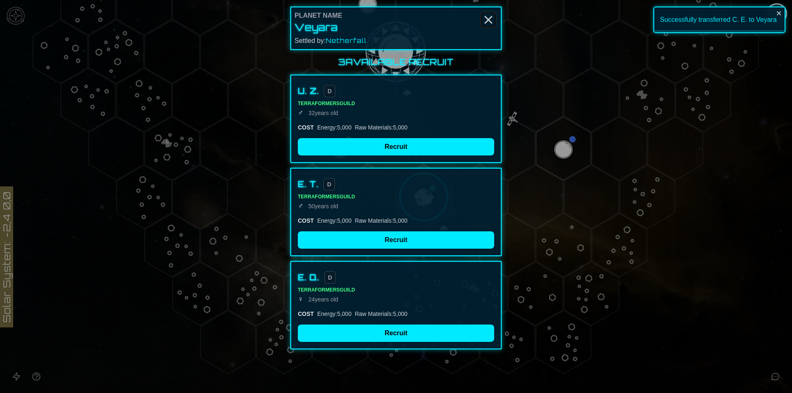
click at [486, 16] on icon "Close" at bounding box center [488, 19] width 13 height 13
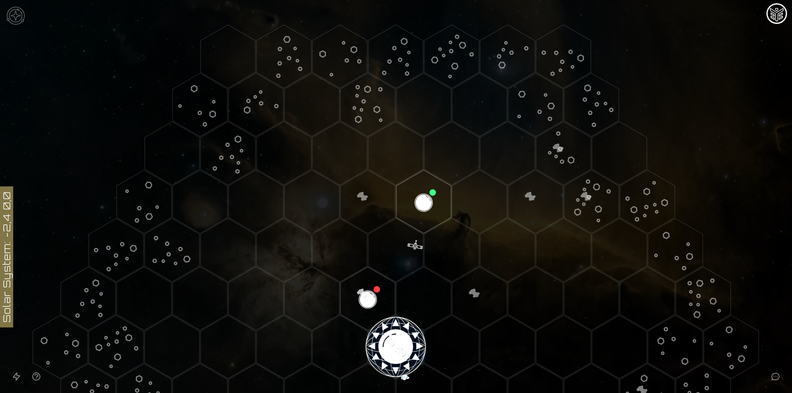
scroll to position [247, 0]
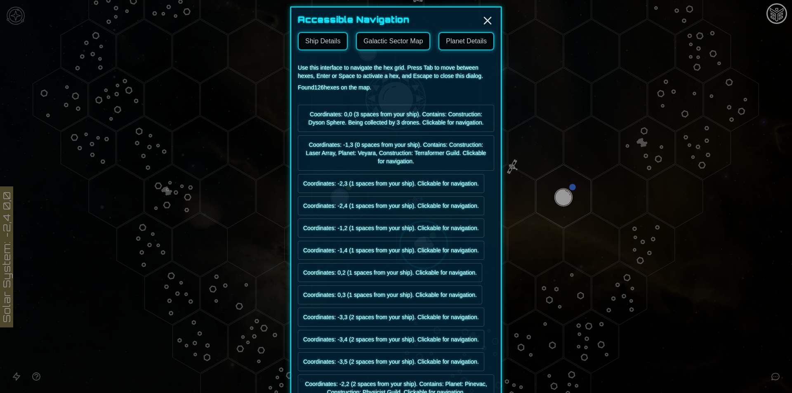
click at [332, 45] on button "Ship Details" at bounding box center [323, 41] width 50 height 18
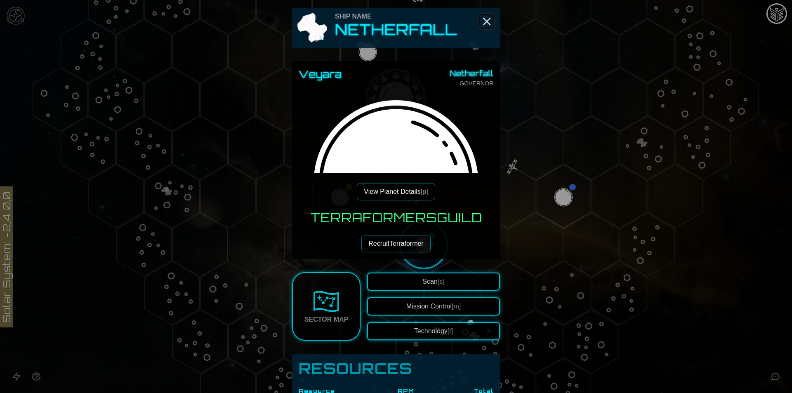
click at [480, 17] on icon "Close" at bounding box center [486, 21] width 13 height 13
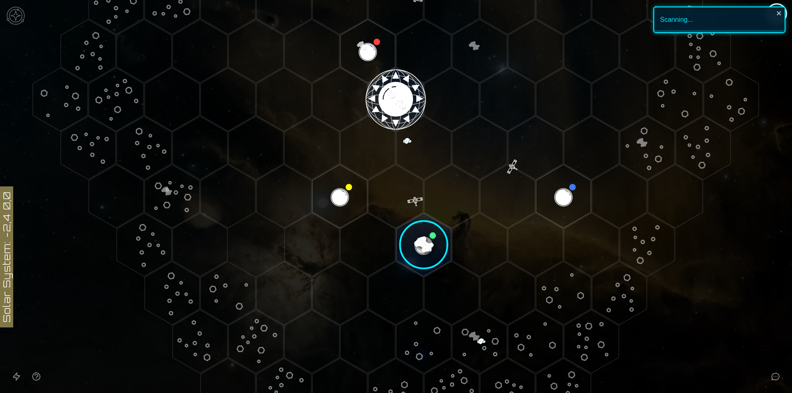
click at [36, 378] on icon "Open accessibility help guide" at bounding box center [36, 377] width 10 height 10
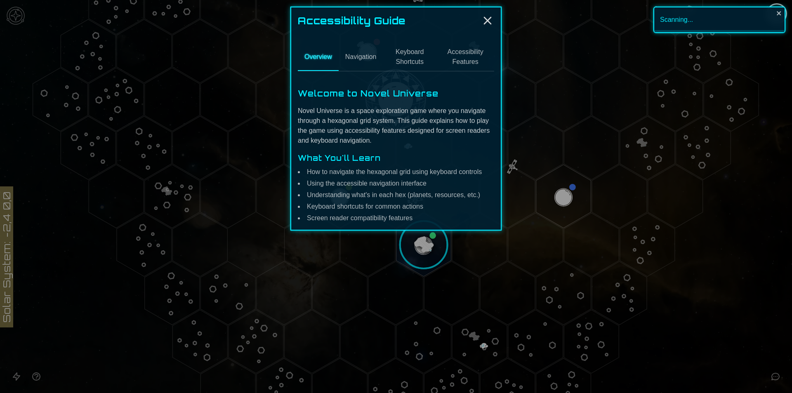
click at [374, 61] on button "Navigation" at bounding box center [361, 57] width 45 height 27
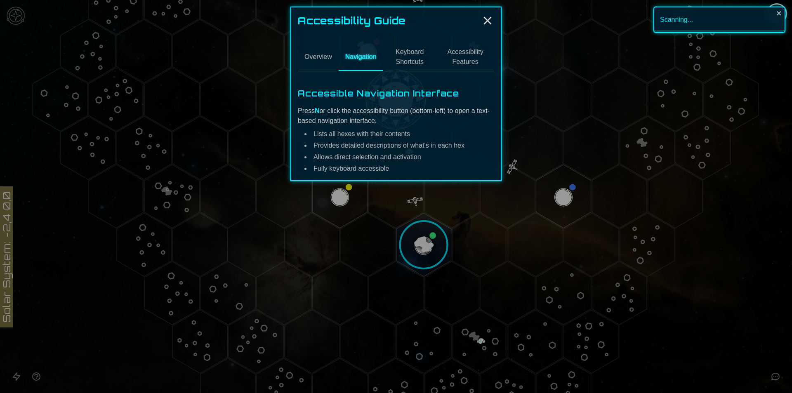
click at [391, 53] on button "Keyboard Shortcuts" at bounding box center [410, 57] width 54 height 27
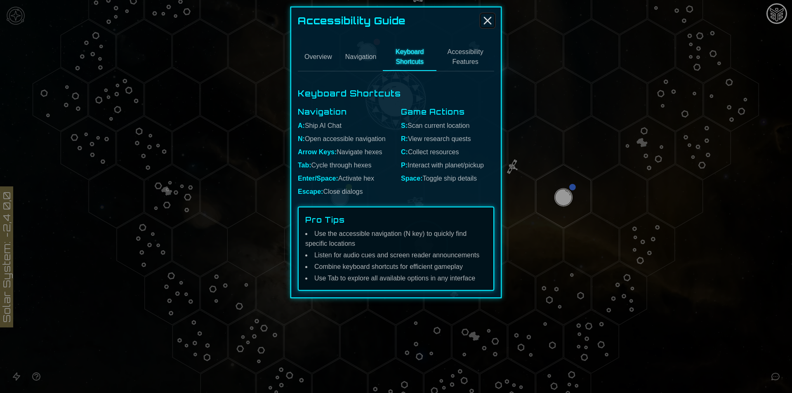
click at [487, 19] on icon "Close" at bounding box center [487, 20] width 13 height 13
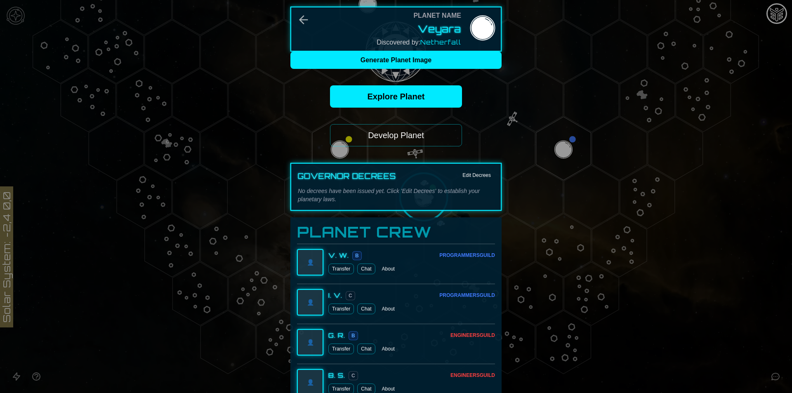
scroll to position [330, 0]
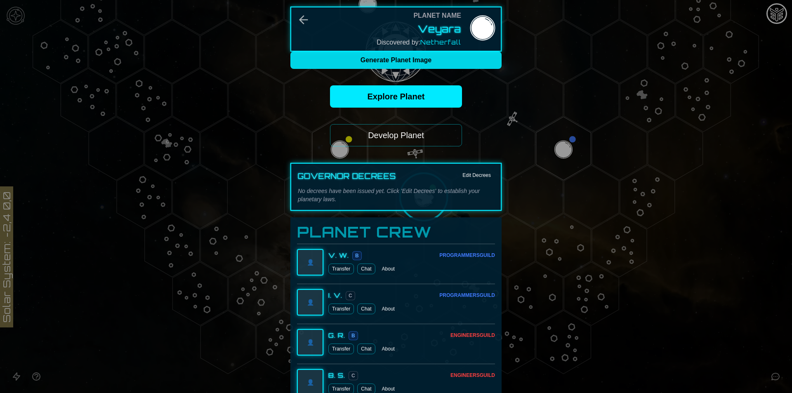
click at [432, 53] on button "Generate Planet Image" at bounding box center [395, 60] width 211 height 17
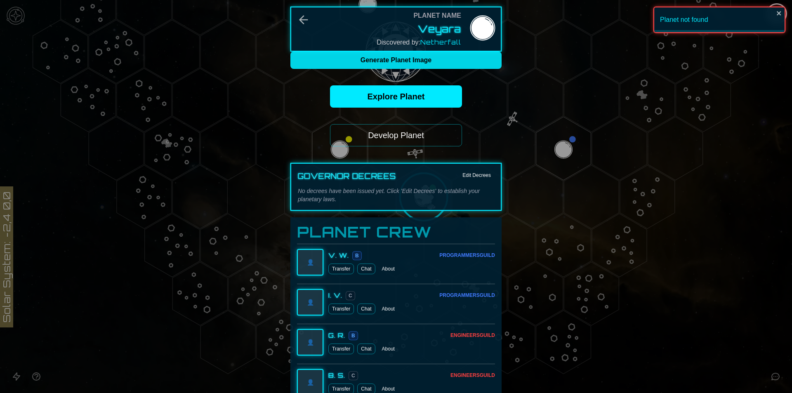
click at [431, 62] on button "Generate Planet Image" at bounding box center [395, 60] width 211 height 17
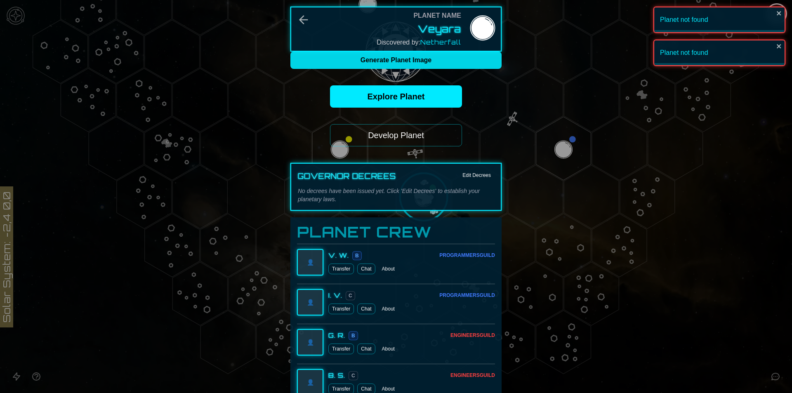
click at [431, 62] on button "Generate Planet Image" at bounding box center [395, 60] width 211 height 17
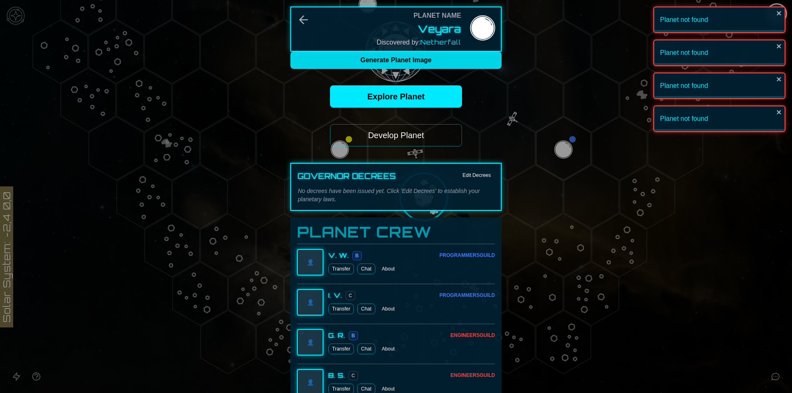
click at [431, 62] on button "Generate Planet Image" at bounding box center [395, 60] width 211 height 17
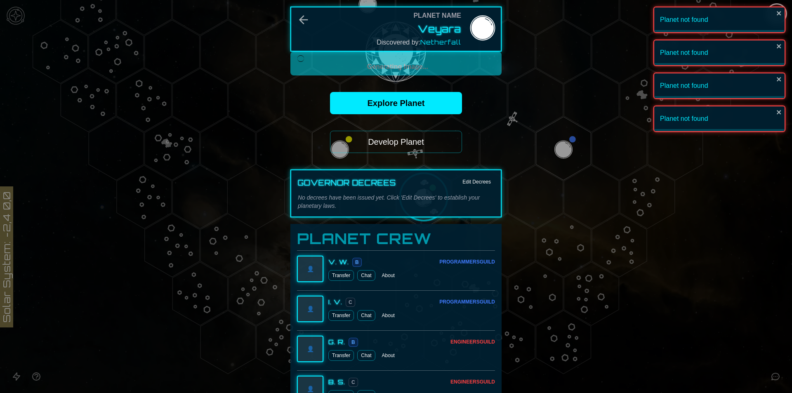
click at [431, 62] on button "Generating Image..." at bounding box center [395, 64] width 211 height 24
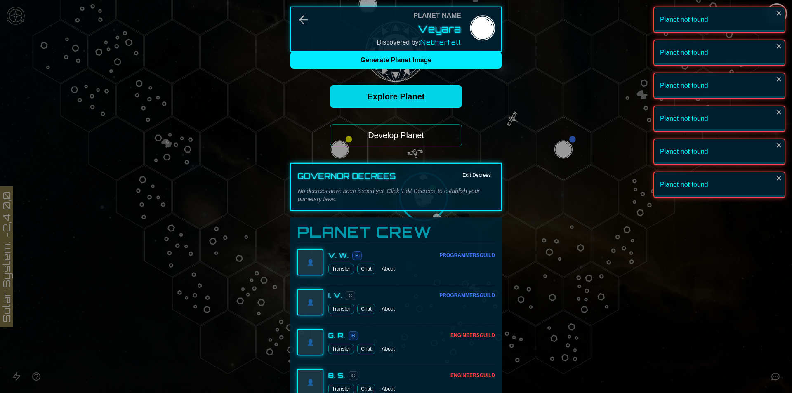
click at [419, 96] on link "Explore Planet" at bounding box center [396, 96] width 132 height 22
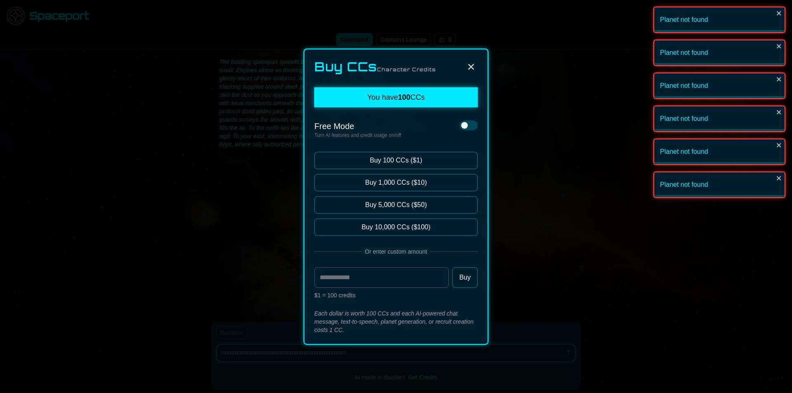
click at [480, 59] on div "Buy CCs Character Credits You have 100 CCs Free Mode Turn AI features and credi…" at bounding box center [396, 197] width 185 height 296
click at [471, 58] on div "Buy CCs Character Credits You have 100 CCs Free Mode Turn AI features and credi…" at bounding box center [396, 197] width 185 height 296
click at [471, 66] on icon at bounding box center [471, 67] width 10 height 10
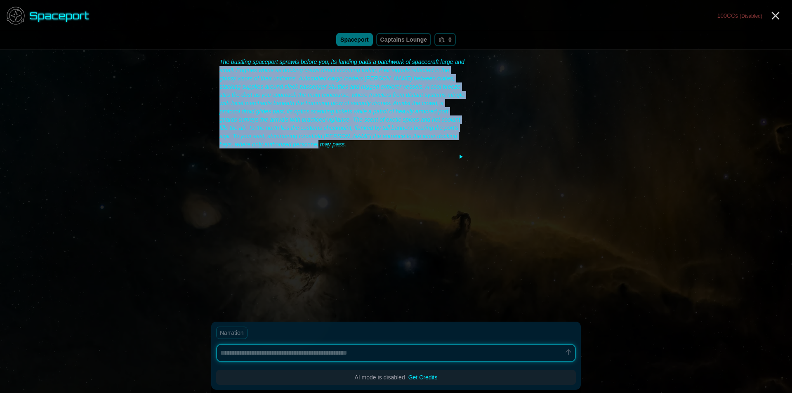
drag, startPoint x: 310, startPoint y: 146, endPoint x: 219, endPoint y: 68, distance: 119.6
click at [219, 68] on div "The bustling spaceport sprawls before you, its landing pads a patchwork of spac…" at bounding box center [342, 103] width 246 height 91
click at [228, 112] on div "The bustling spaceport sprawls before you, its landing pads a patchwork of spac…" at bounding box center [342, 103] width 246 height 91
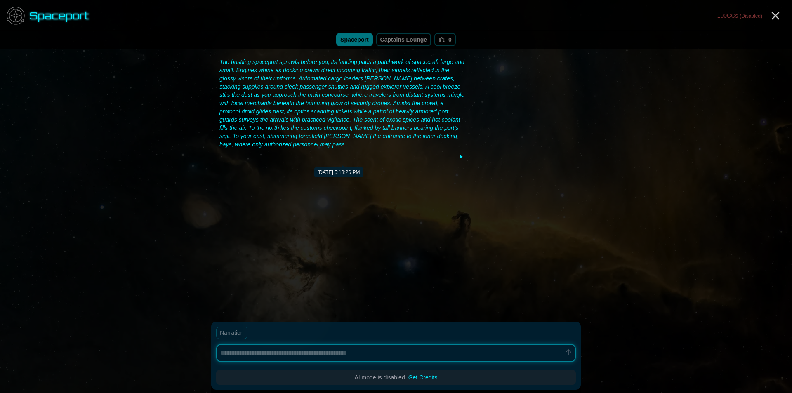
type textarea "*"
click at [779, 20] on icon "Close" at bounding box center [775, 15] width 13 height 13
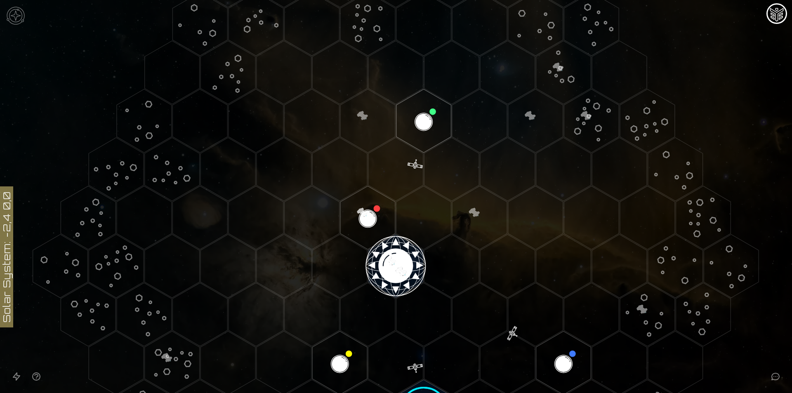
scroll to position [289, 0]
